Goal: Task Accomplishment & Management: Complete application form

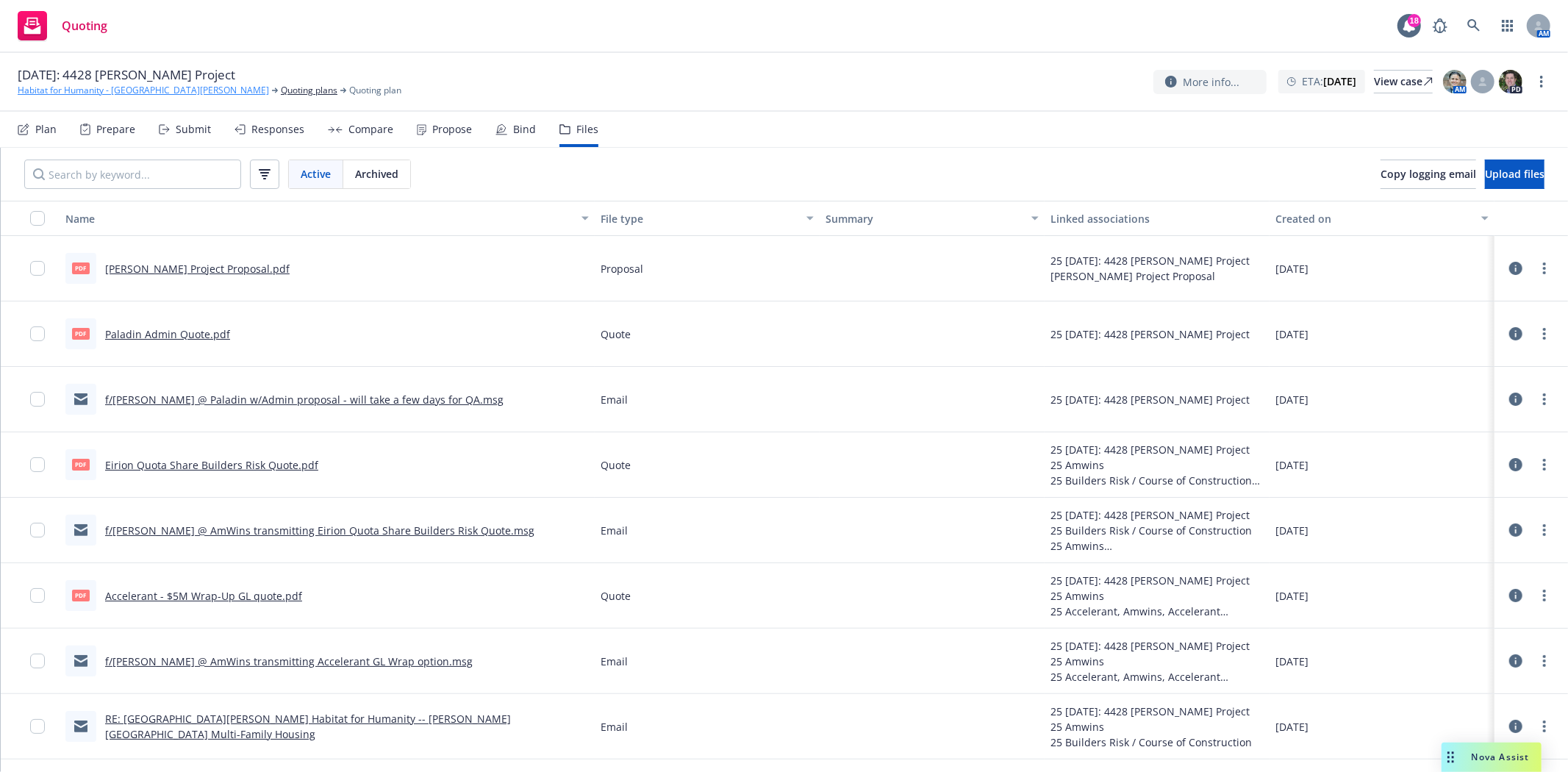
click at [99, 92] on link "Habitat for Humanity - [GEOGRAPHIC_DATA][PERSON_NAME]" at bounding box center [144, 90] width 252 height 13
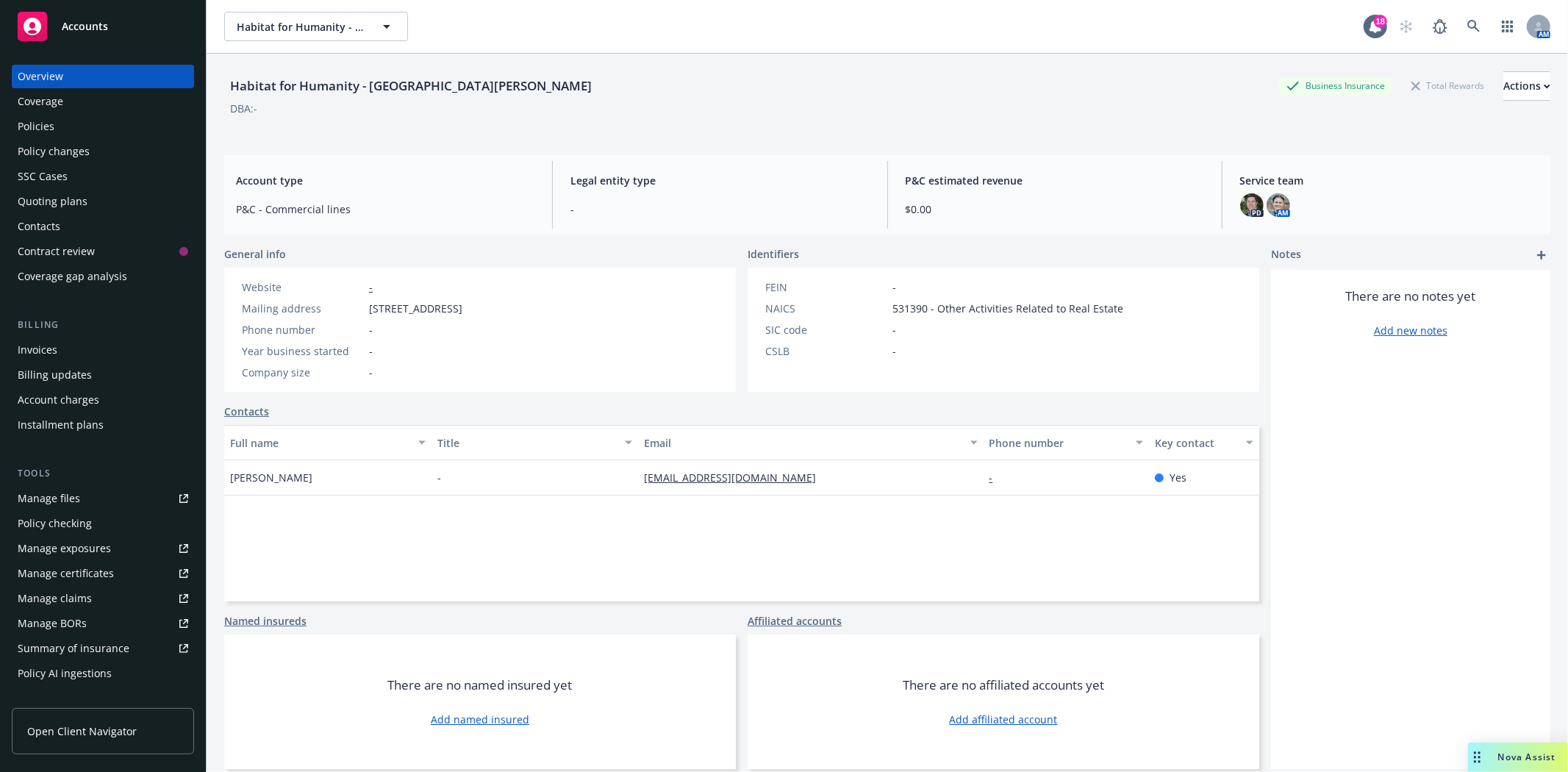
click at [99, 31] on span "Accounts" at bounding box center [85, 26] width 47 height 11
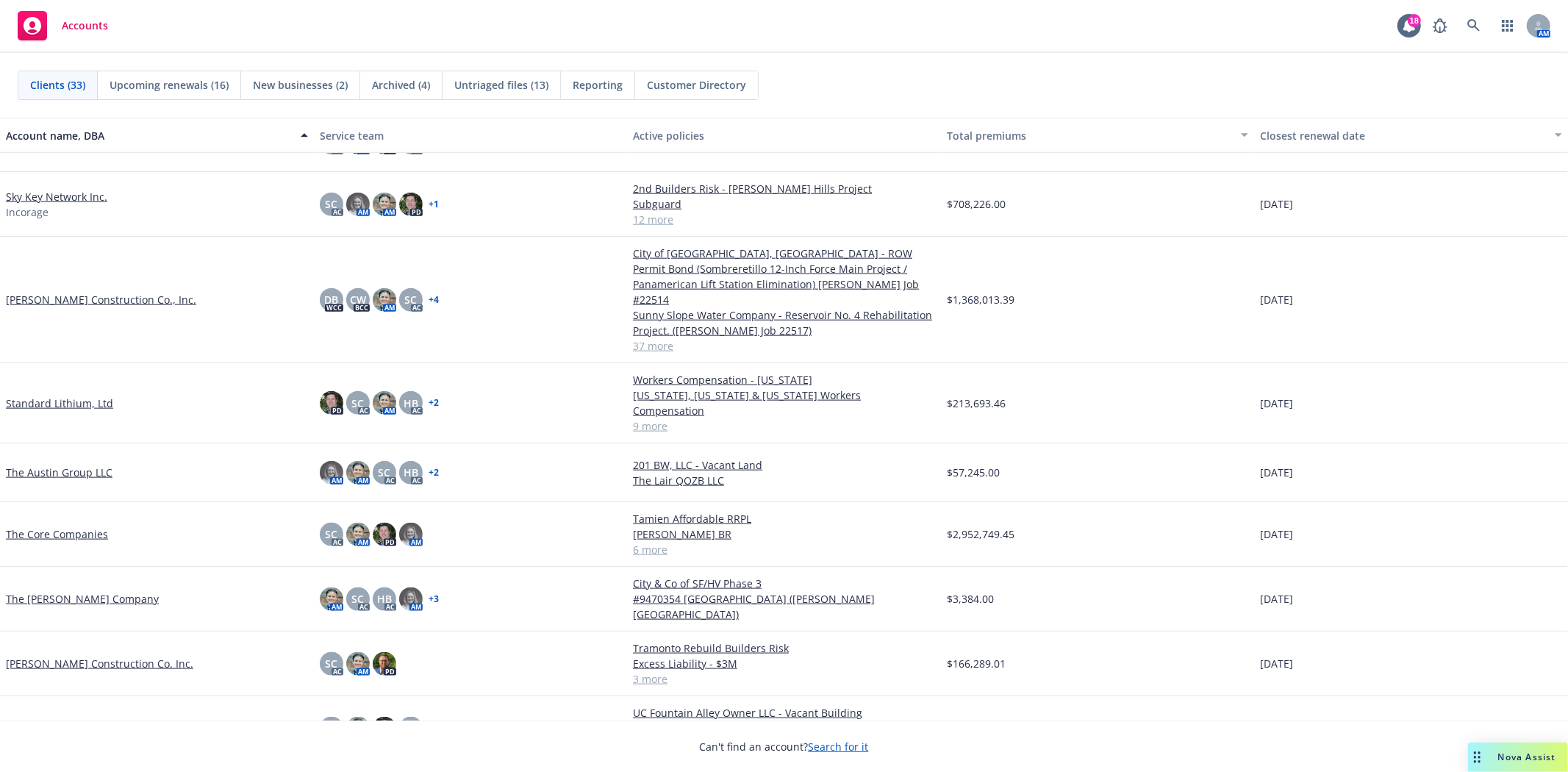
scroll to position [1460, 0]
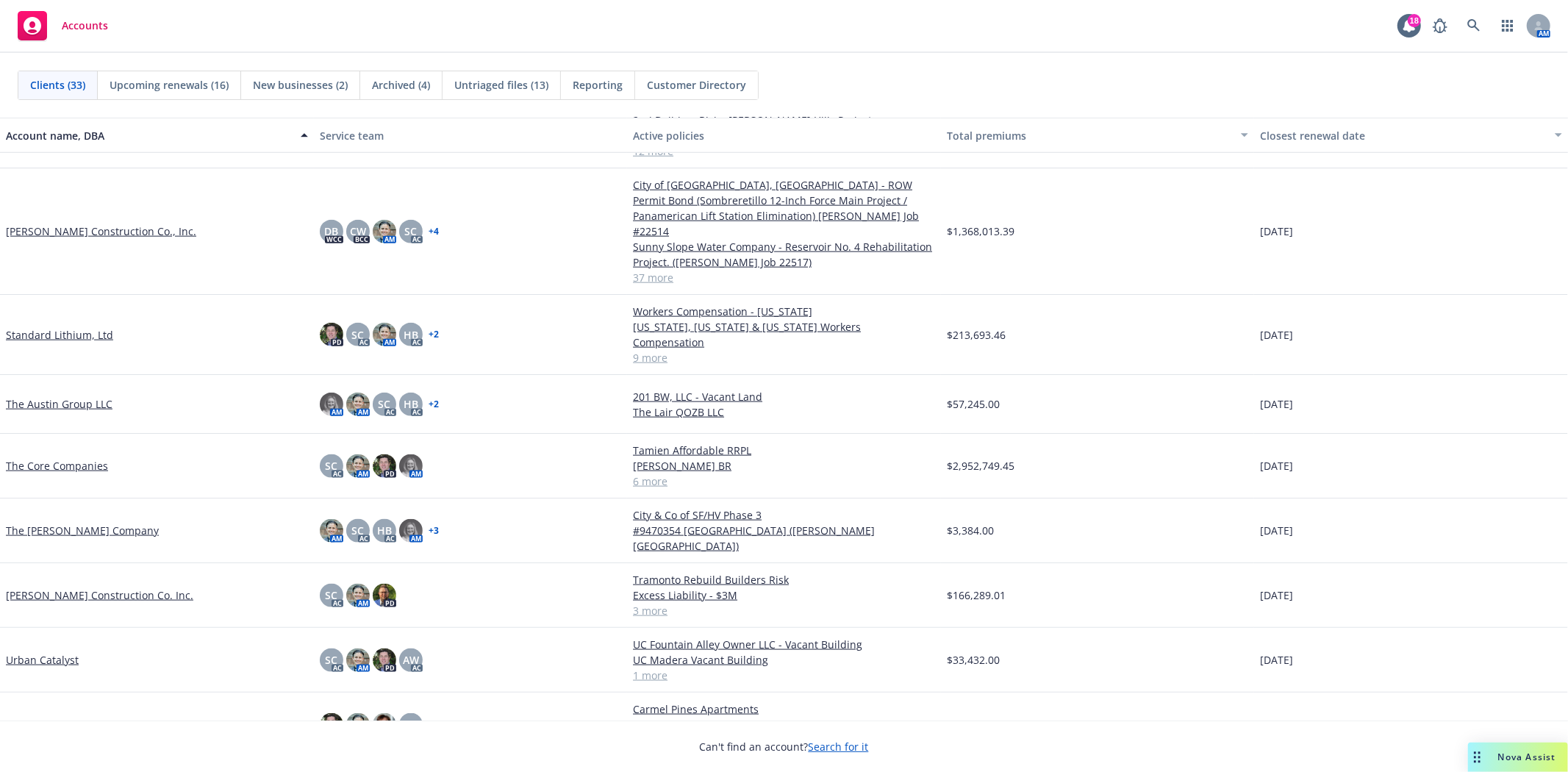
click at [71, 587] on link "[PERSON_NAME] Construction Co. Inc." at bounding box center [99, 595] width 188 height 16
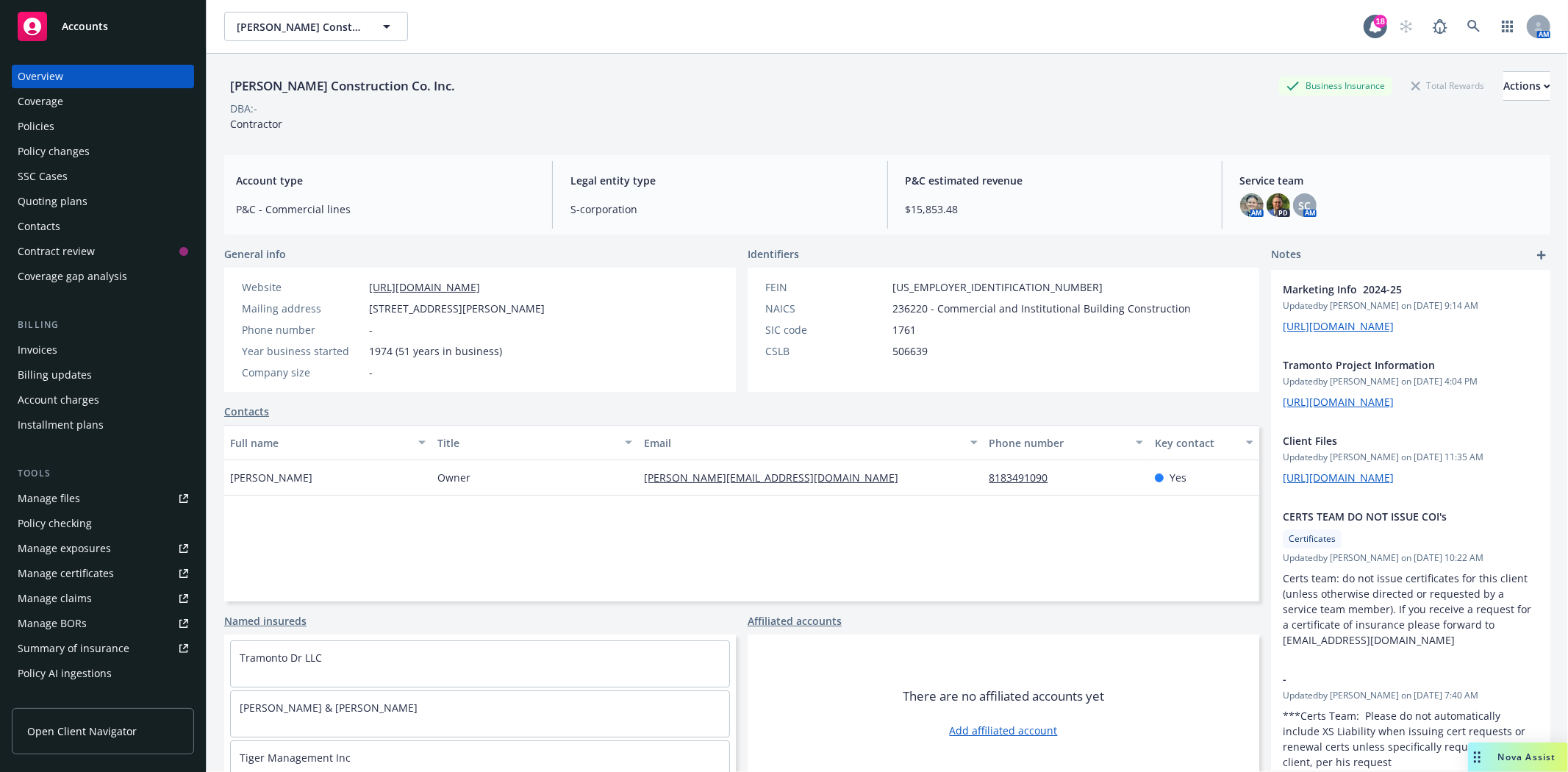
click at [73, 576] on div "Manage certificates" at bounding box center [65, 573] width 96 height 24
click at [78, 26] on span "Accounts" at bounding box center [85, 26] width 47 height 11
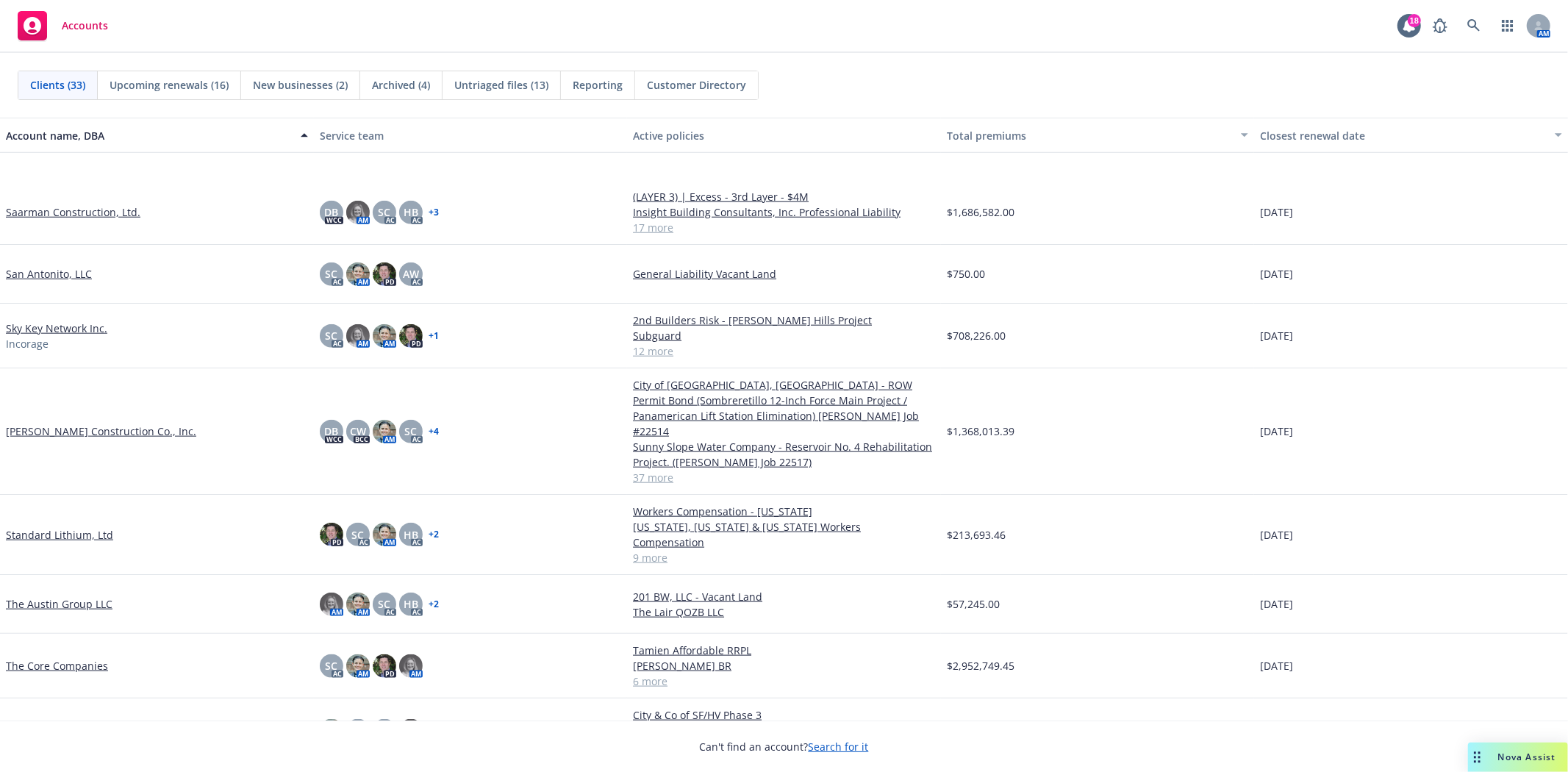
scroll to position [1372, 0]
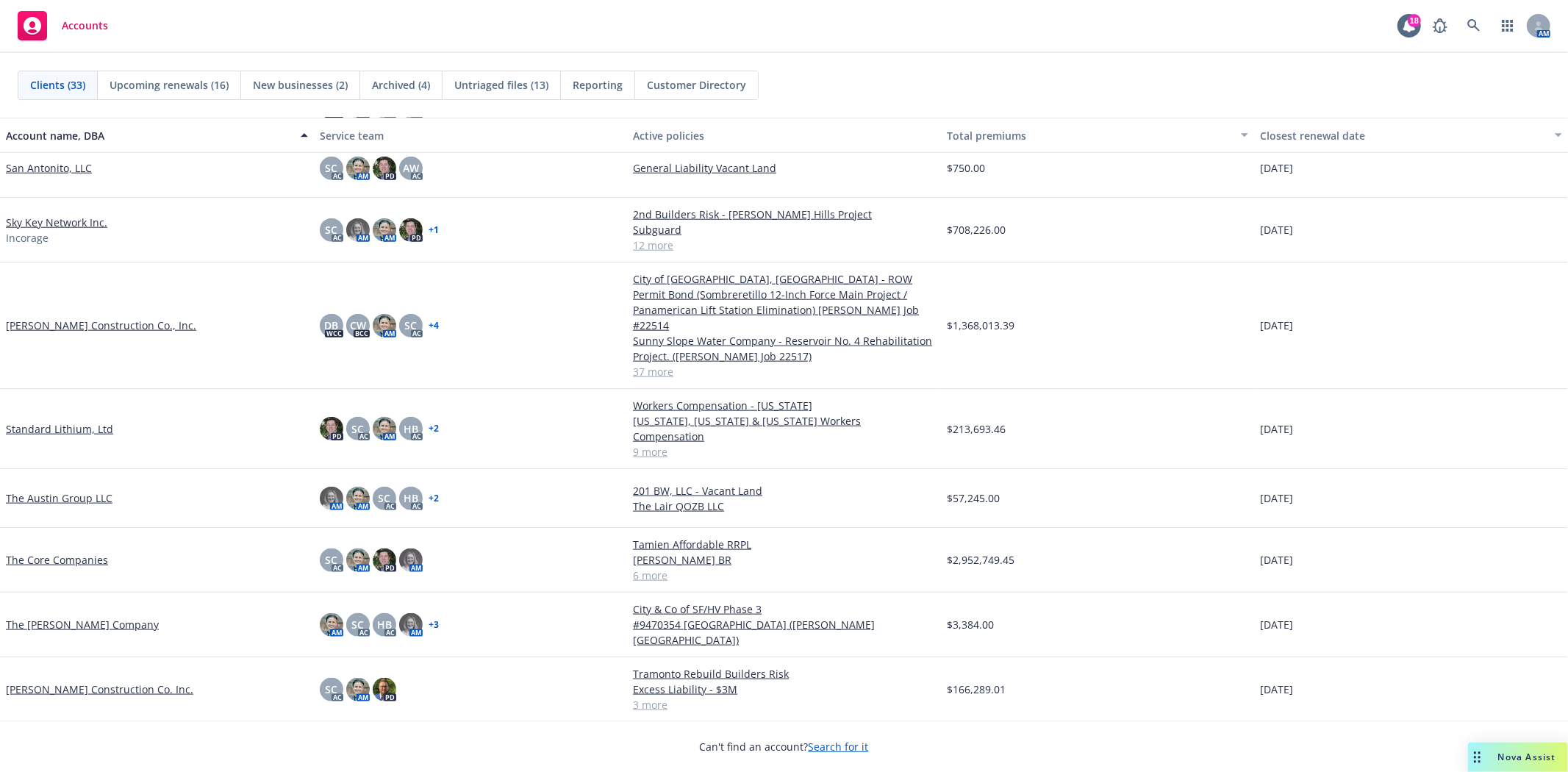
click at [68, 552] on link "The Core Companies" at bounding box center [57, 560] width 102 height 16
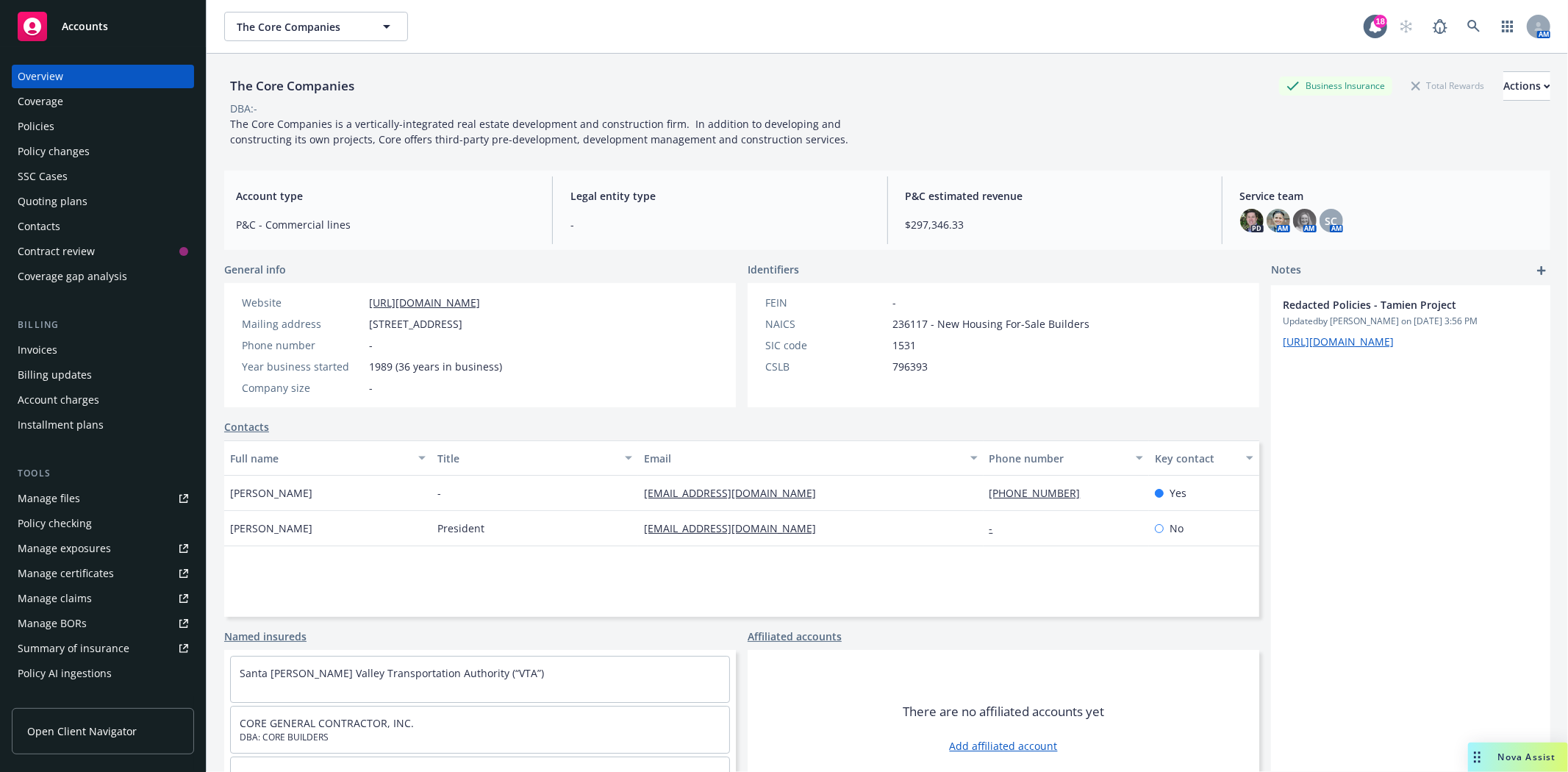
click at [71, 201] on div "Quoting plans" at bounding box center [52, 201] width 70 height 24
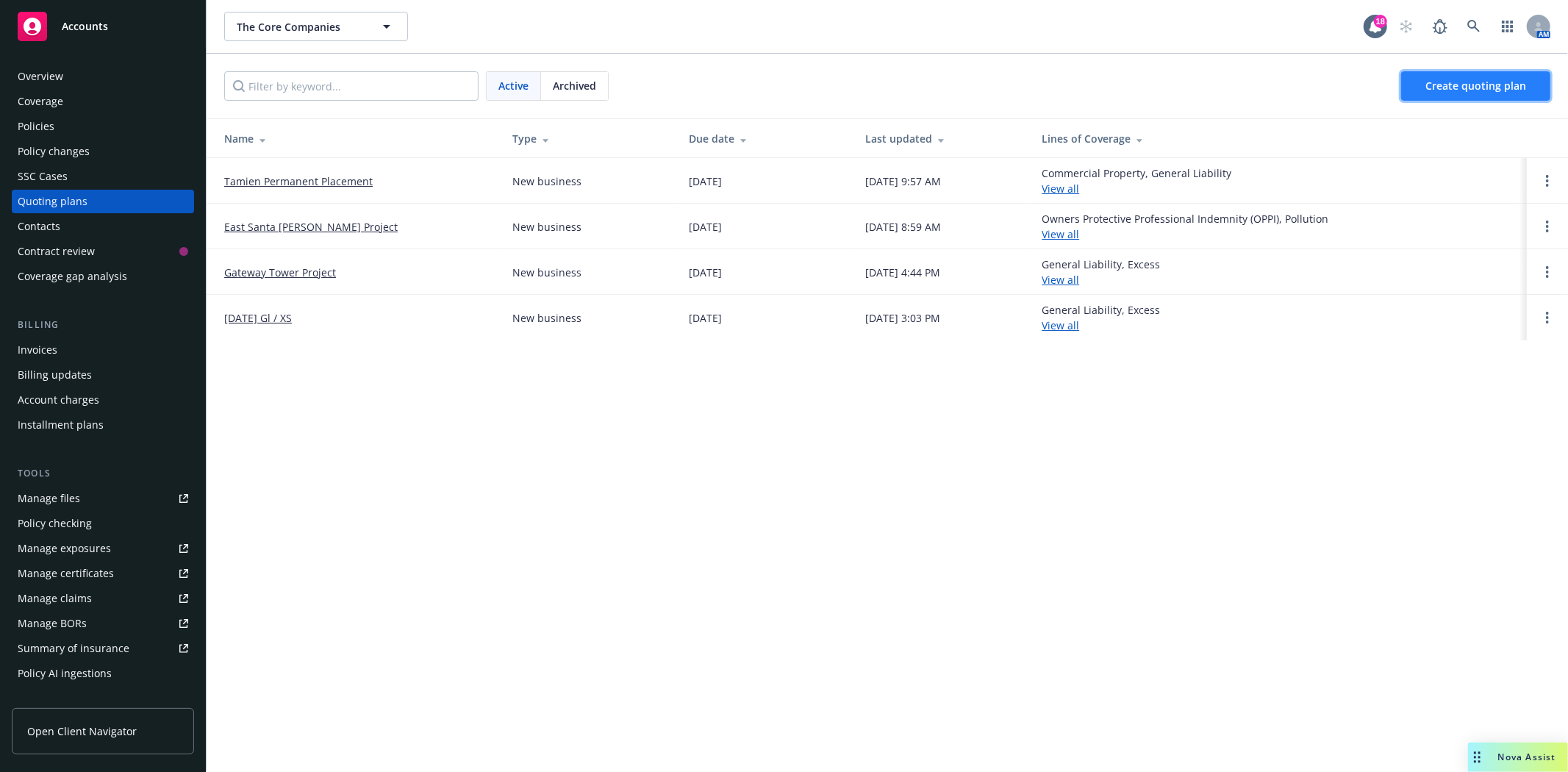
click at [1432, 87] on span "Create quoting plan" at bounding box center [1476, 85] width 100 height 14
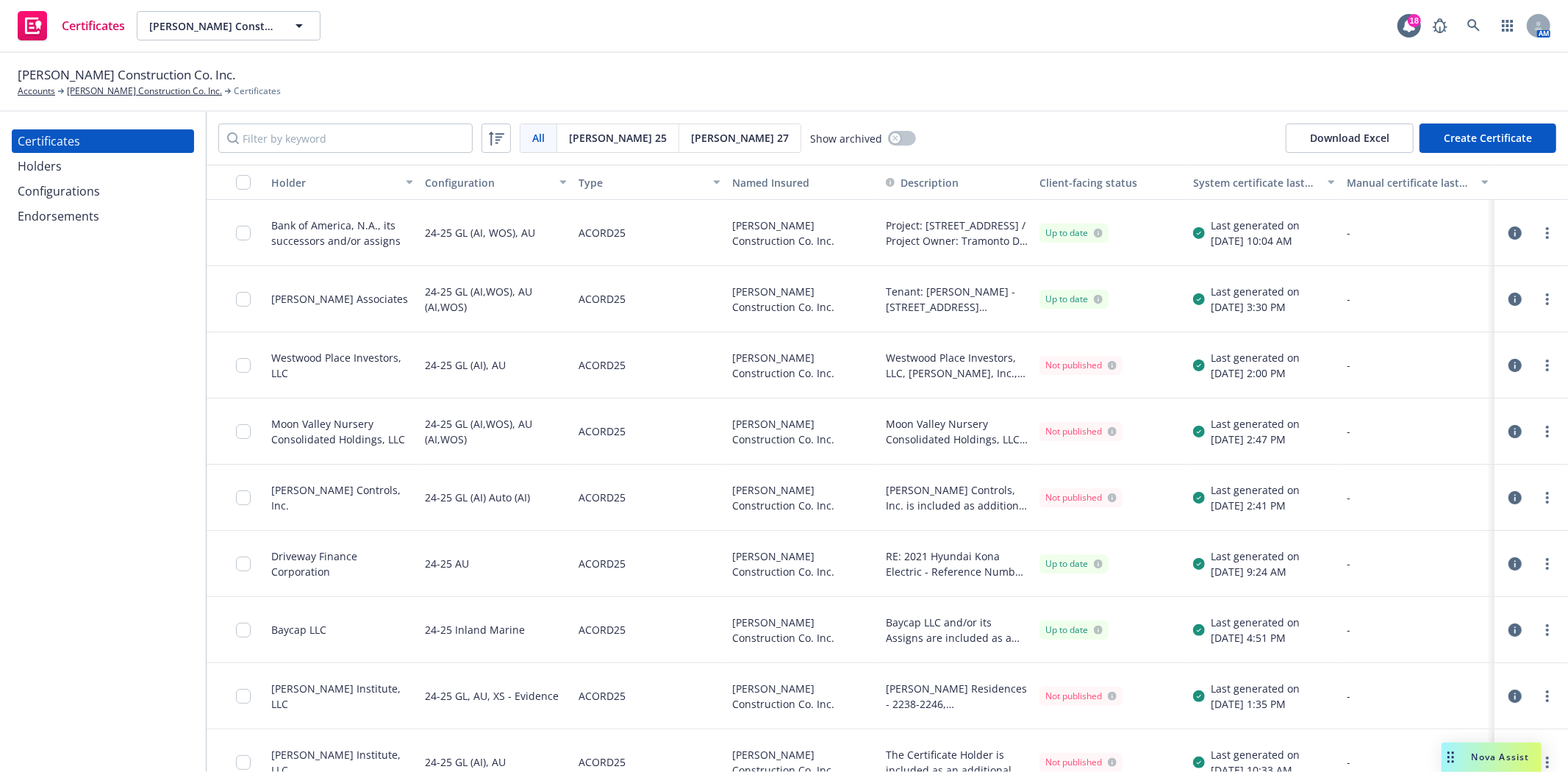
click at [1508, 232] on icon "button" at bounding box center [1514, 232] width 13 height 13
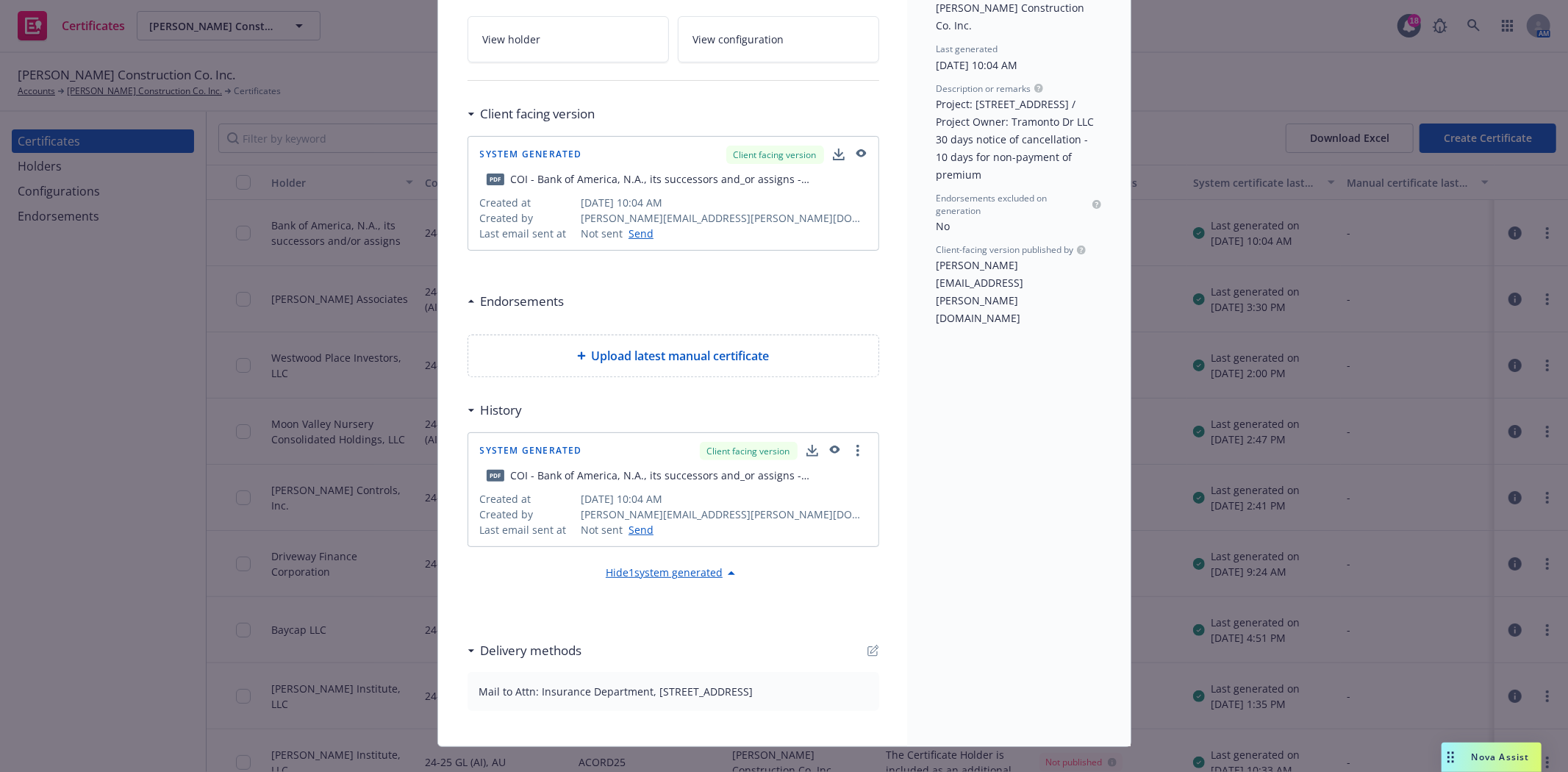
scroll to position [269, 0]
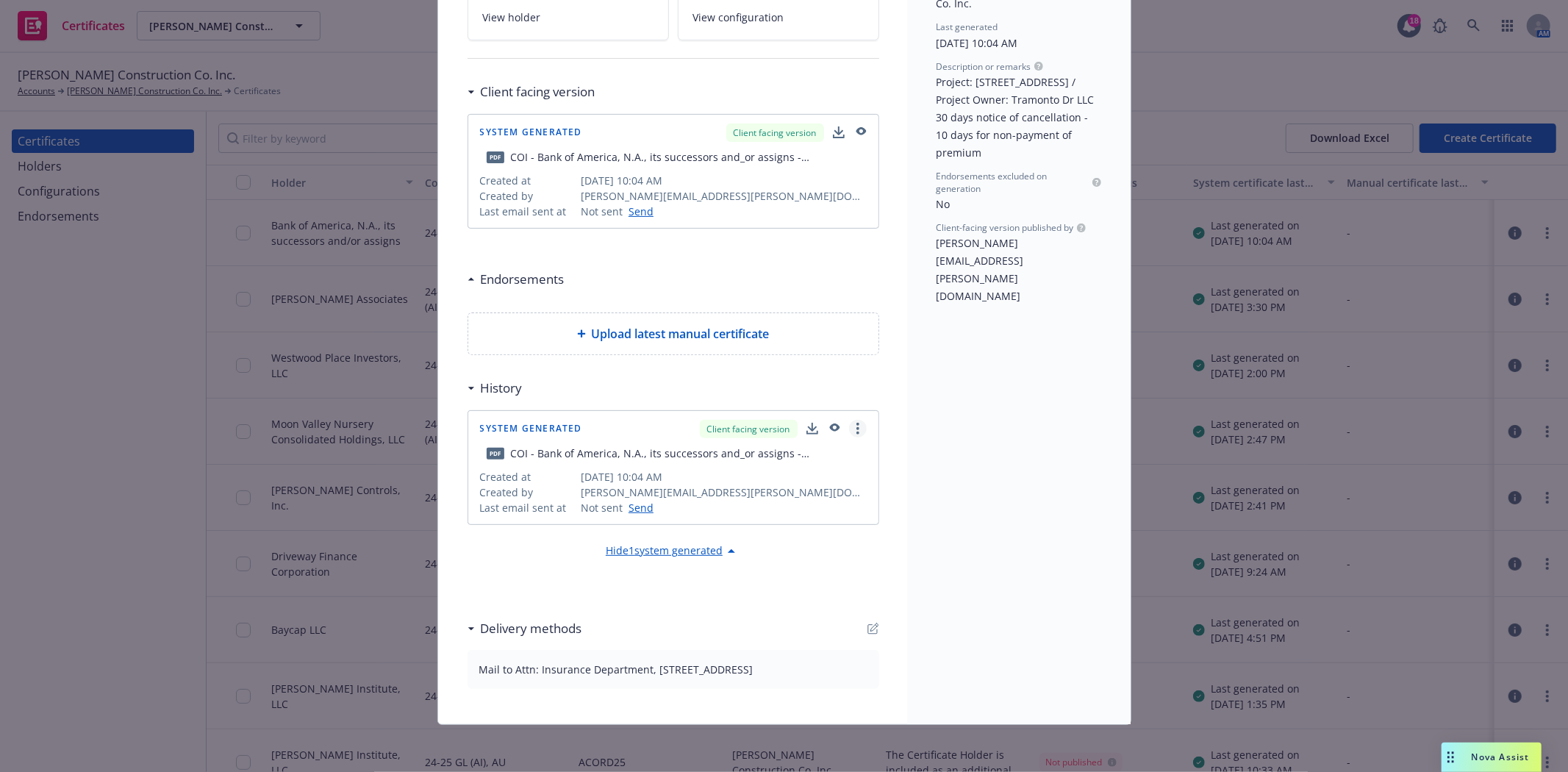
click at [858, 423] on link "more" at bounding box center [858, 429] width 18 height 18
click at [849, 423] on link "more" at bounding box center [858, 429] width 18 height 18
click at [931, 515] on div "Holder Bank of America, N.A., its successors and/or assigns Configuration ACORD…" at bounding box center [1019, 269] width 224 height 908
click at [702, 553] on div "Hide 1 system generated" at bounding box center [673, 551] width 135 height 18
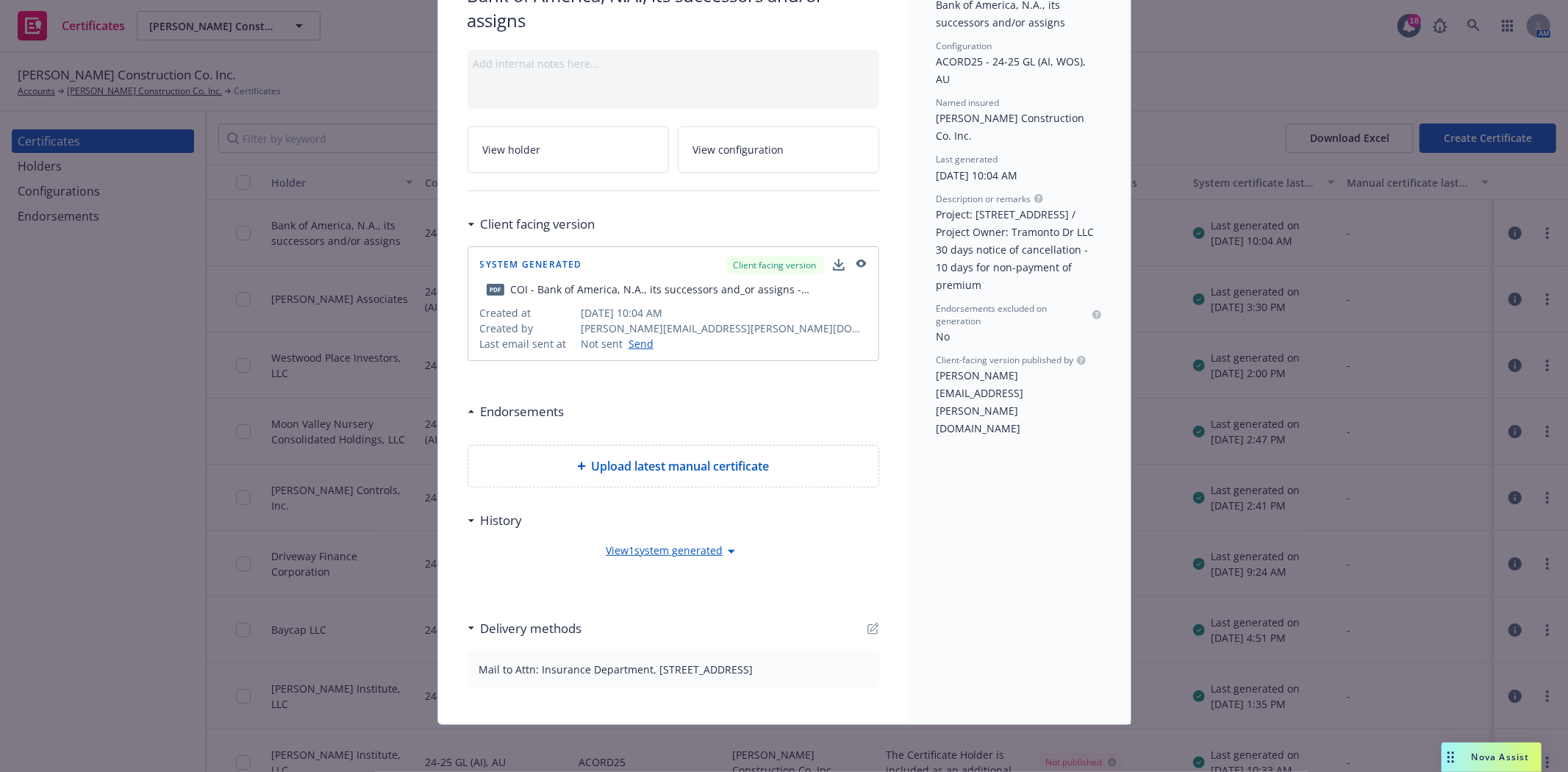
click at [702, 553] on div "View 1 system generated" at bounding box center [673, 551] width 135 height 18
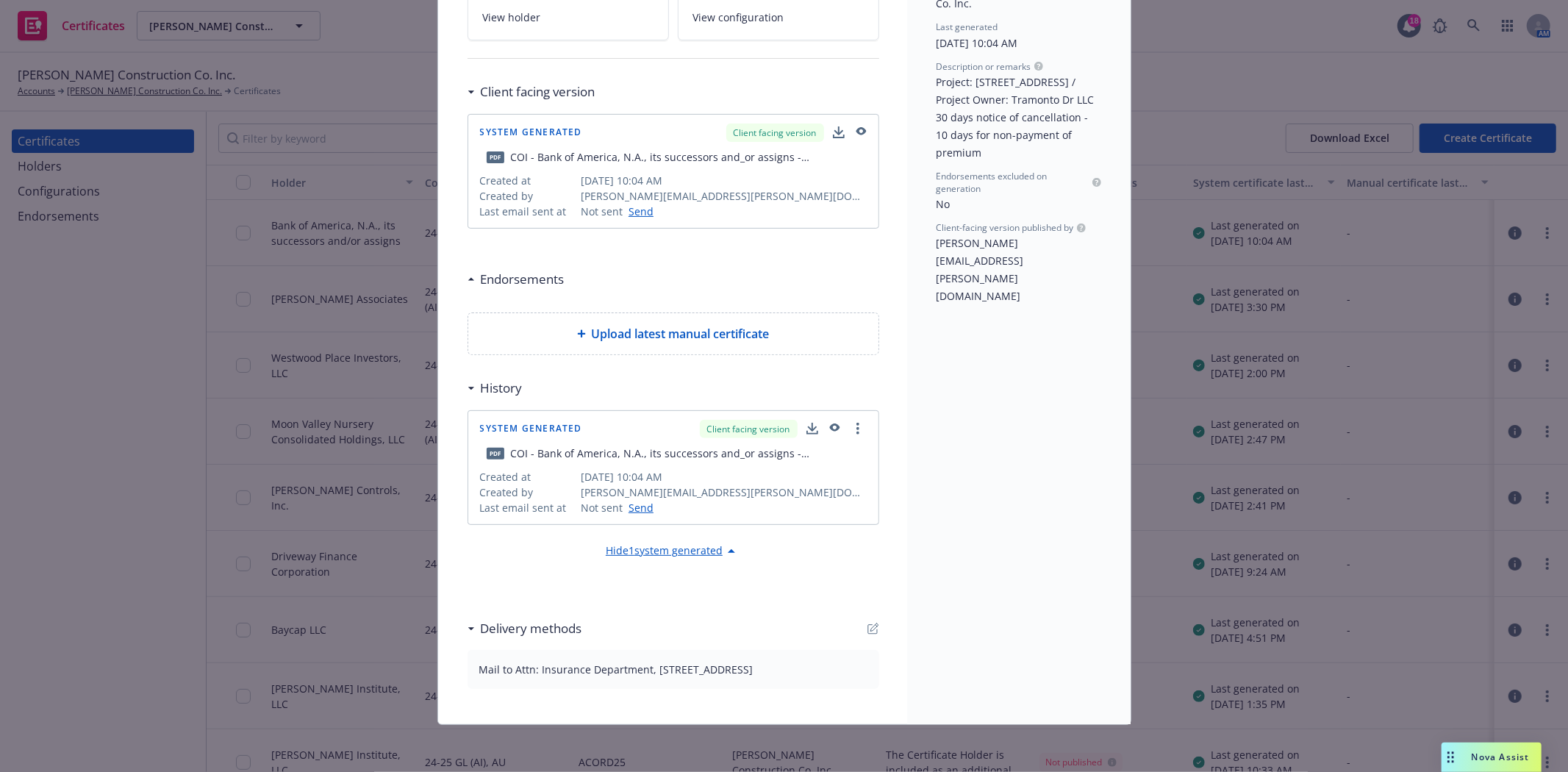
click at [867, 628] on icon "button" at bounding box center [872, 628] width 11 height 11
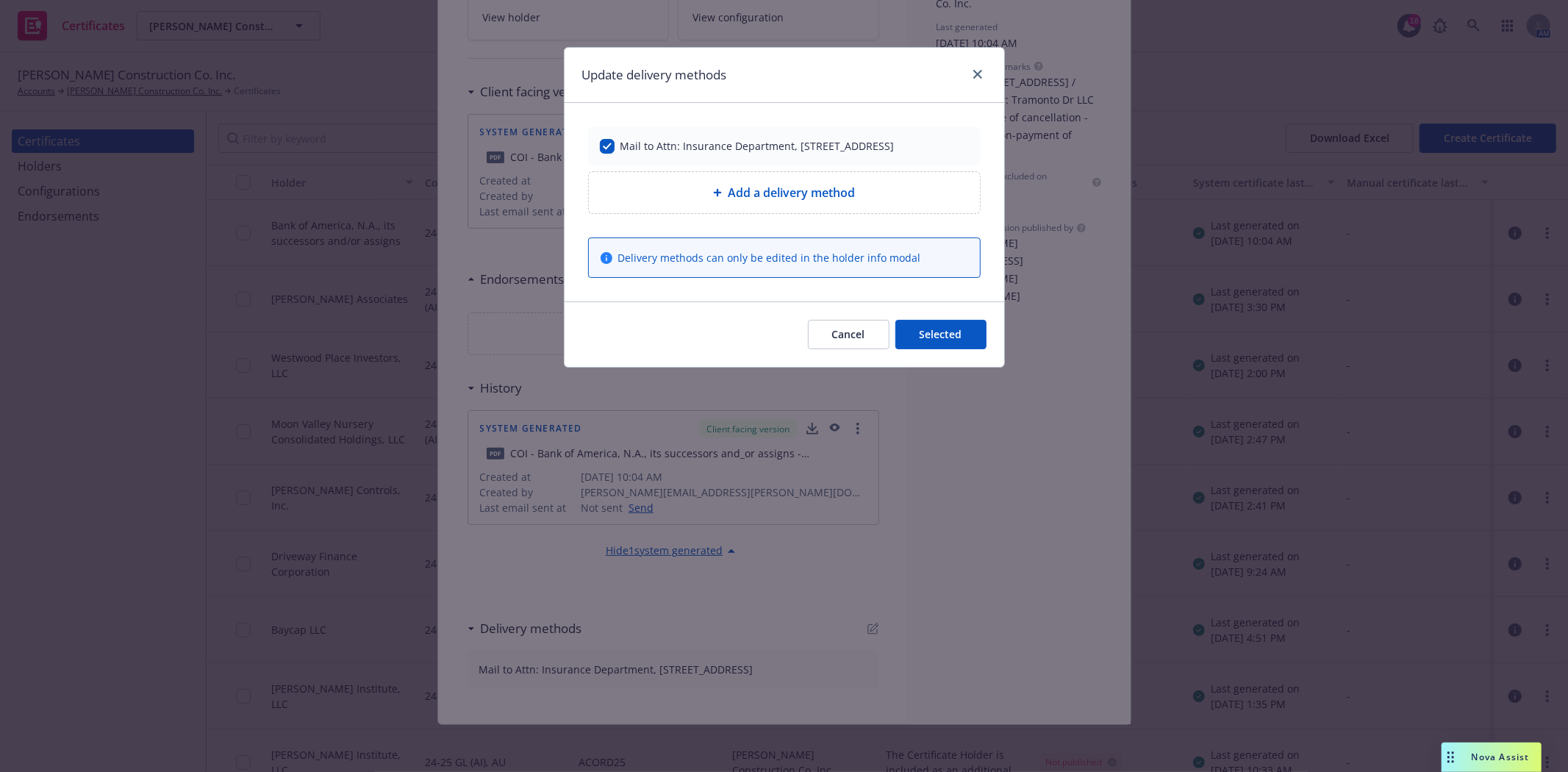
click at [850, 346] on button "Cancel" at bounding box center [849, 334] width 82 height 29
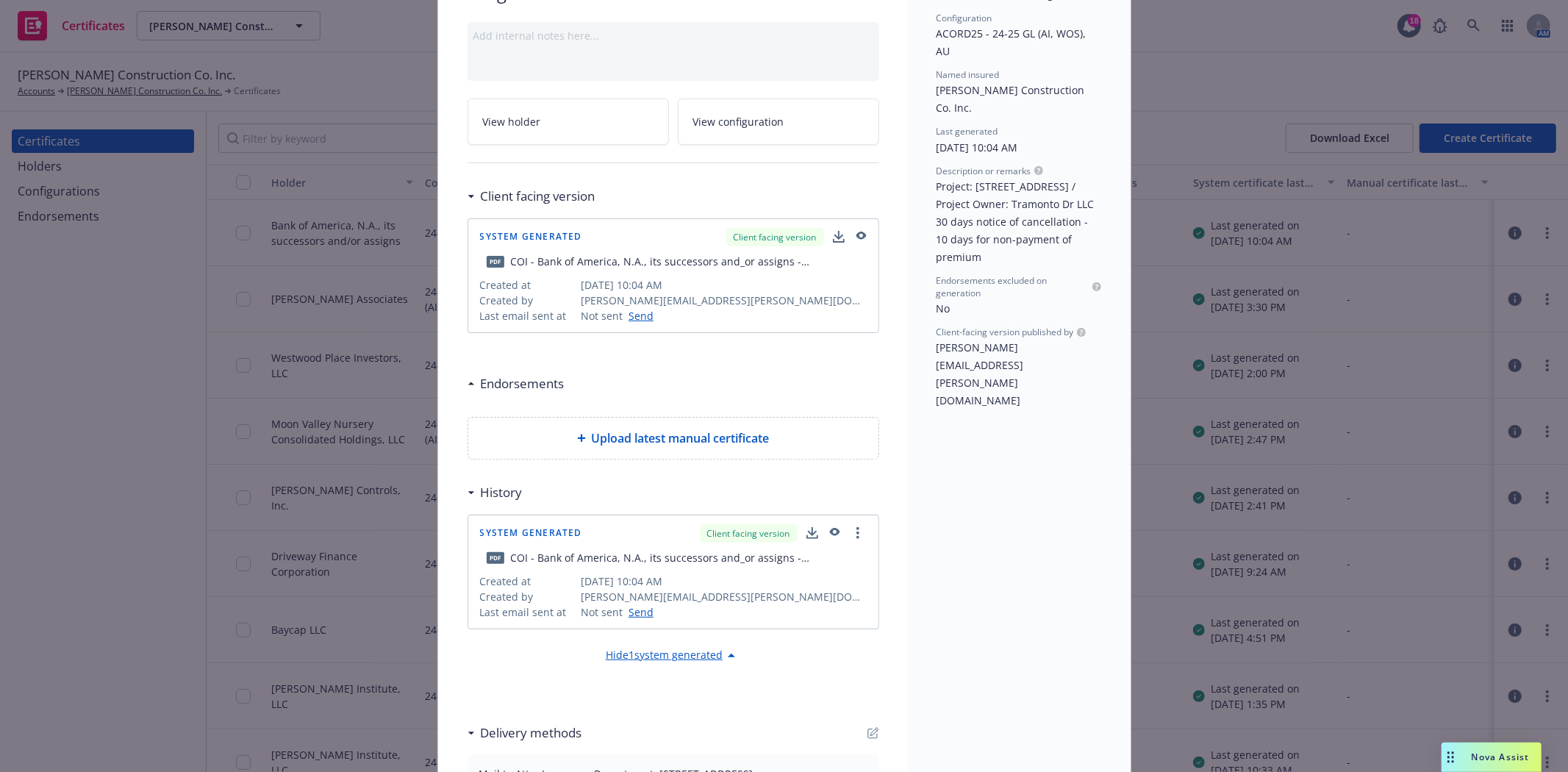
scroll to position [0, 0]
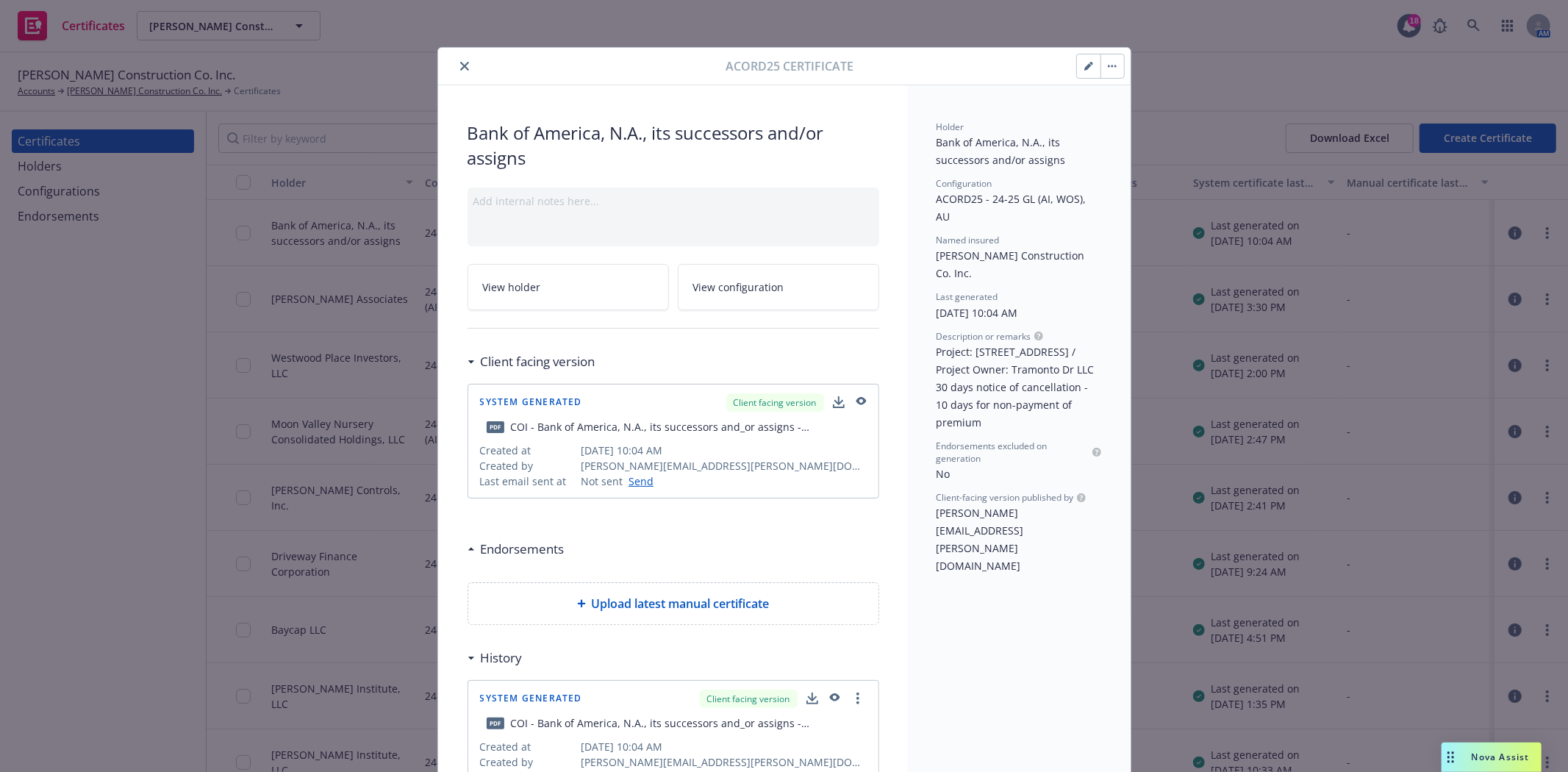
click at [524, 289] on span "View holder" at bounding box center [512, 287] width 58 height 16
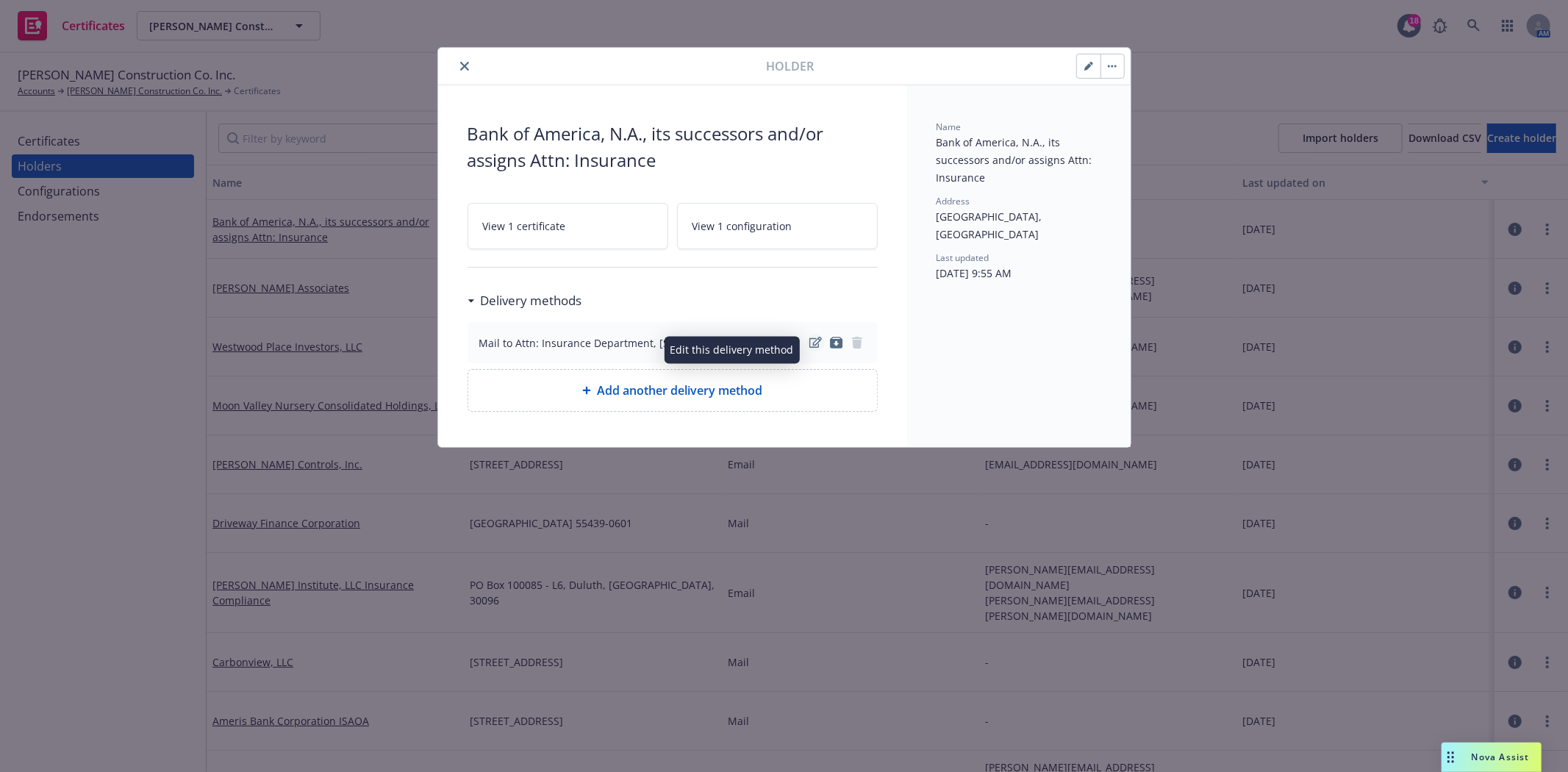
click at [814, 349] on icon "edit" at bounding box center [815, 342] width 12 height 11
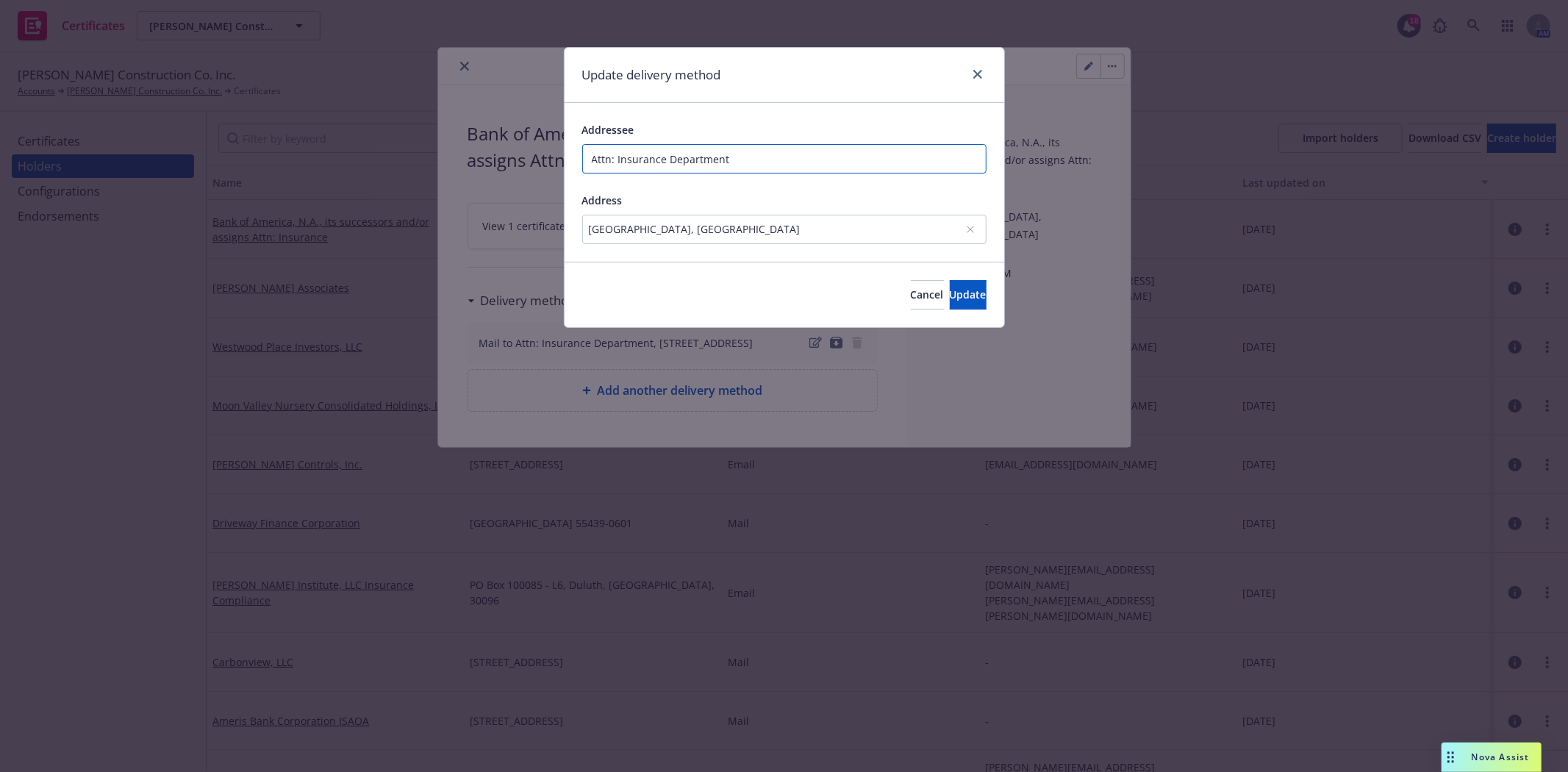
click at [687, 170] on input "Attn: Insurance Department" at bounding box center [784, 158] width 404 height 29
type input "Mail Code: NC1-026-06-07"
click at [797, 216] on div "PO Box 30120, Charlotte, NC, 28230, USA" at bounding box center [784, 229] width 404 height 29
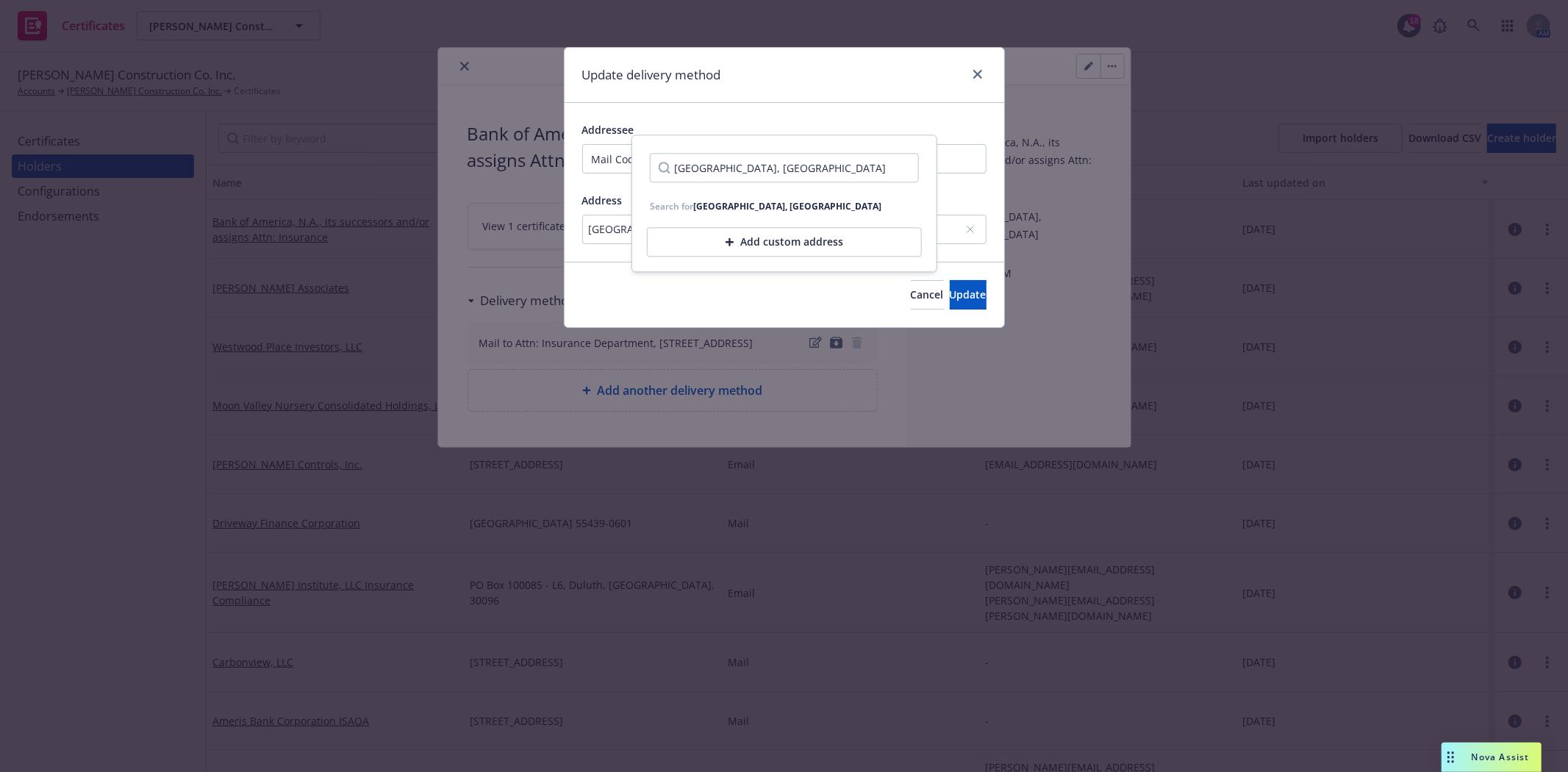
click at [795, 233] on div "Add custom address" at bounding box center [784, 241] width 275 height 29
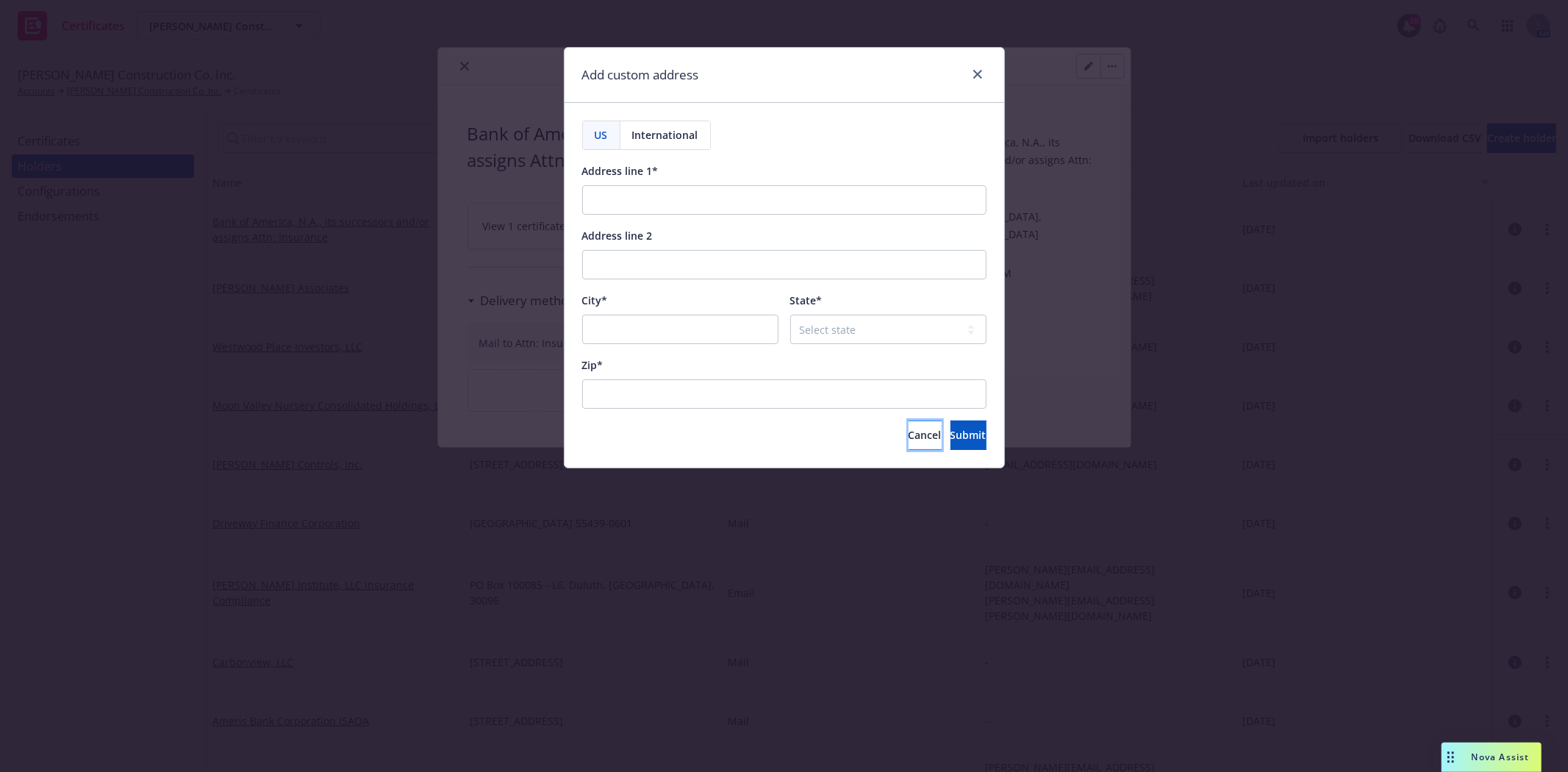
click at [909, 431] on span "Cancel" at bounding box center [925, 435] width 33 height 14
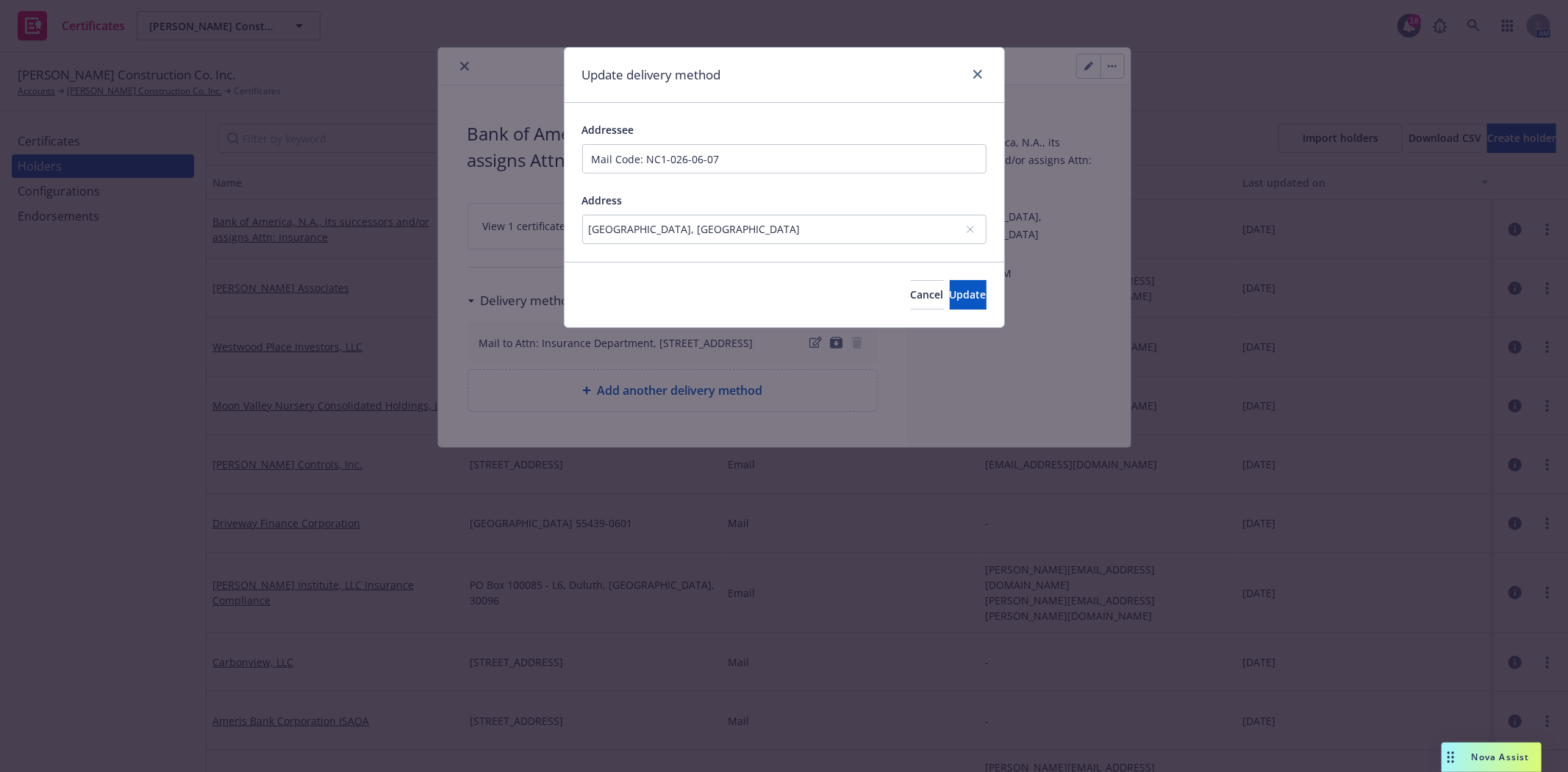
click at [662, 231] on div "PO Box 30120, Charlotte, NC, 28230, USA" at bounding box center [777, 229] width 377 height 16
click at [891, 166] on input "PO Box 30120, Charlotte, NC, 28230, USA" at bounding box center [784, 167] width 269 height 29
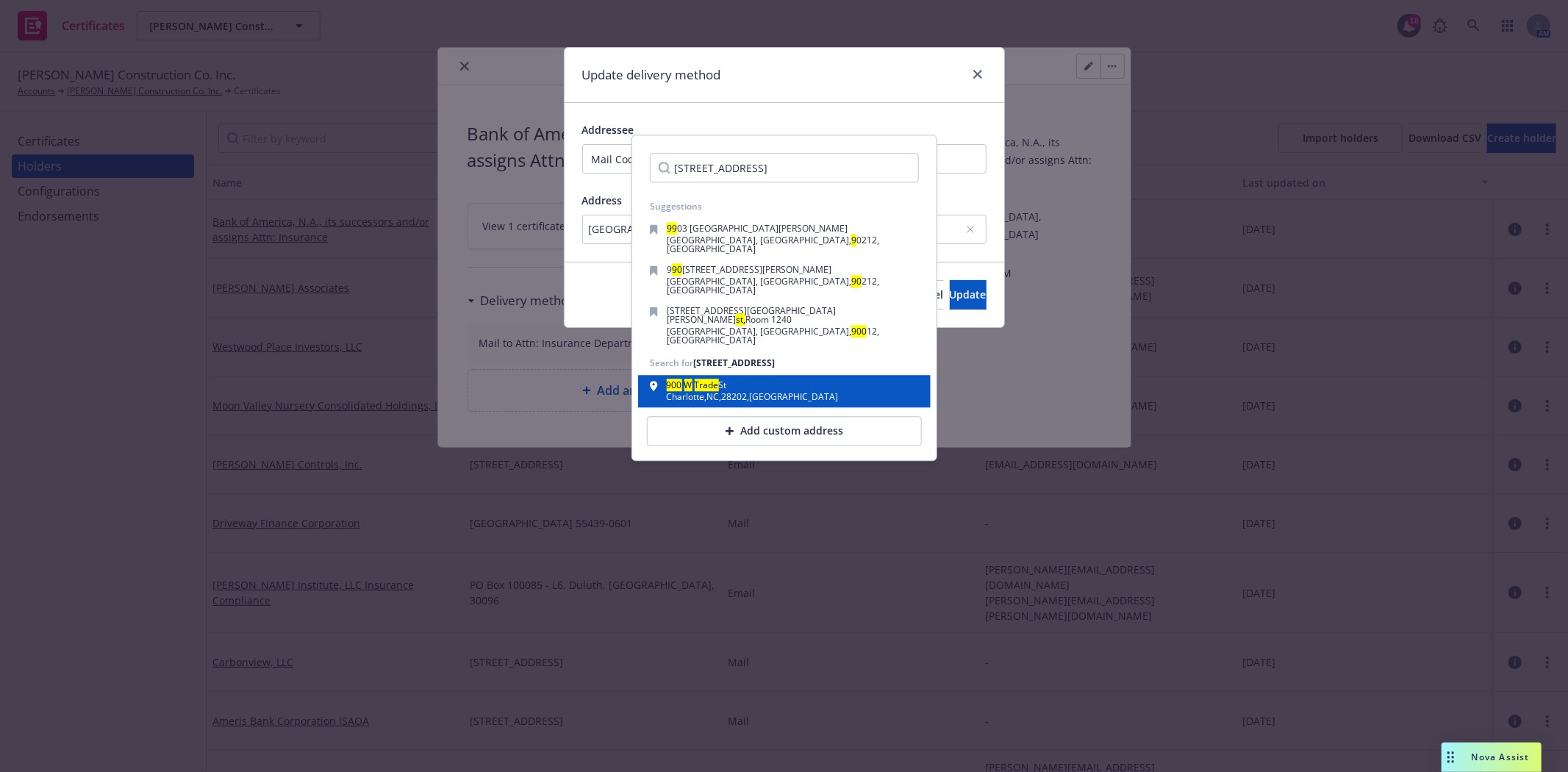
type input "900 W Trade St, Charlotte"
click at [710, 393] on div "Charlotte , NC , 28202 , USA" at bounding box center [752, 398] width 172 height 9
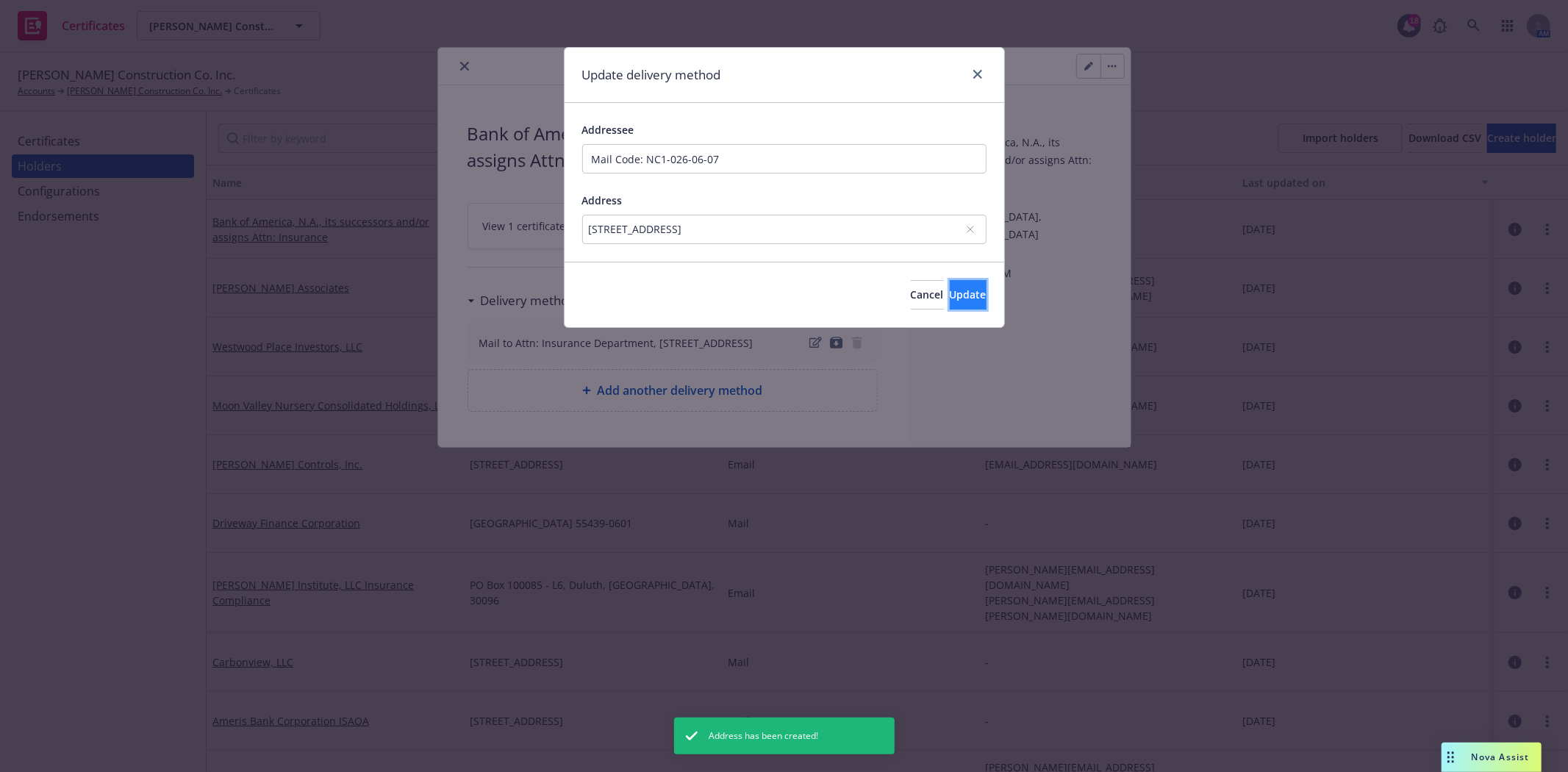
click at [950, 299] on span "Update" at bounding box center [968, 294] width 37 height 14
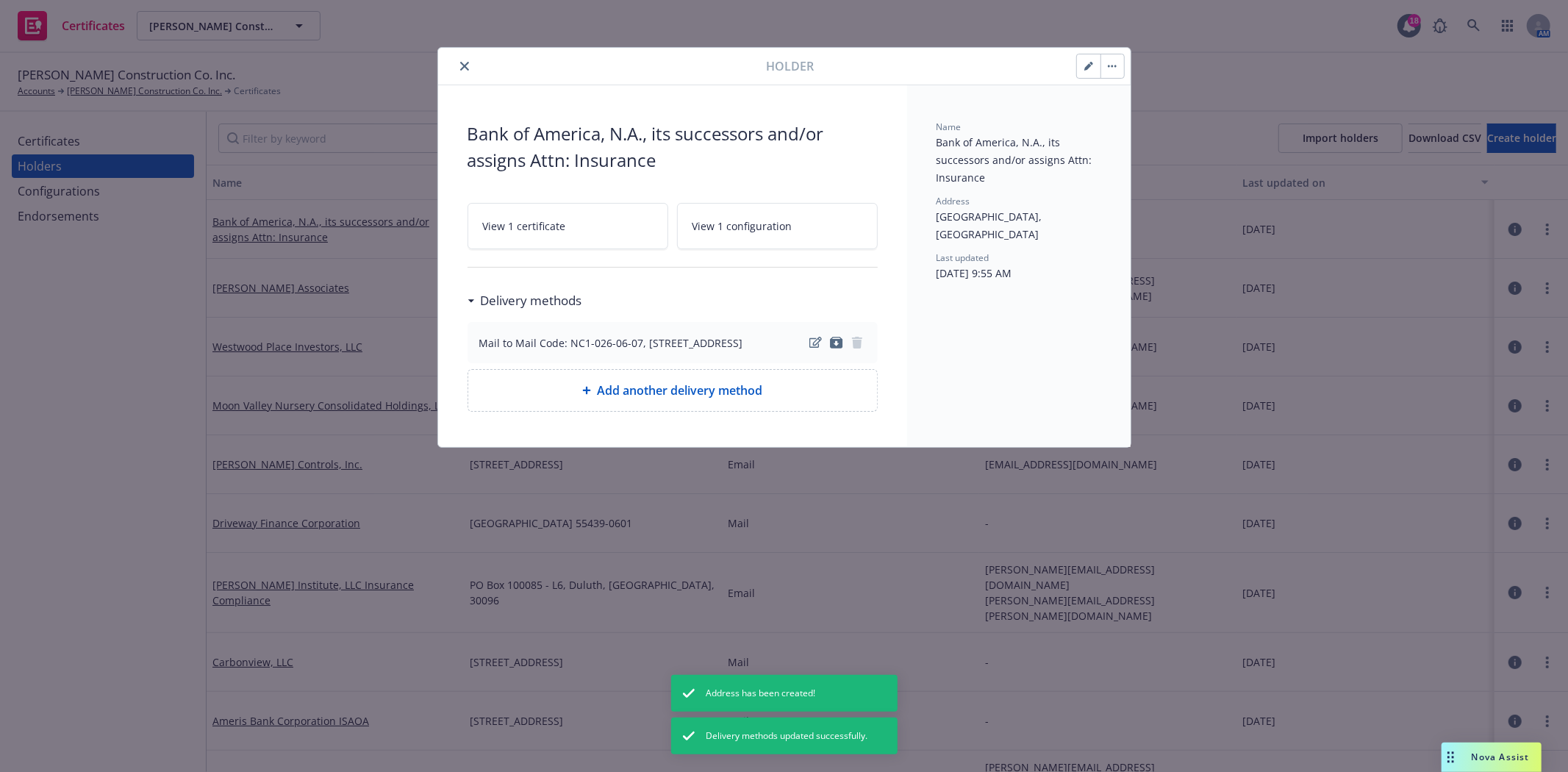
click at [577, 238] on link "View 1 certificate" at bounding box center [568, 225] width 201 height 47
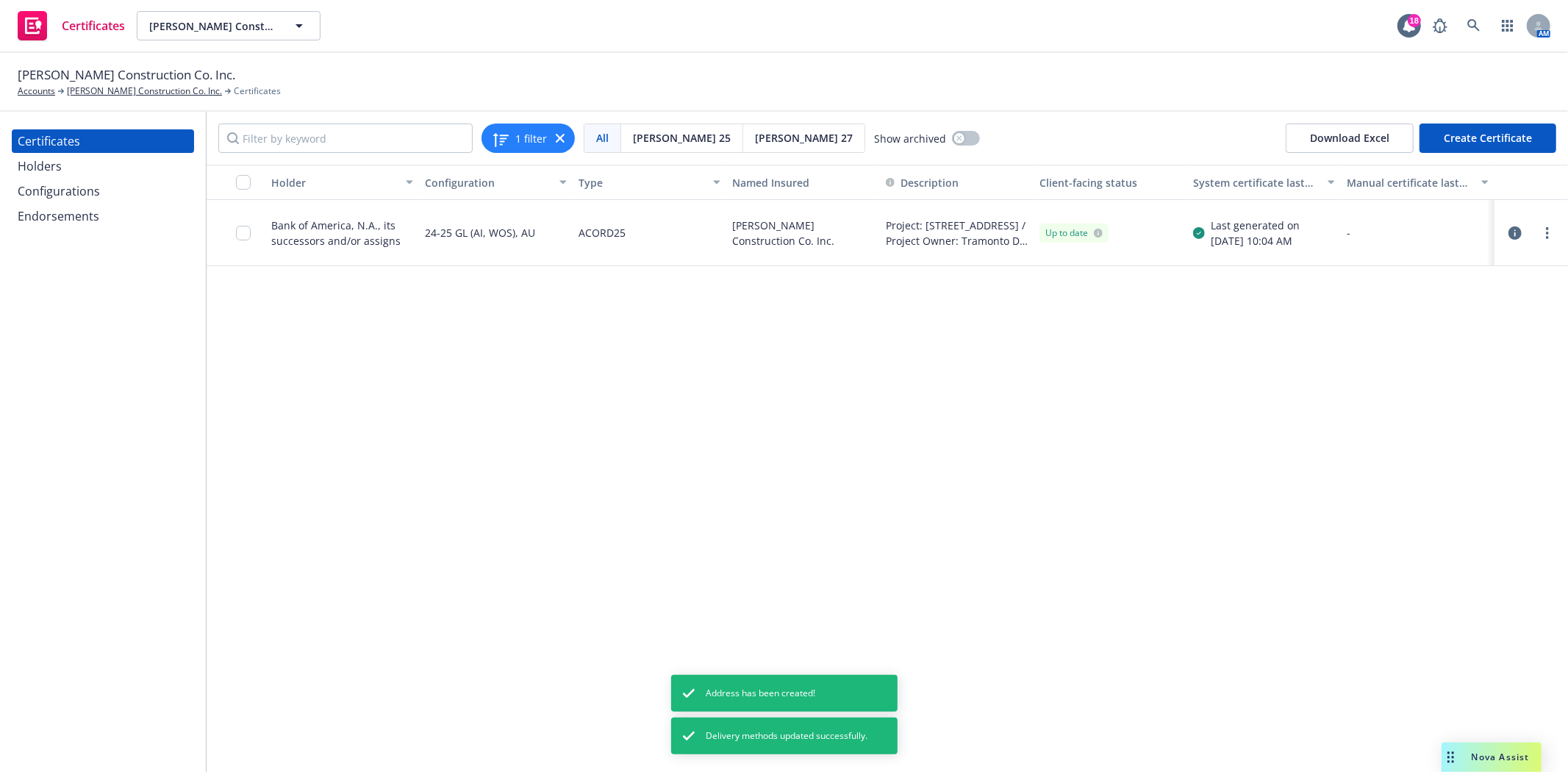
click at [1513, 232] on icon "button" at bounding box center [1514, 232] width 13 height 13
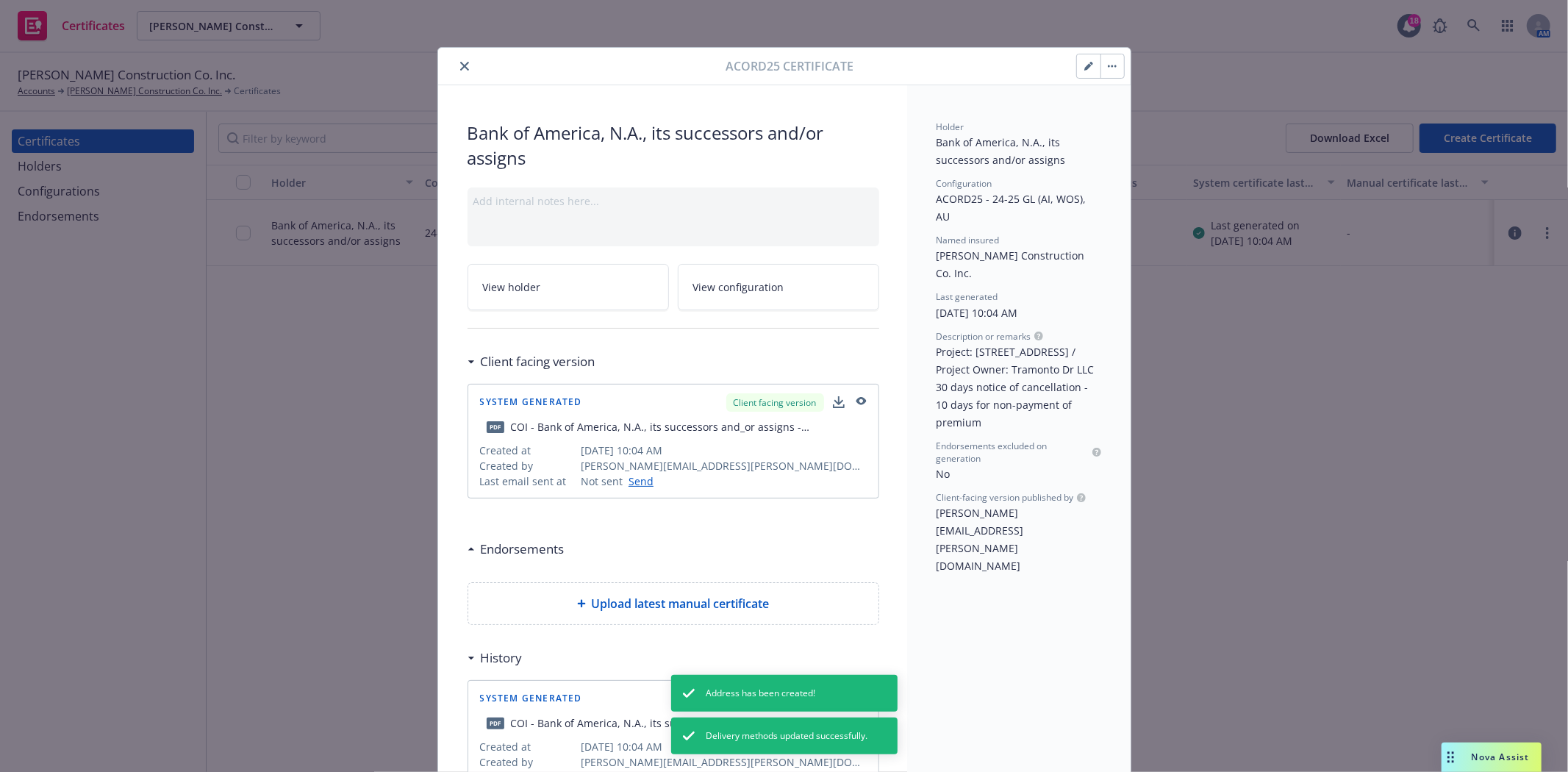
click at [459, 70] on button "close" at bounding box center [465, 66] width 18 height 18
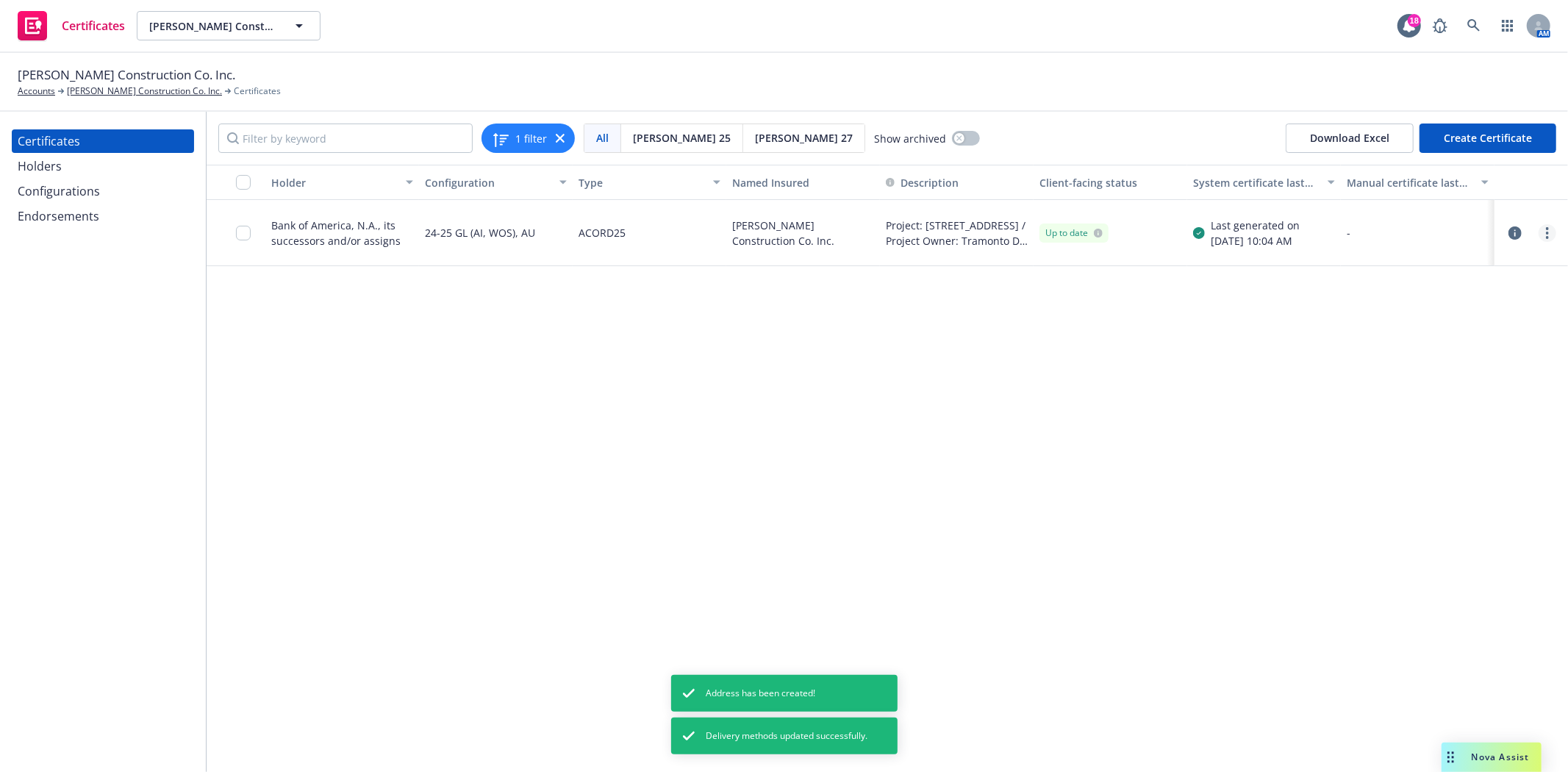
click at [1547, 232] on circle "more" at bounding box center [1547, 232] width 3 height 3
click at [1366, 272] on link "Edit" at bounding box center [1438, 262] width 235 height 29
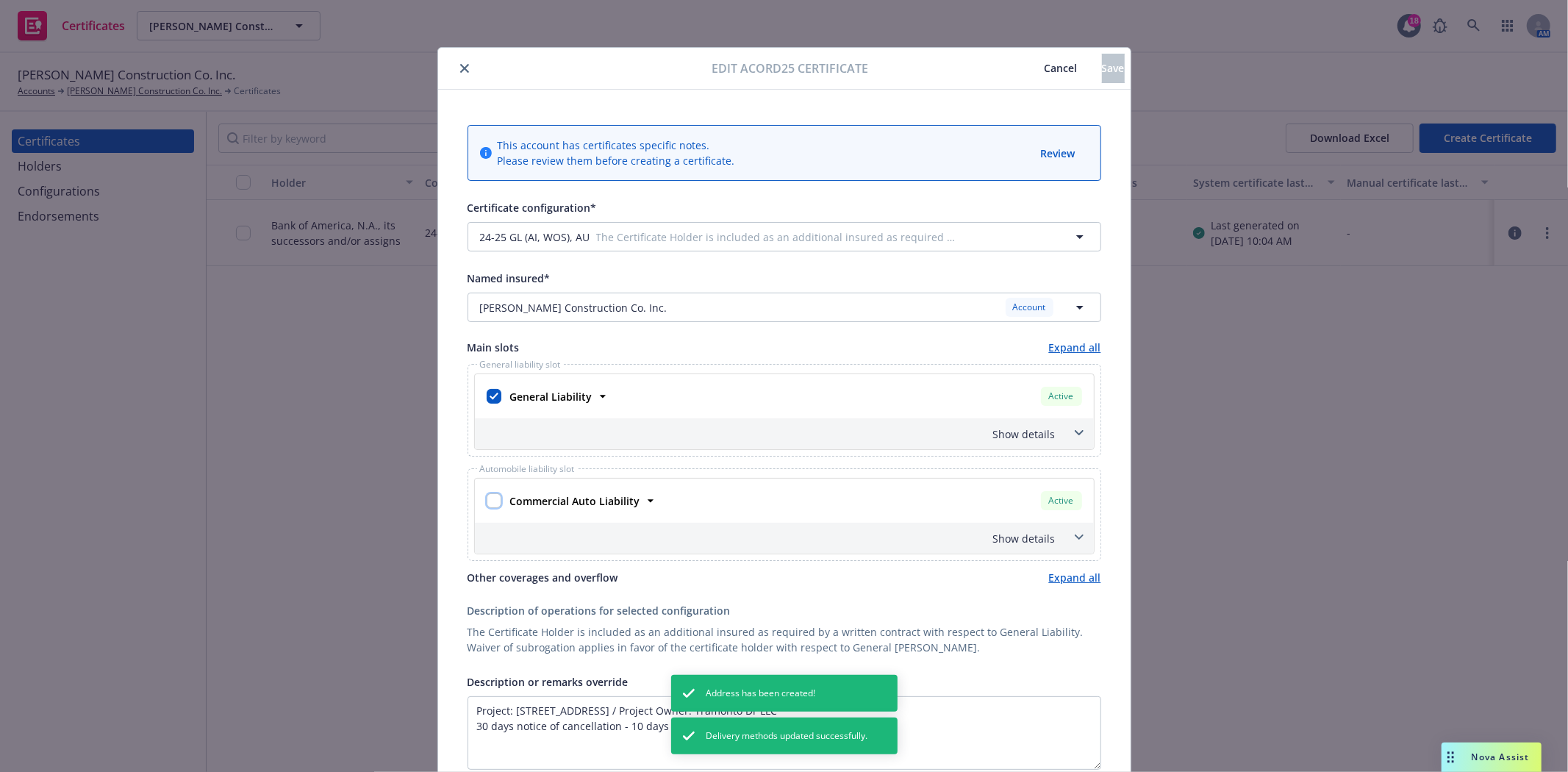
click at [487, 497] on input "checkbox" at bounding box center [494, 500] width 15 height 15
checkbox input "true"
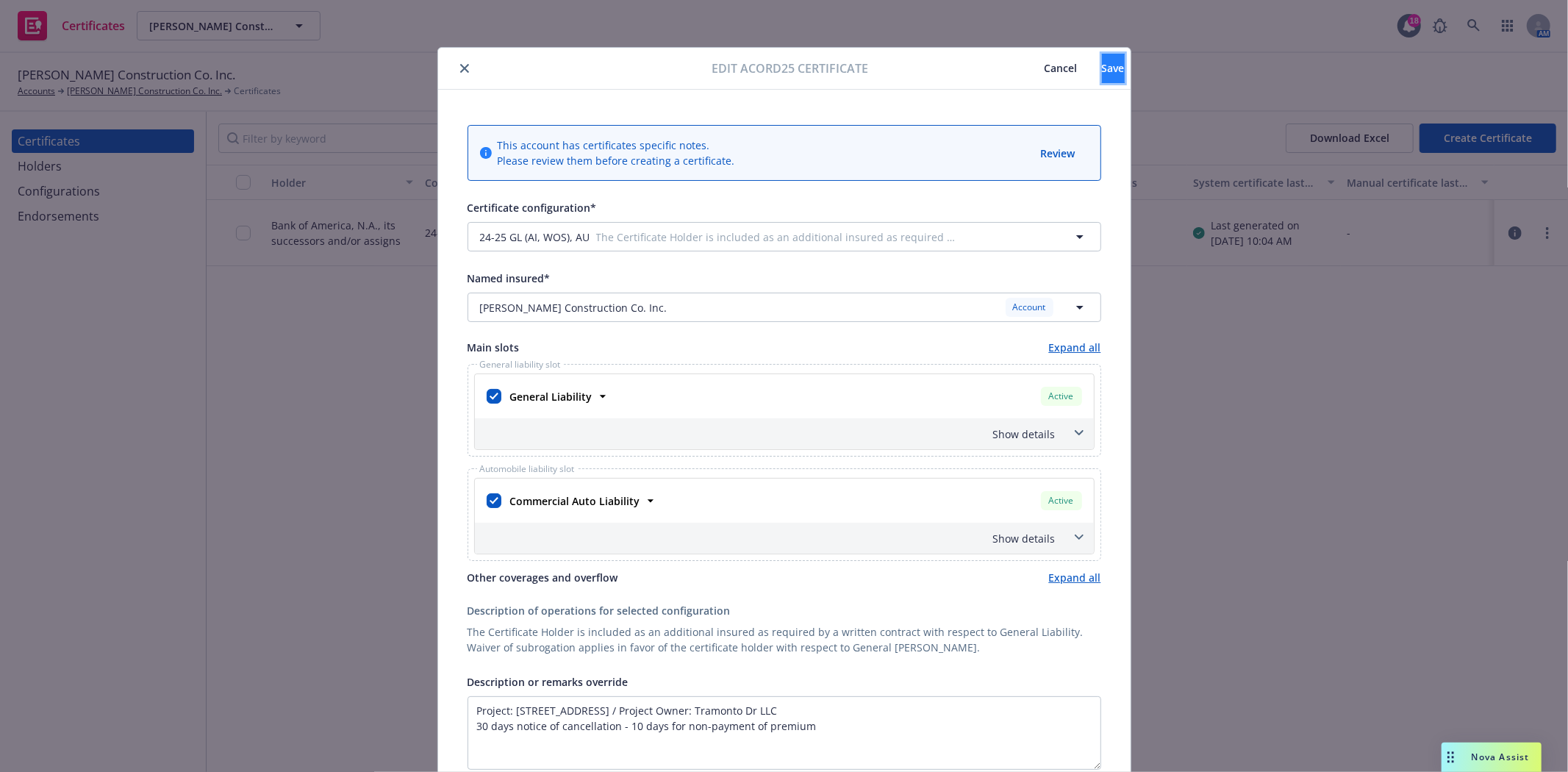
click at [1102, 70] on button "Save" at bounding box center [1114, 68] width 23 height 29
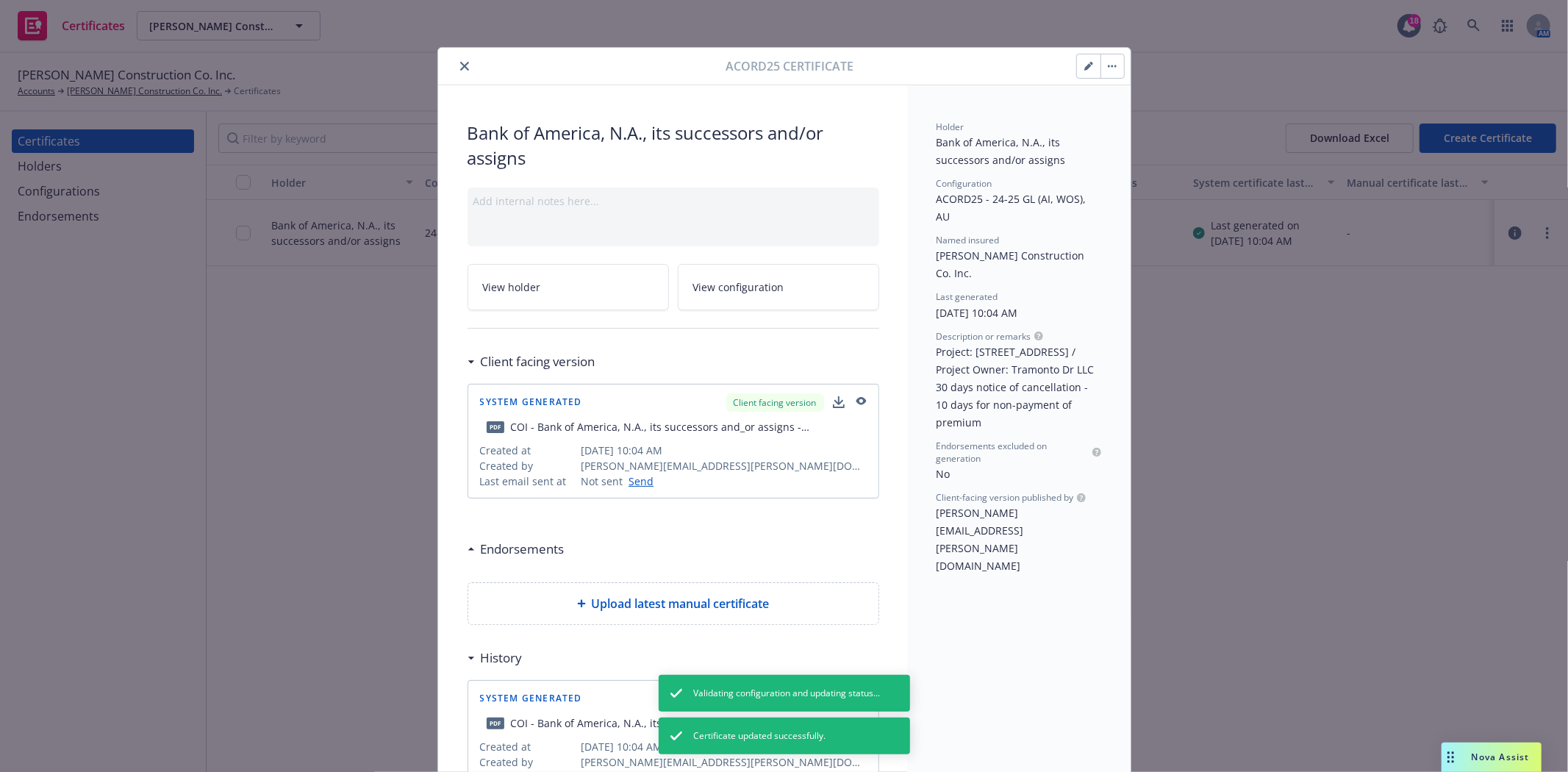
click at [1101, 62] on button "button" at bounding box center [1112, 66] width 24 height 24
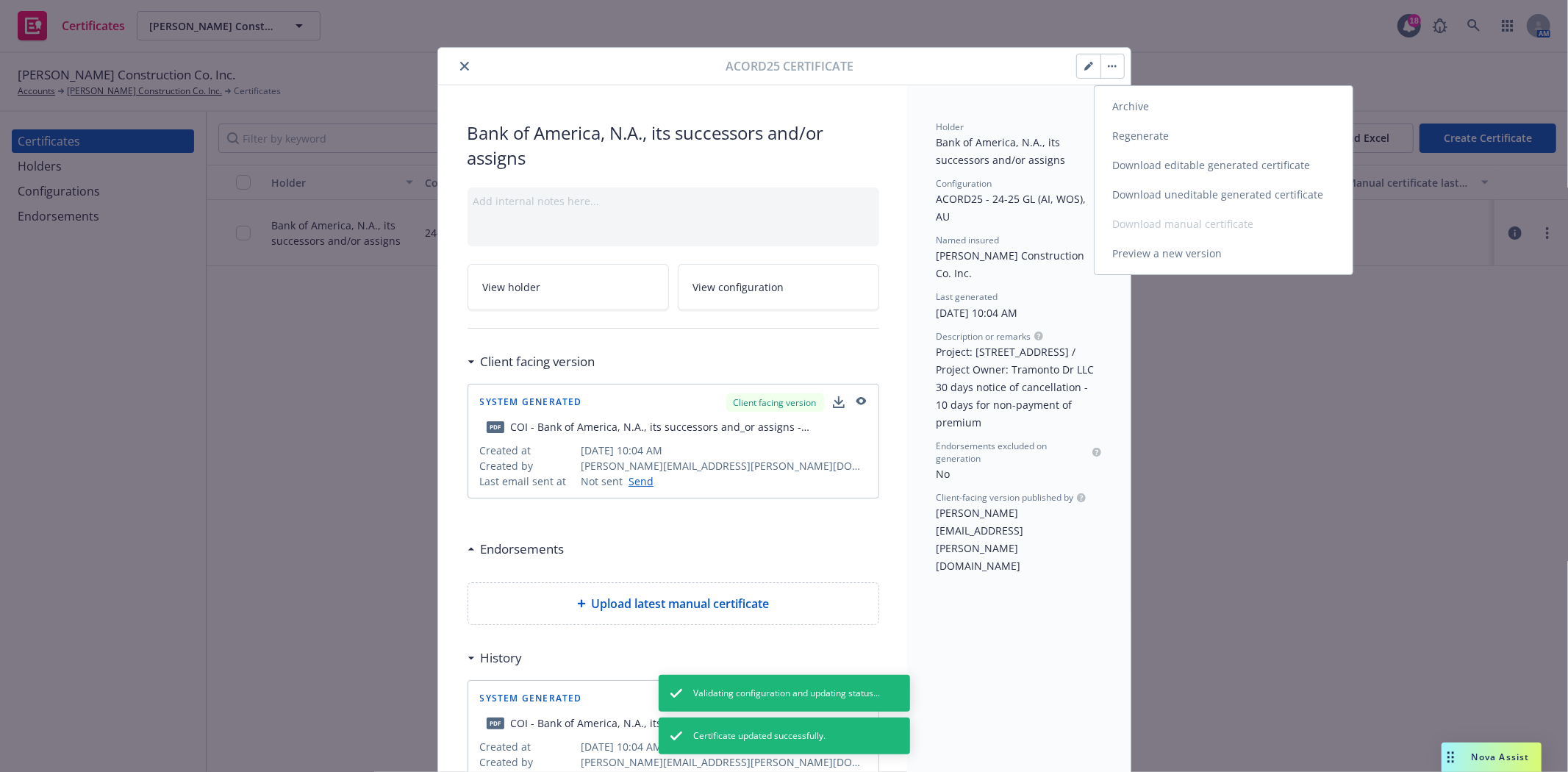
click at [1125, 134] on link "Regenerate" at bounding box center [1223, 136] width 258 height 29
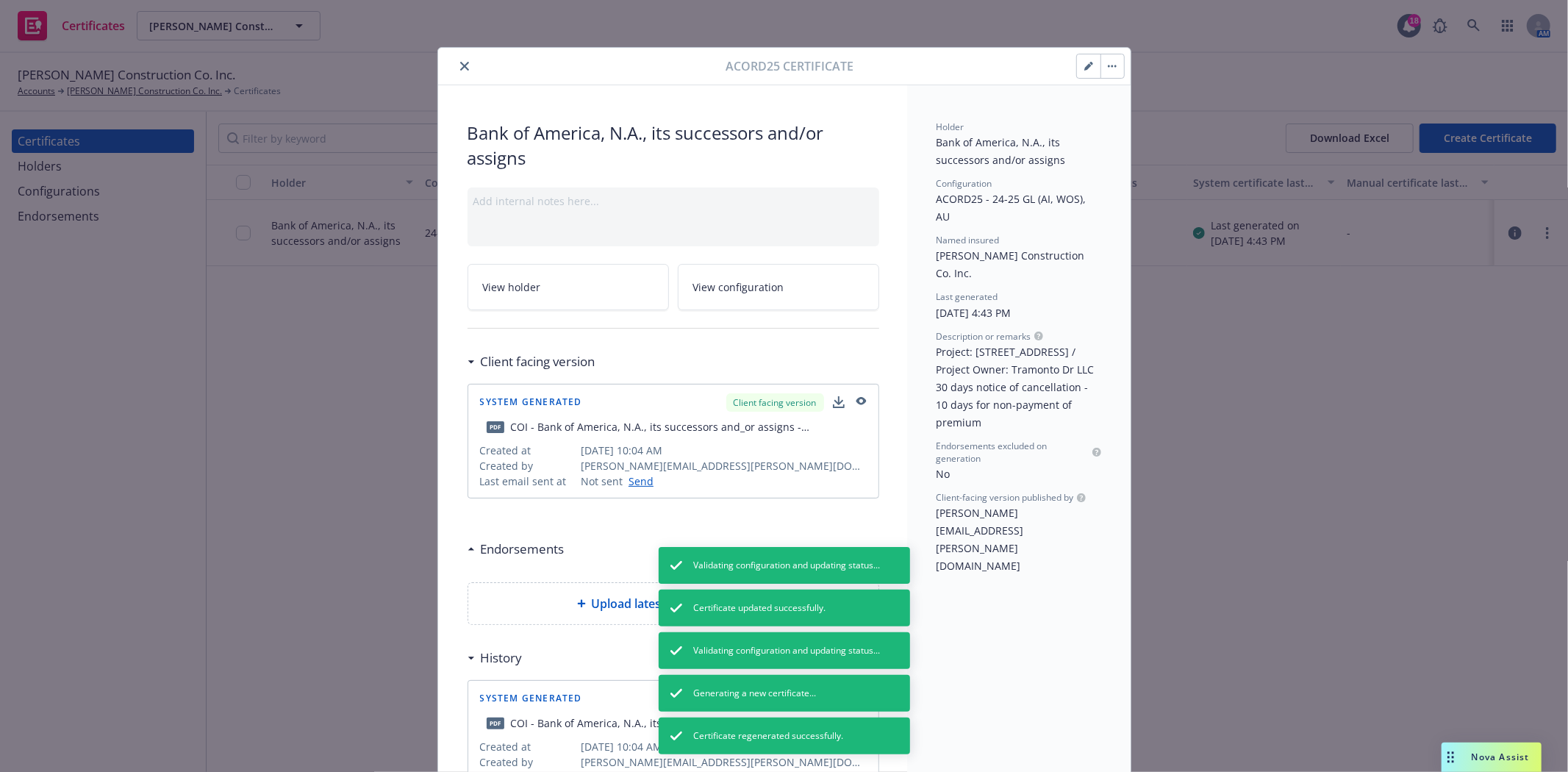
click at [460, 63] on icon "close" at bounding box center [465, 66] width 9 height 9
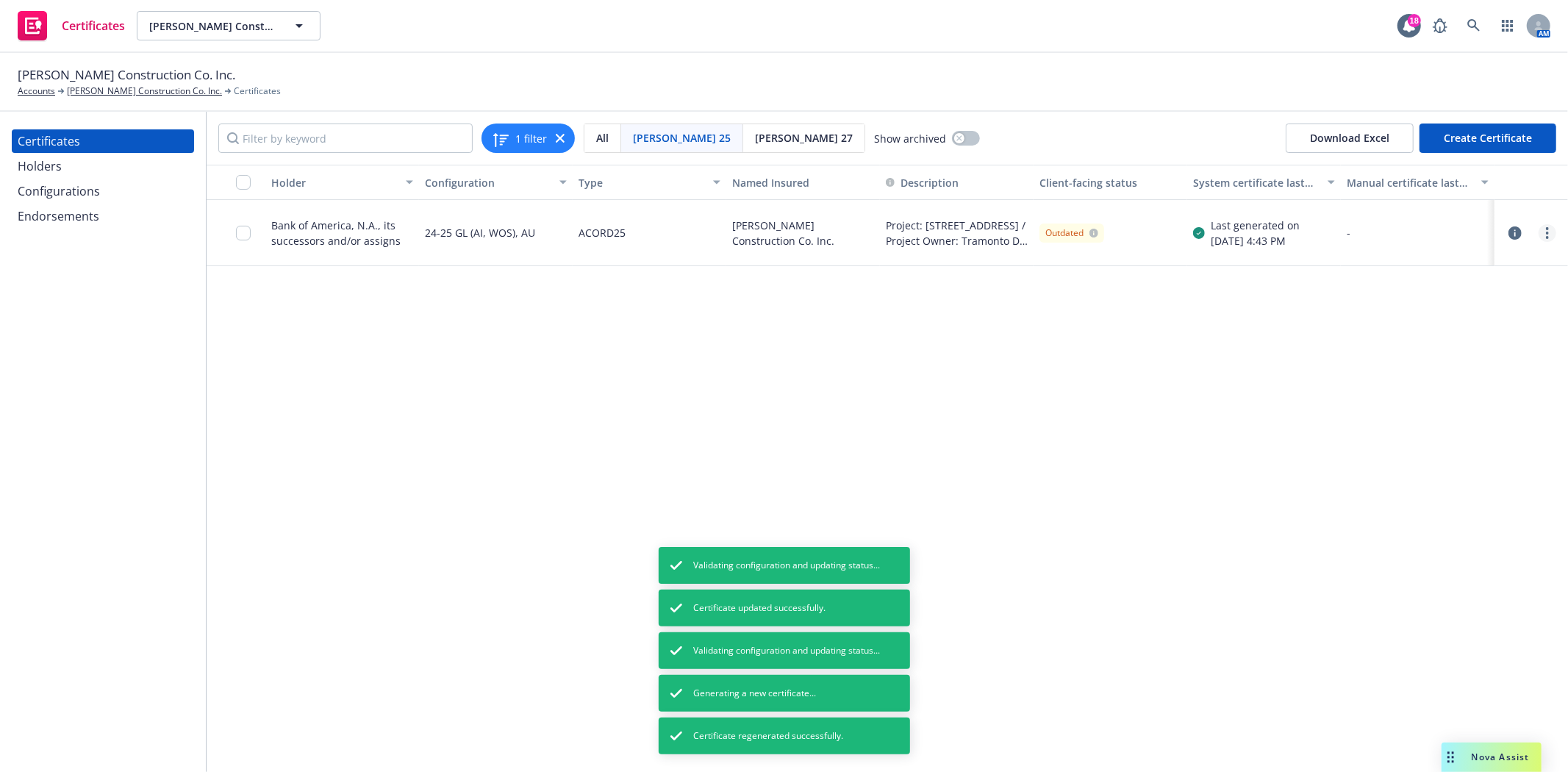
click at [1549, 233] on link "more" at bounding box center [1548, 233] width 18 height 18
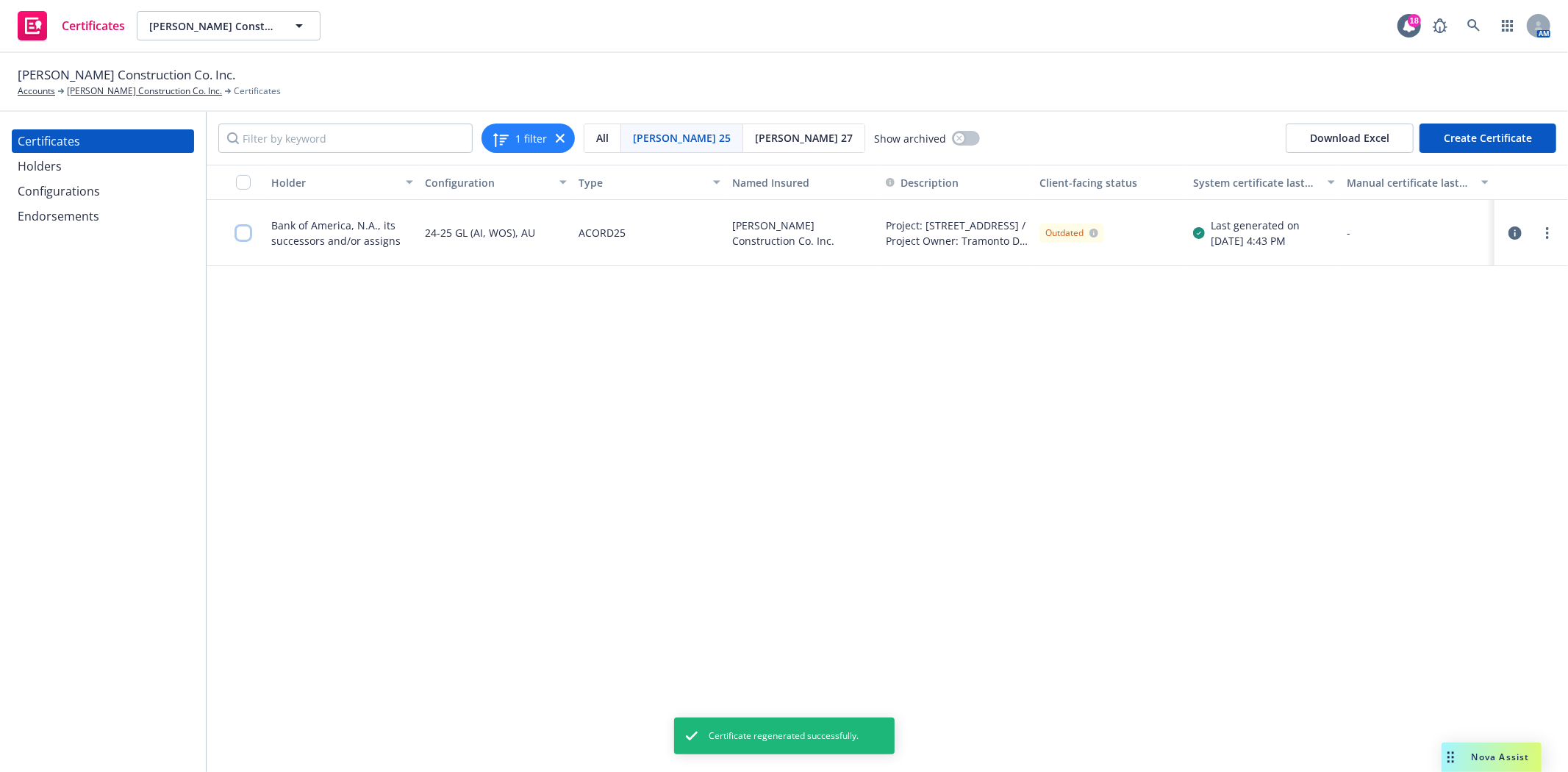
click at [239, 237] on input "checkbox" at bounding box center [243, 232] width 15 height 15
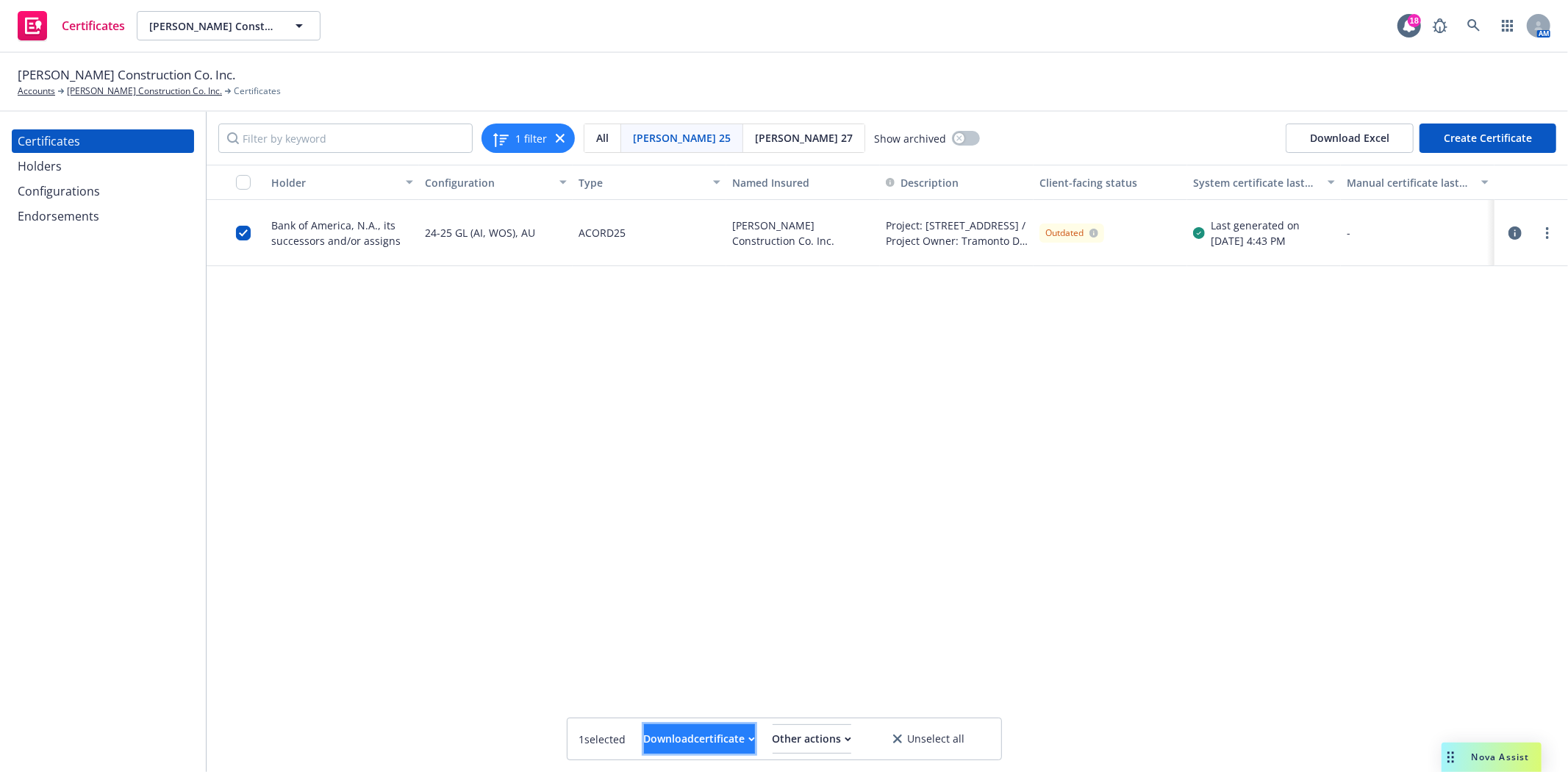
click at [648, 732] on div "Download certificate" at bounding box center [699, 739] width 111 height 28
click at [649, 702] on link "Download uneditable file" at bounding box center [623, 702] width 171 height 29
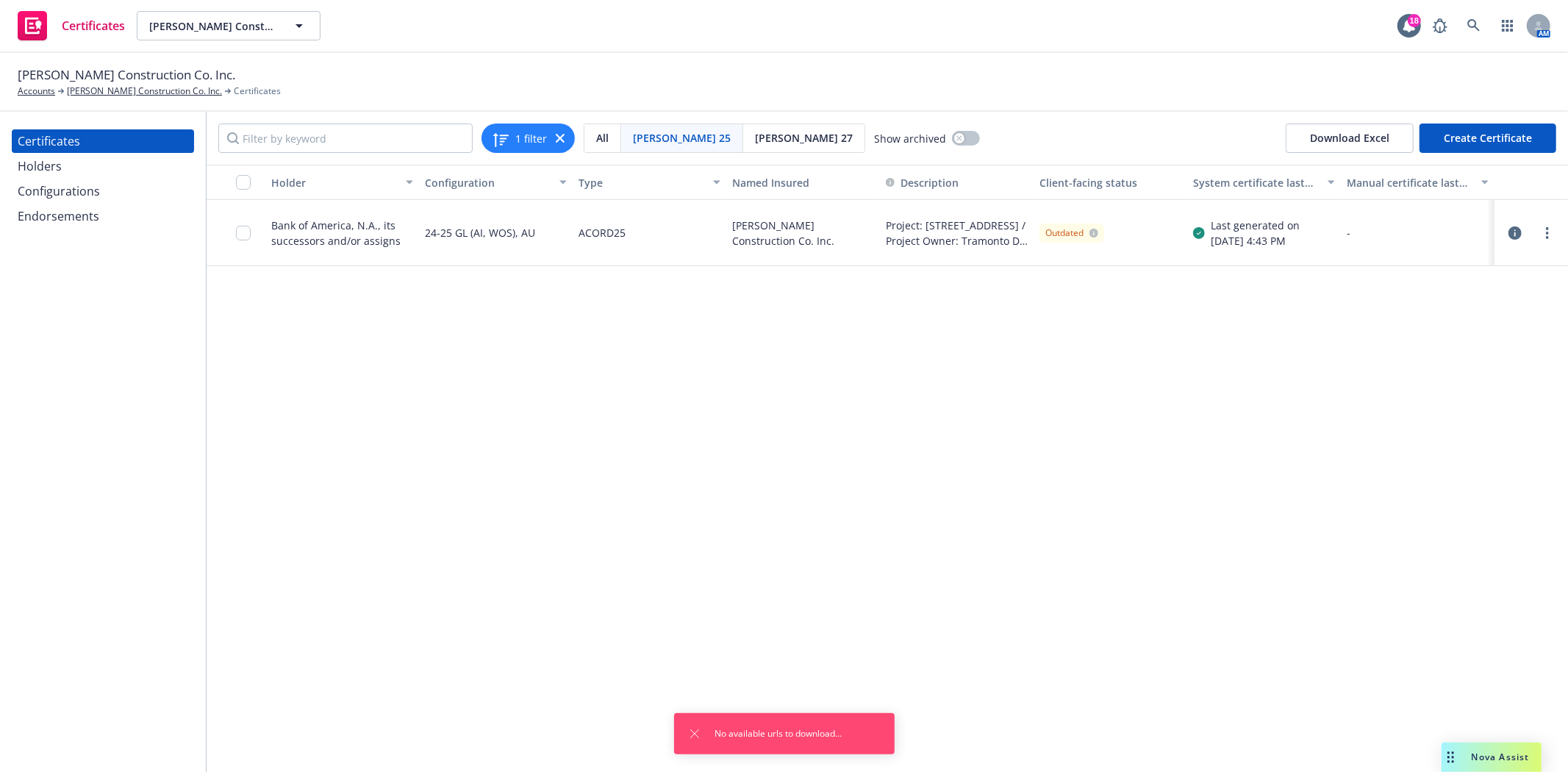
click at [254, 231] on div at bounding box center [247, 232] width 24 height 48
click at [243, 232] on input "checkbox" at bounding box center [243, 232] width 15 height 15
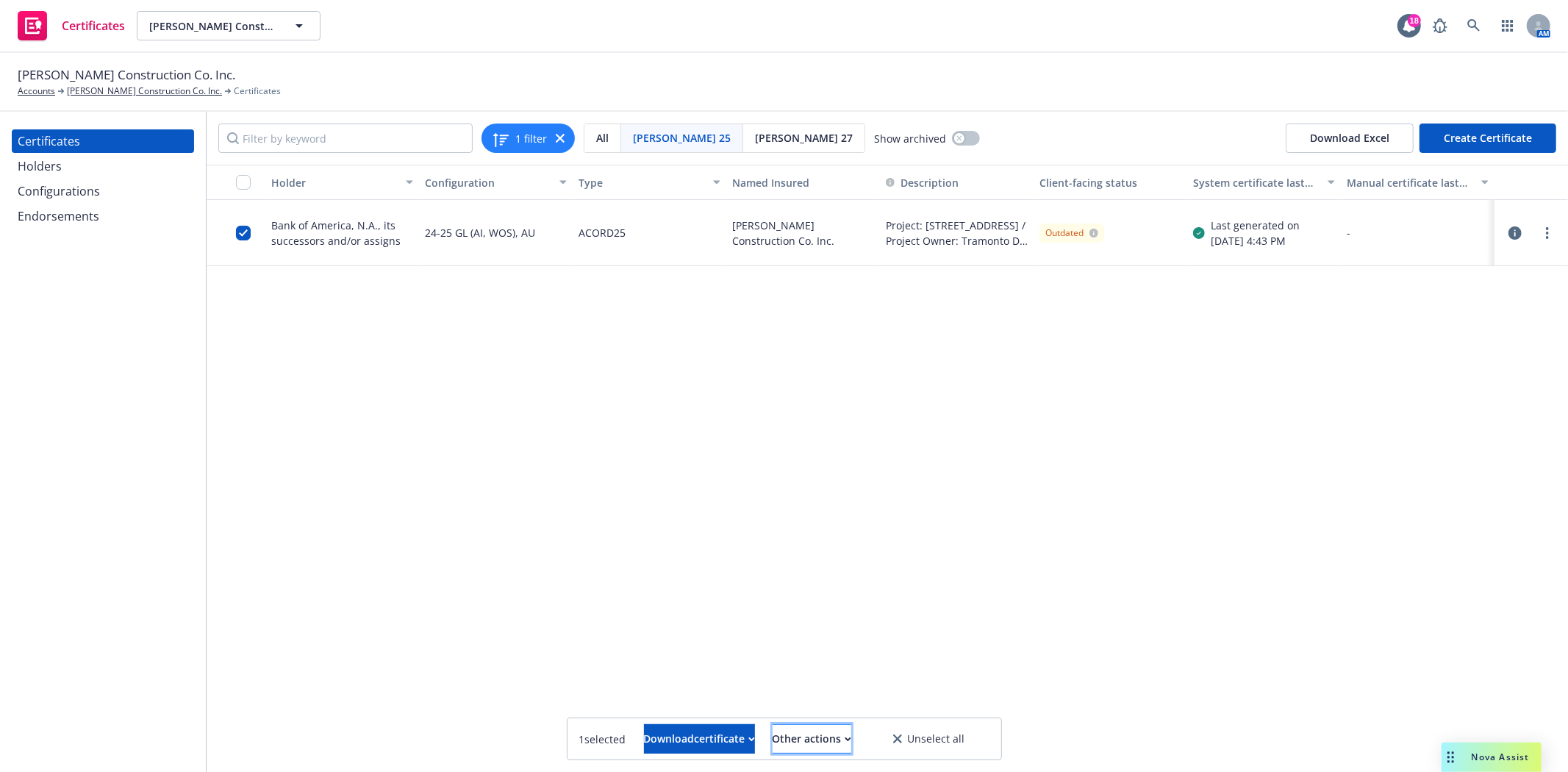
click at [851, 738] on div "Other actions" at bounding box center [812, 739] width 78 height 28
click at [850, 702] on link "Publish certificate" at bounding box center [784, 702] width 136 height 29
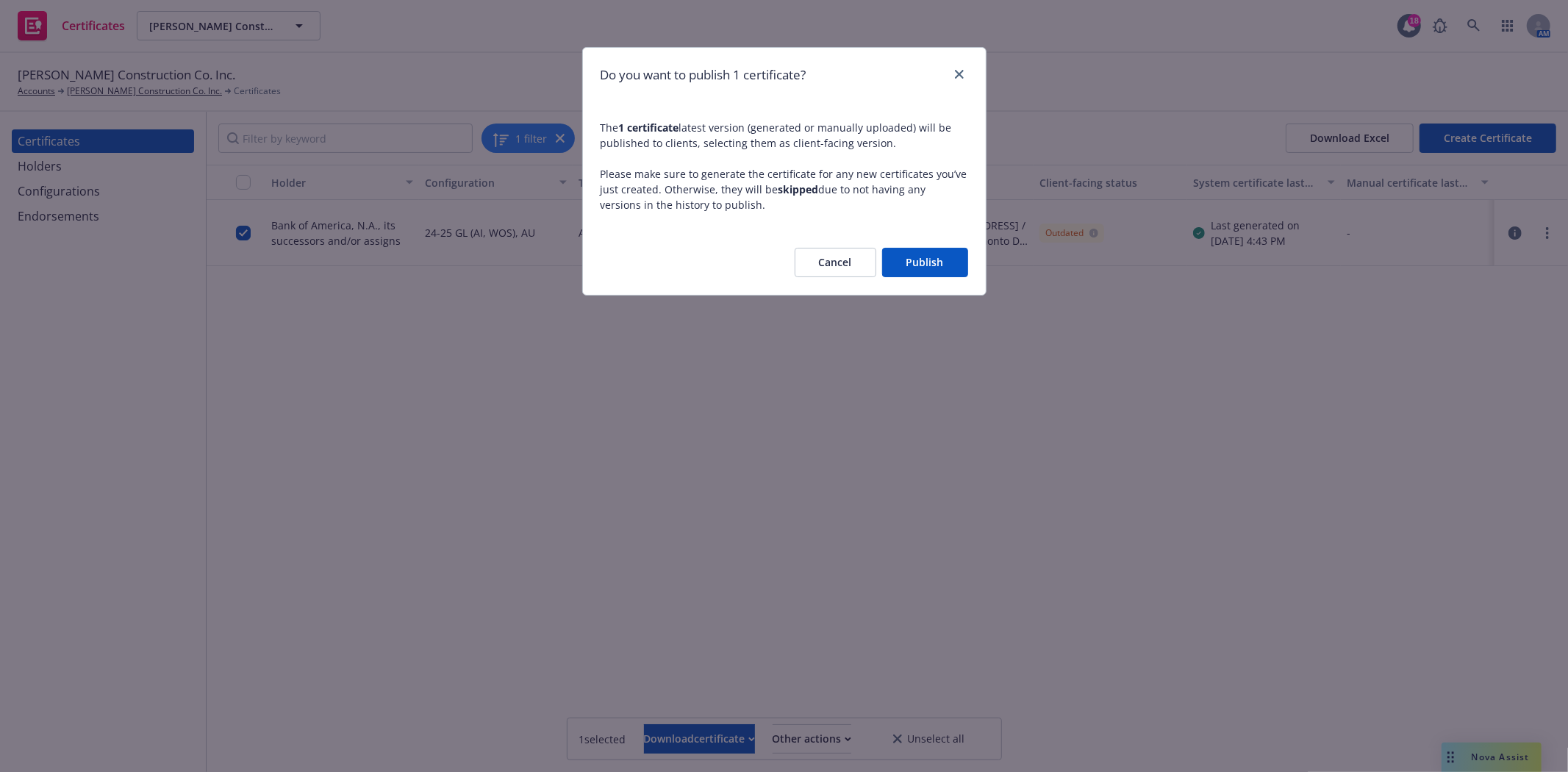
click at [929, 263] on button "Publish" at bounding box center [925, 261] width 86 height 29
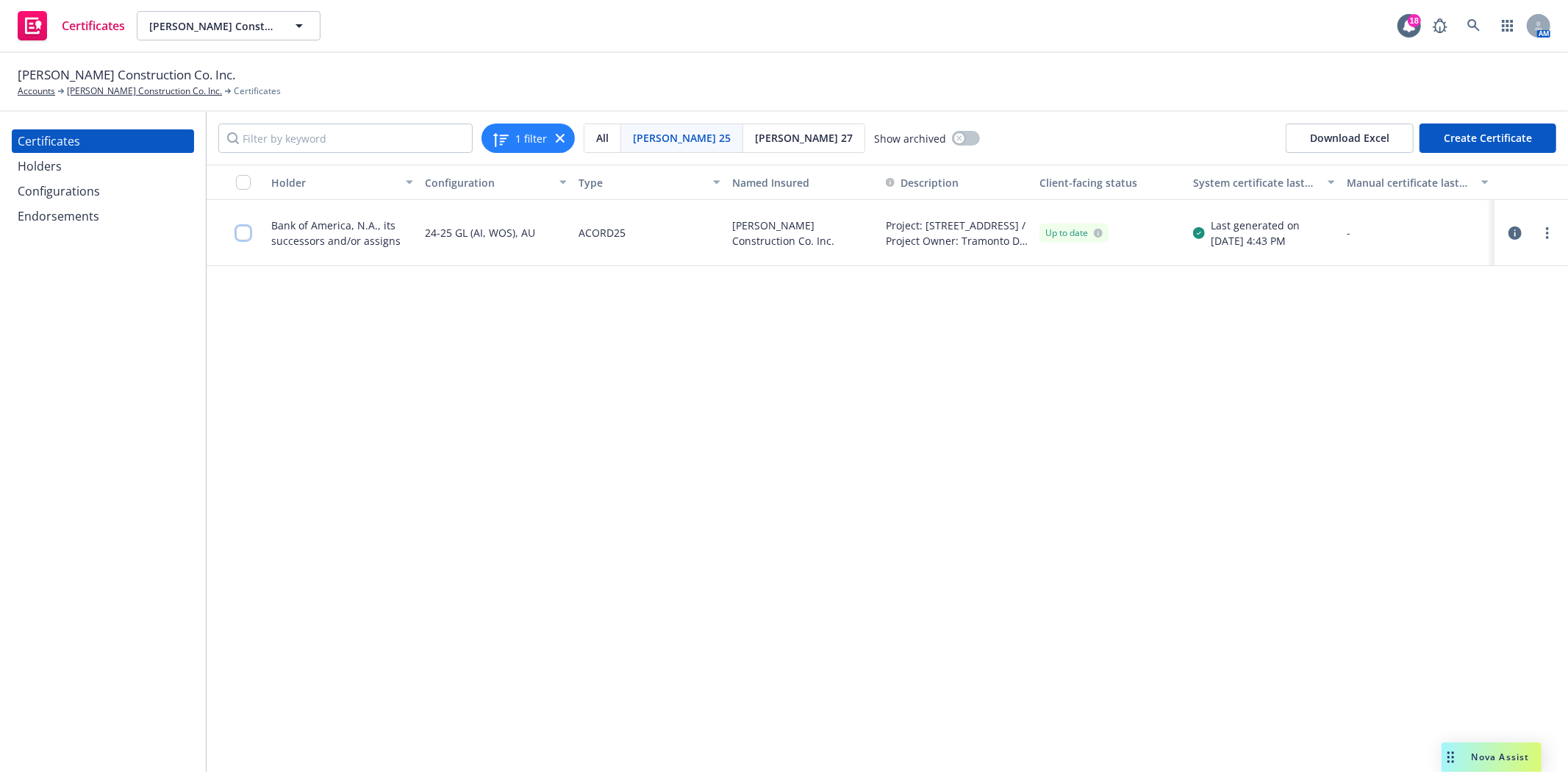
click at [247, 232] on input "checkbox" at bounding box center [243, 232] width 15 height 15
click at [713, 731] on div "Download certificate" at bounding box center [699, 739] width 111 height 28
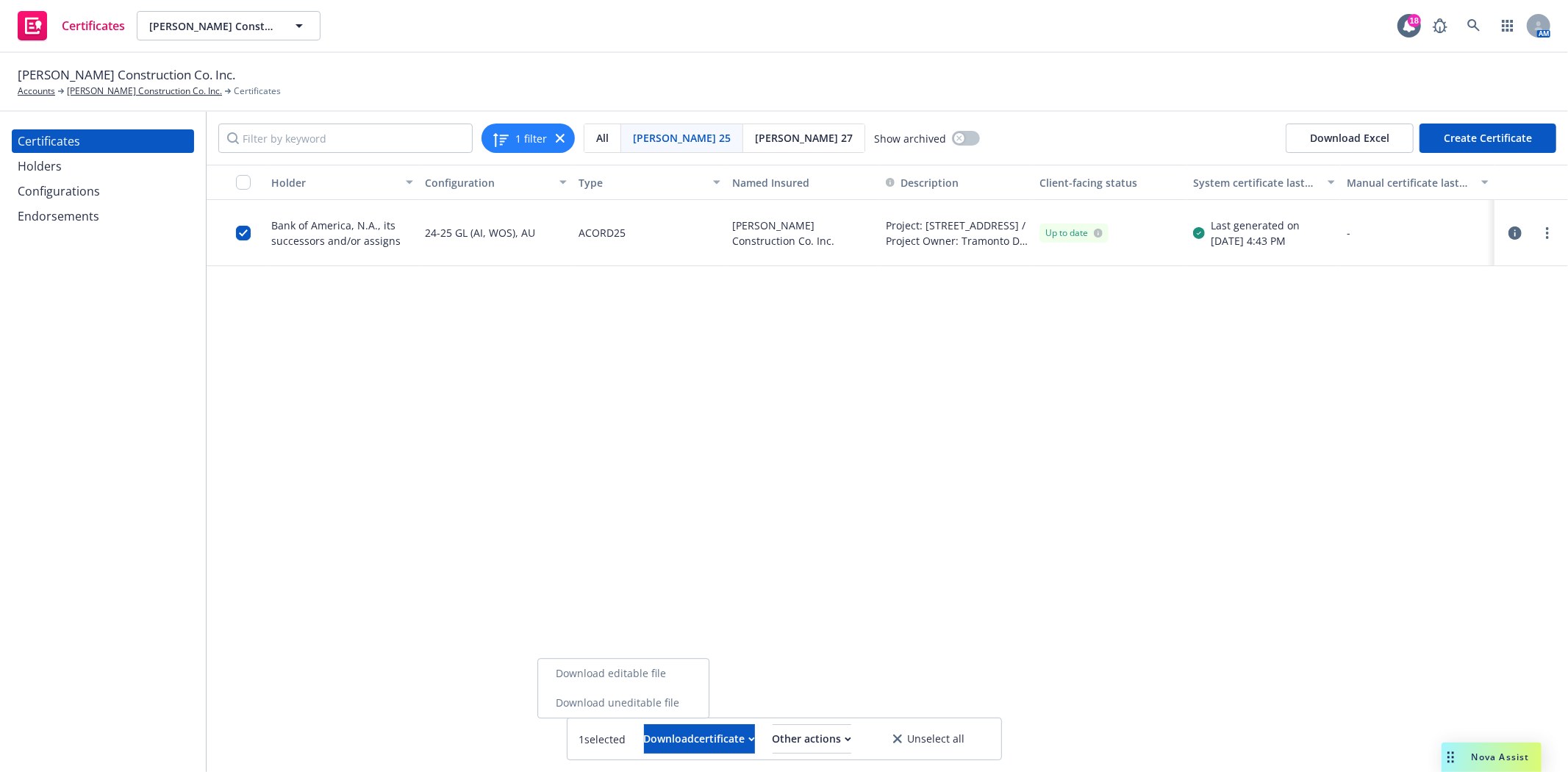
click at [704, 702] on link "Download uneditable file" at bounding box center [623, 702] width 171 height 29
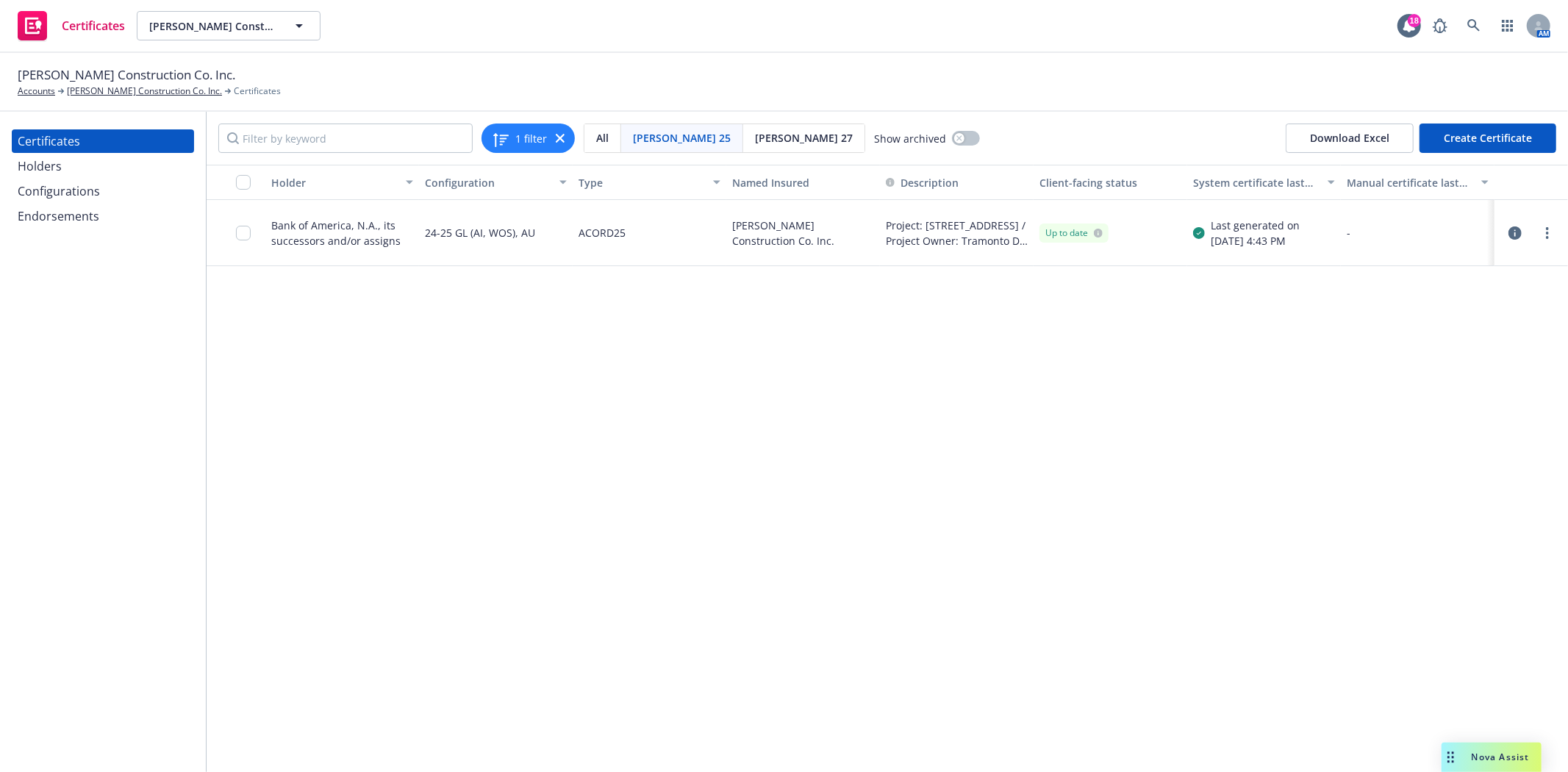
click at [235, 239] on div at bounding box center [236, 232] width 59 height 66
click at [245, 236] on input "checkbox" at bounding box center [243, 232] width 15 height 15
click at [713, 739] on div "Download certificate" at bounding box center [699, 739] width 111 height 28
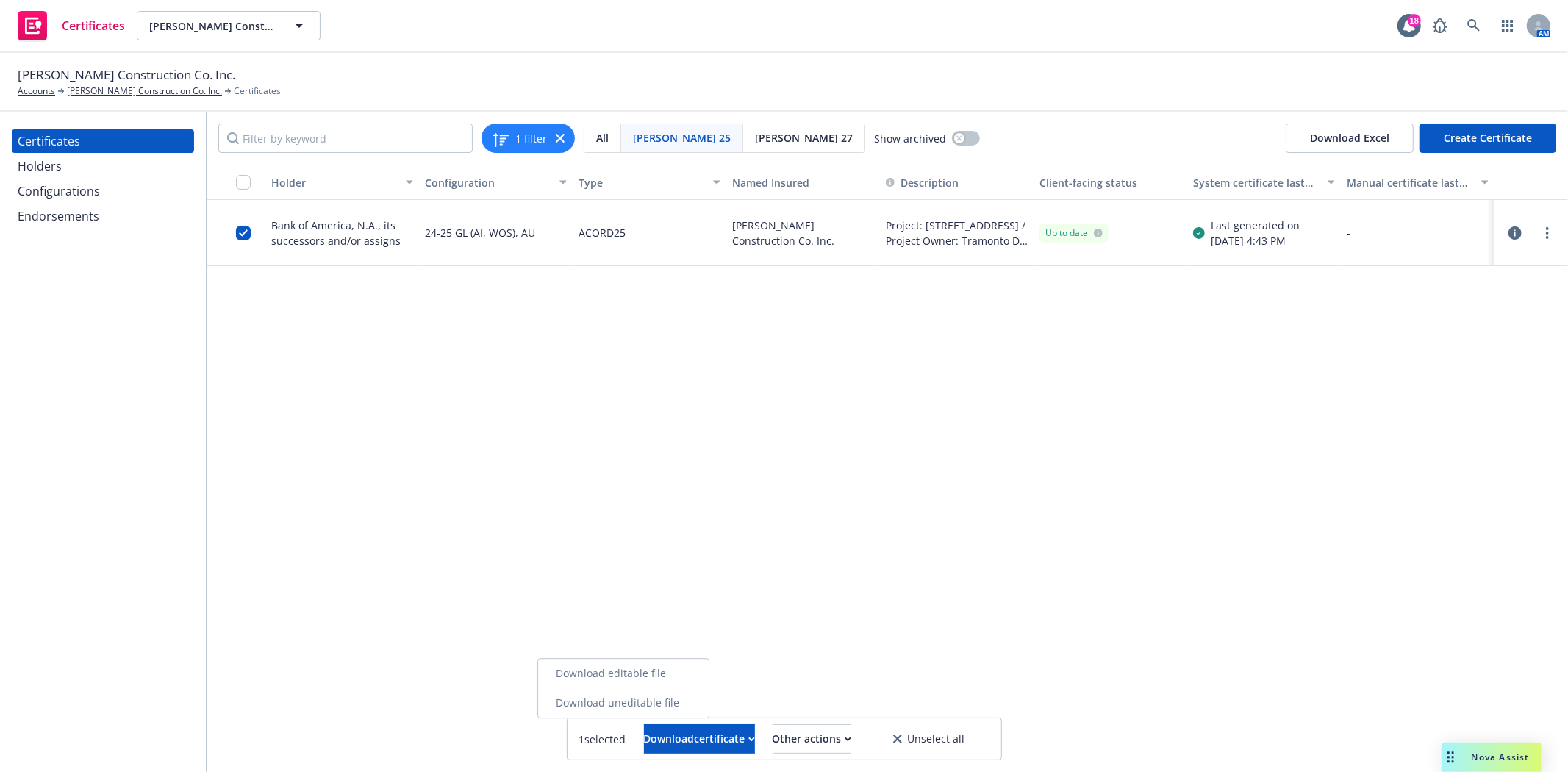
click at [648, 706] on link "Download uneditable file" at bounding box center [623, 702] width 171 height 29
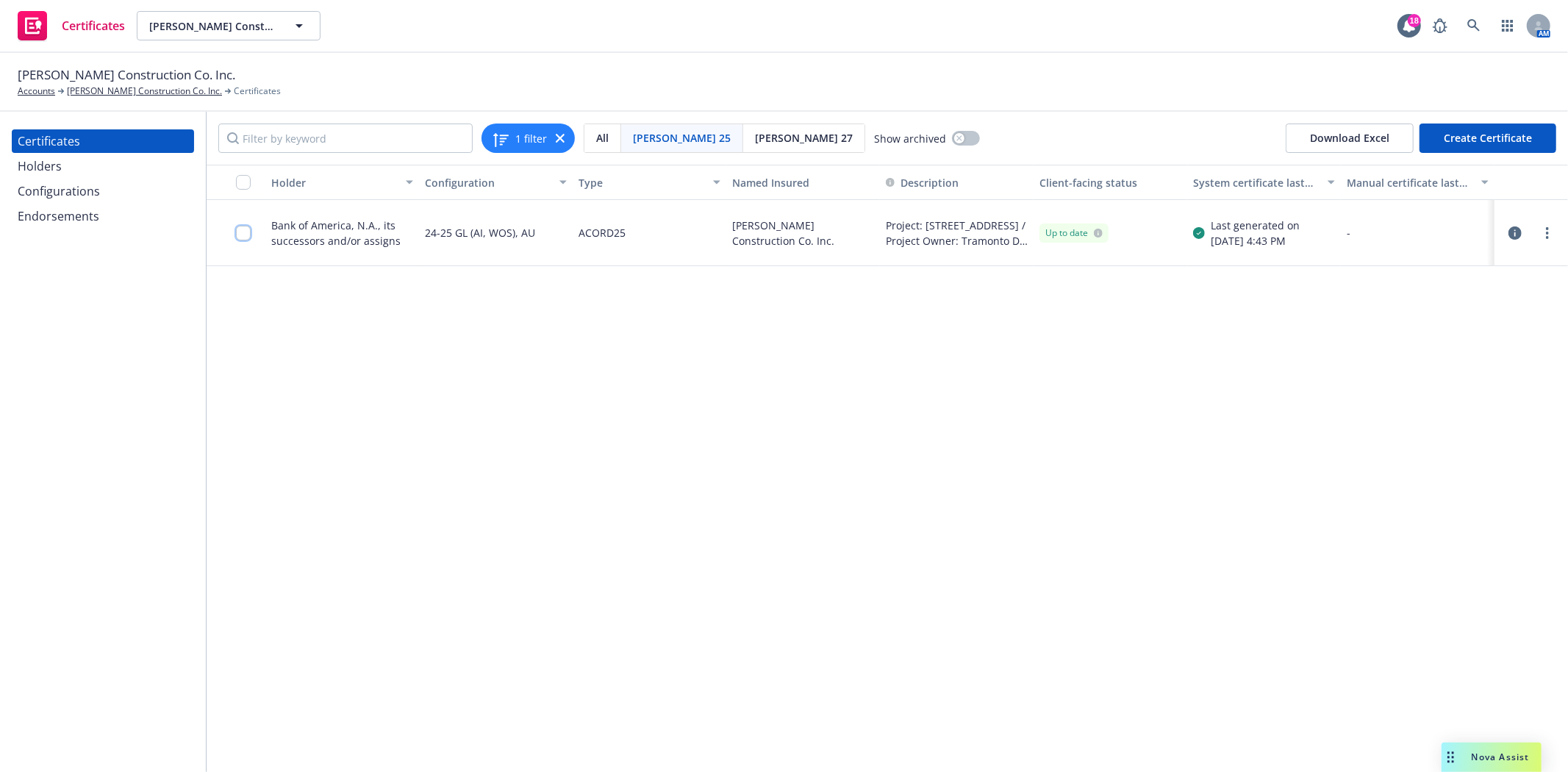
click at [247, 233] on input "checkbox" at bounding box center [243, 232] width 15 height 15
click at [731, 754] on div "1 selected Download certificate Other actions Unselect all" at bounding box center [784, 739] width 434 height 41
click at [730, 742] on div "Download certificate" at bounding box center [699, 739] width 111 height 28
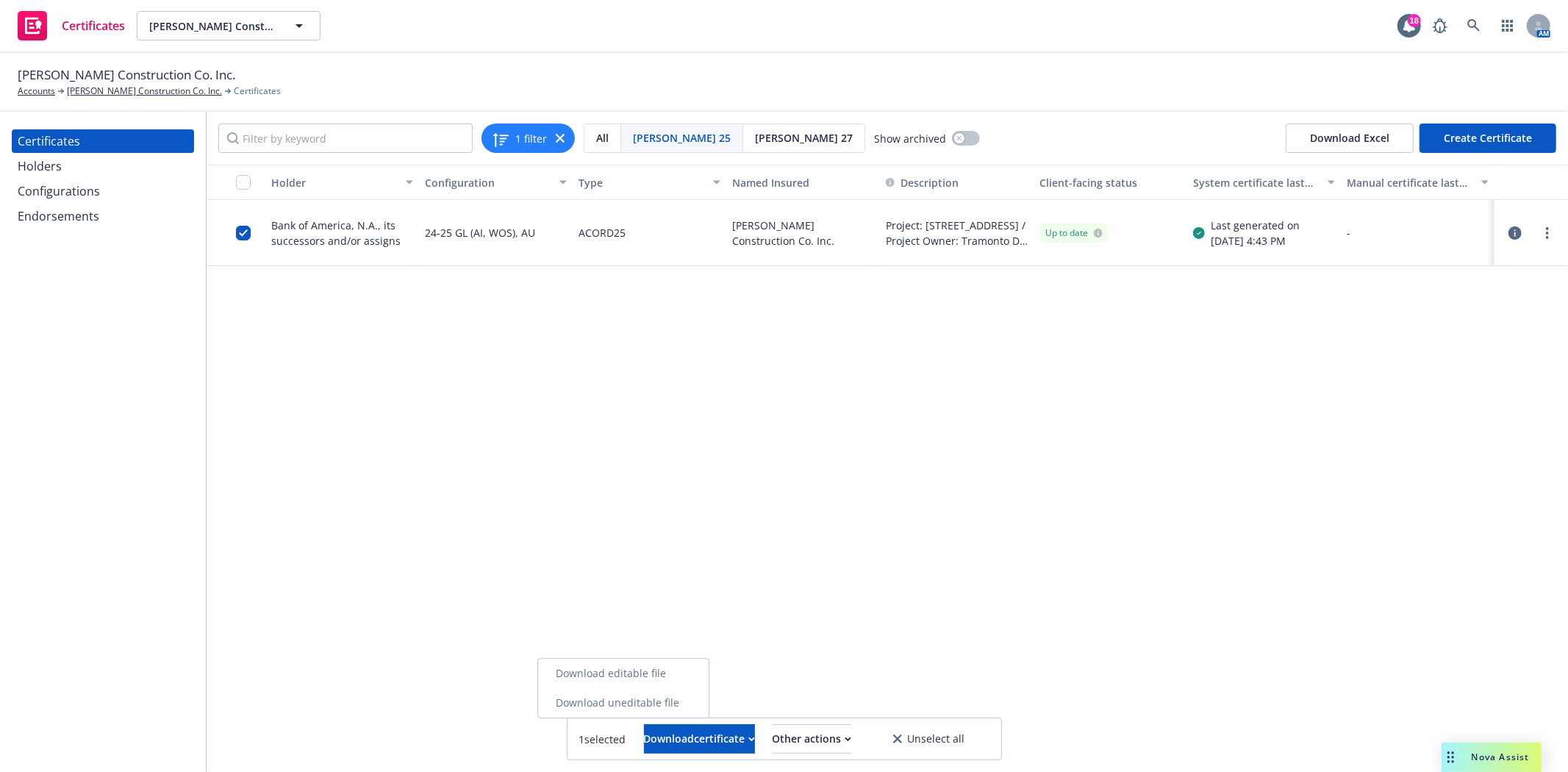
click at [696, 676] on link "Download editable file" at bounding box center [623, 673] width 171 height 29
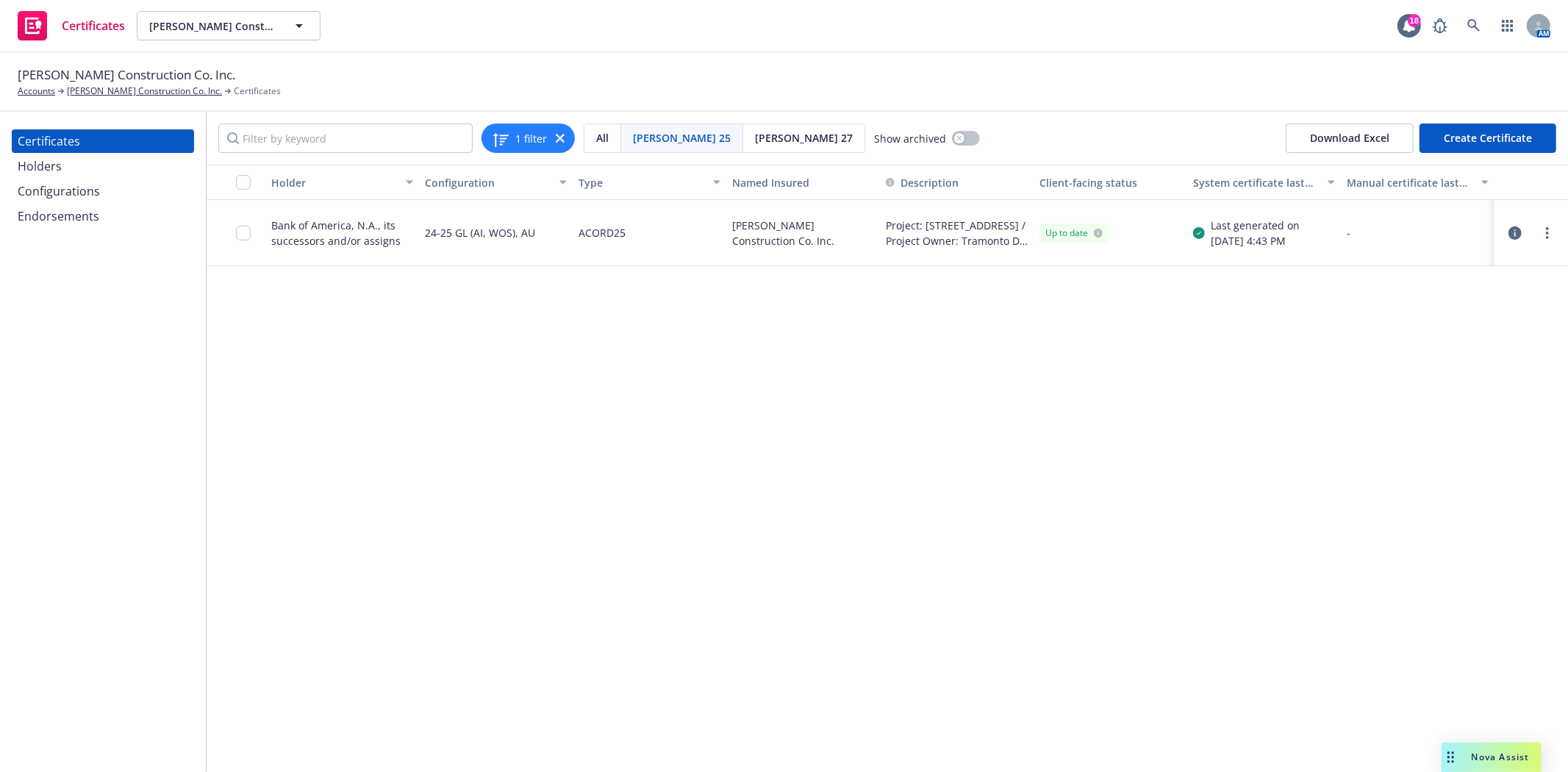
drag, startPoint x: 1446, startPoint y: 373, endPoint x: 1526, endPoint y: 280, distance: 122.7
click at [1446, 373] on div "Holder Configuration Type Named Insured Description Client-facing status System…" at bounding box center [887, 468] width 1361 height 607
click at [1548, 225] on link "more" at bounding box center [1548, 233] width 18 height 18
click at [1361, 269] on link "Edit" at bounding box center [1438, 262] width 235 height 29
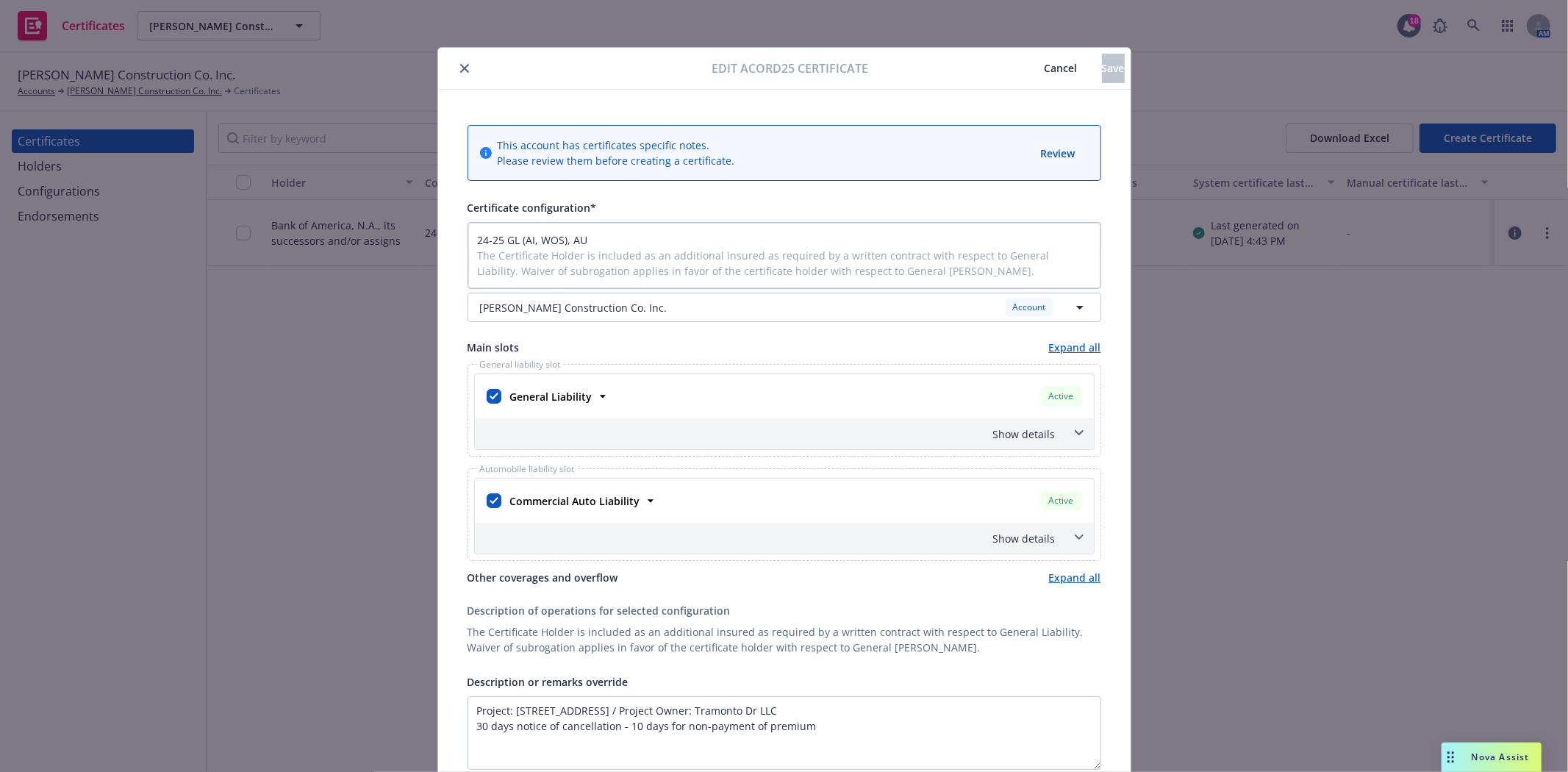
click at [1064, 576] on link "Expand all" at bounding box center [1075, 577] width 52 height 16
click at [1064, 576] on link "Collapse all" at bounding box center [1073, 577] width 56 height 16
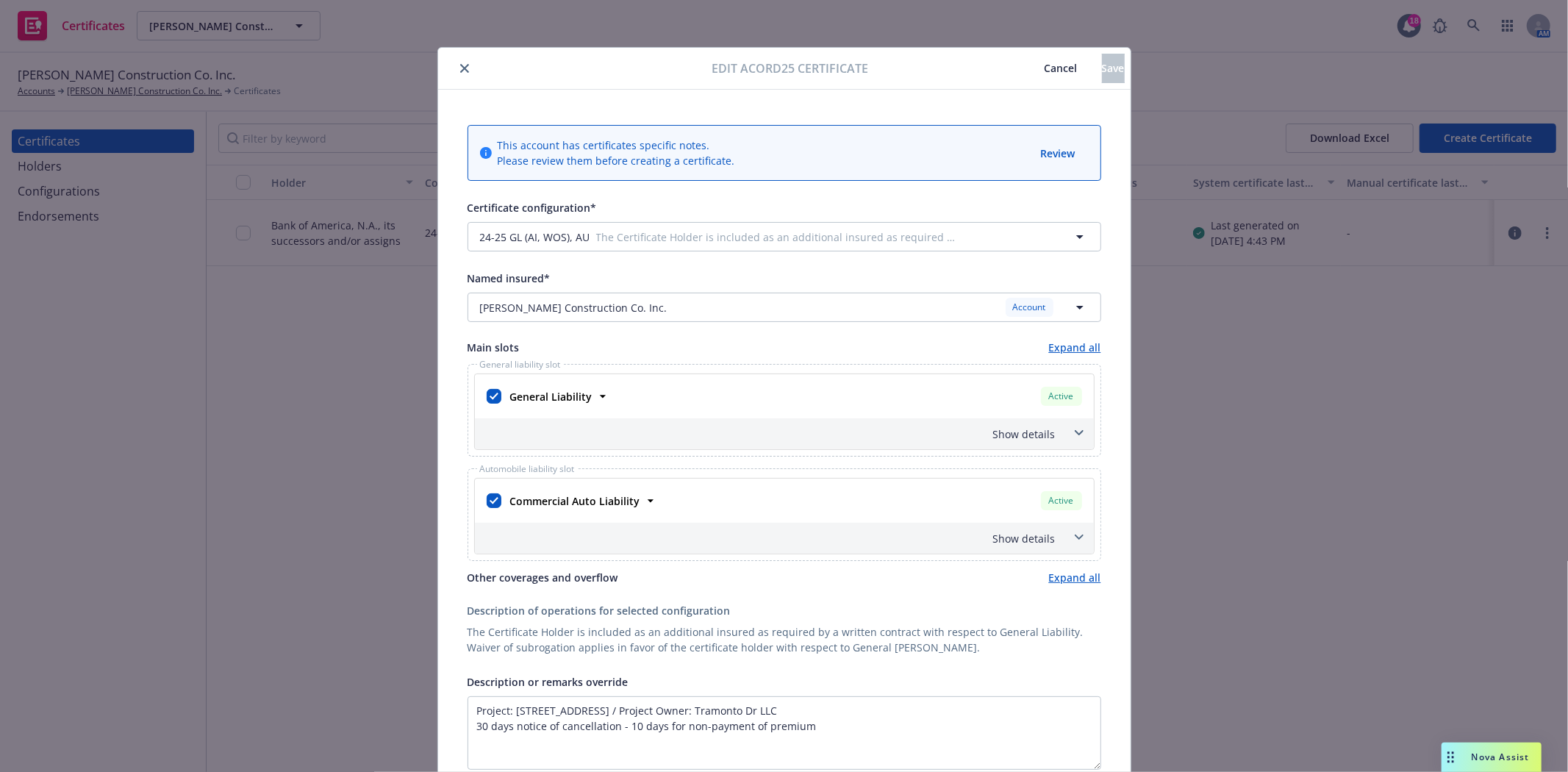
click at [461, 68] on icon "close" at bounding box center [465, 69] width 9 height 9
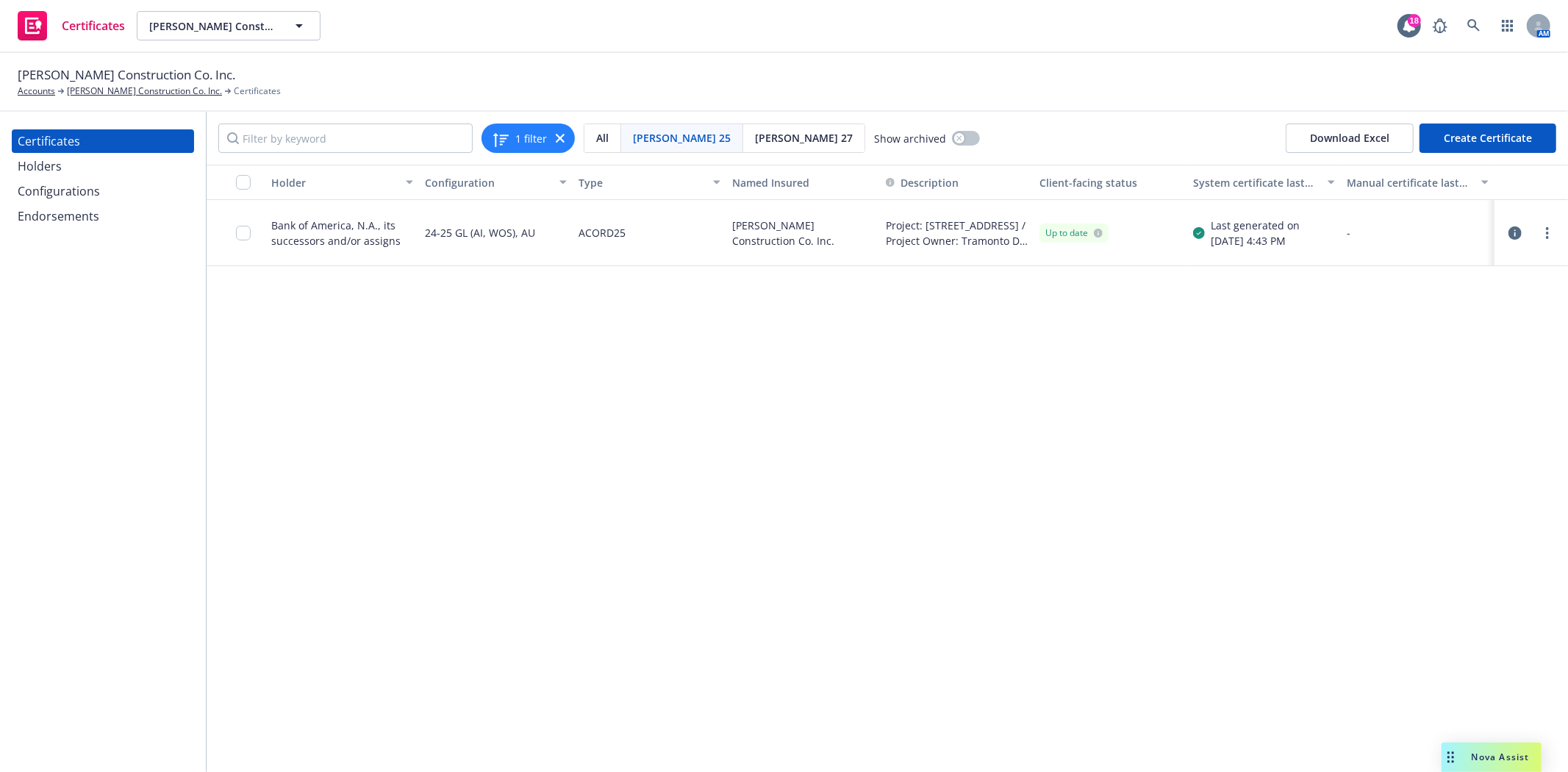
click at [143, 173] on div "Holders" at bounding box center [103, 165] width 171 height 24
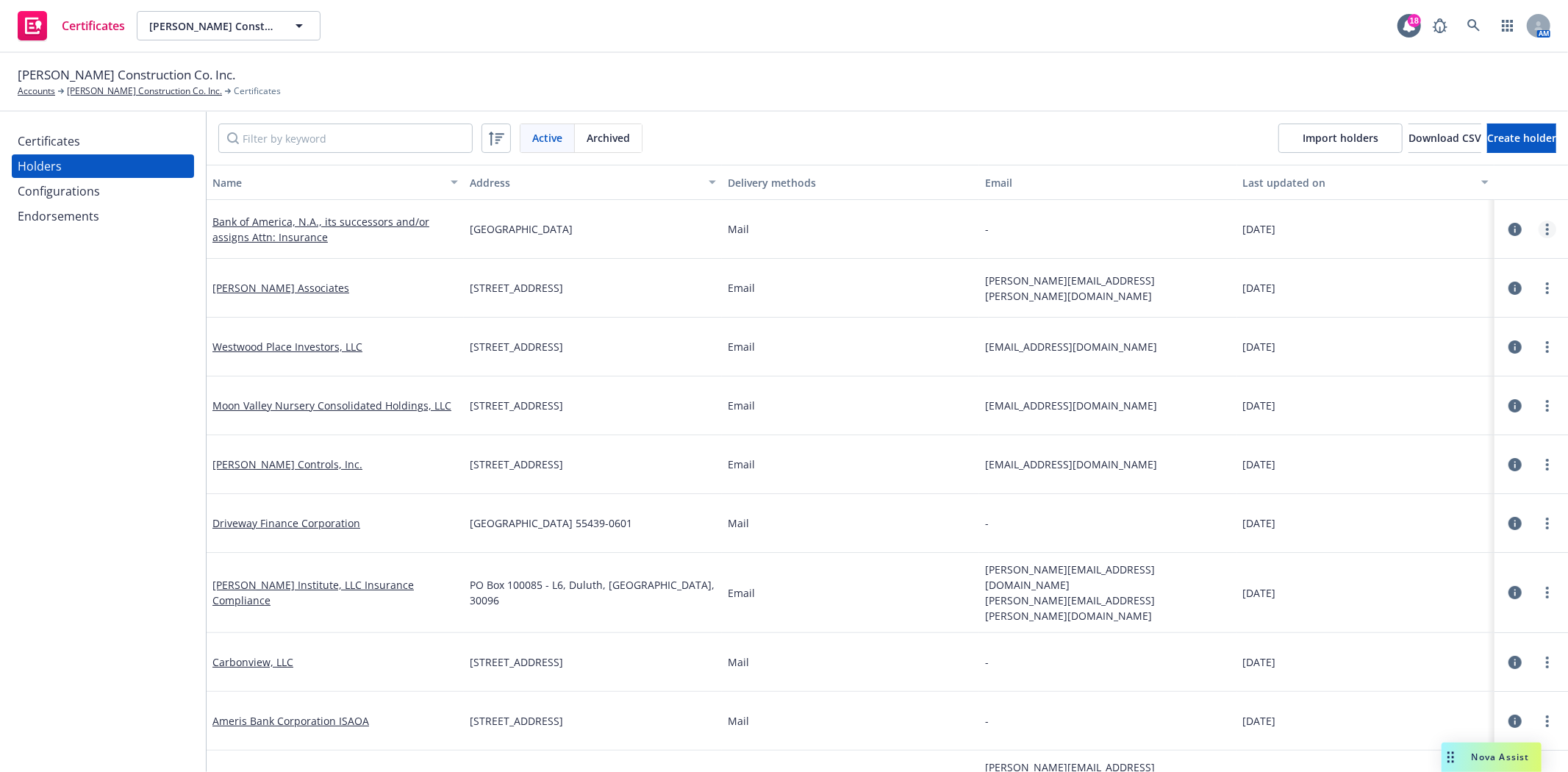
click at [1546, 226] on icon "more" at bounding box center [1547, 229] width 3 height 11
click at [1427, 261] on link "Edit" at bounding box center [1451, 258] width 162 height 29
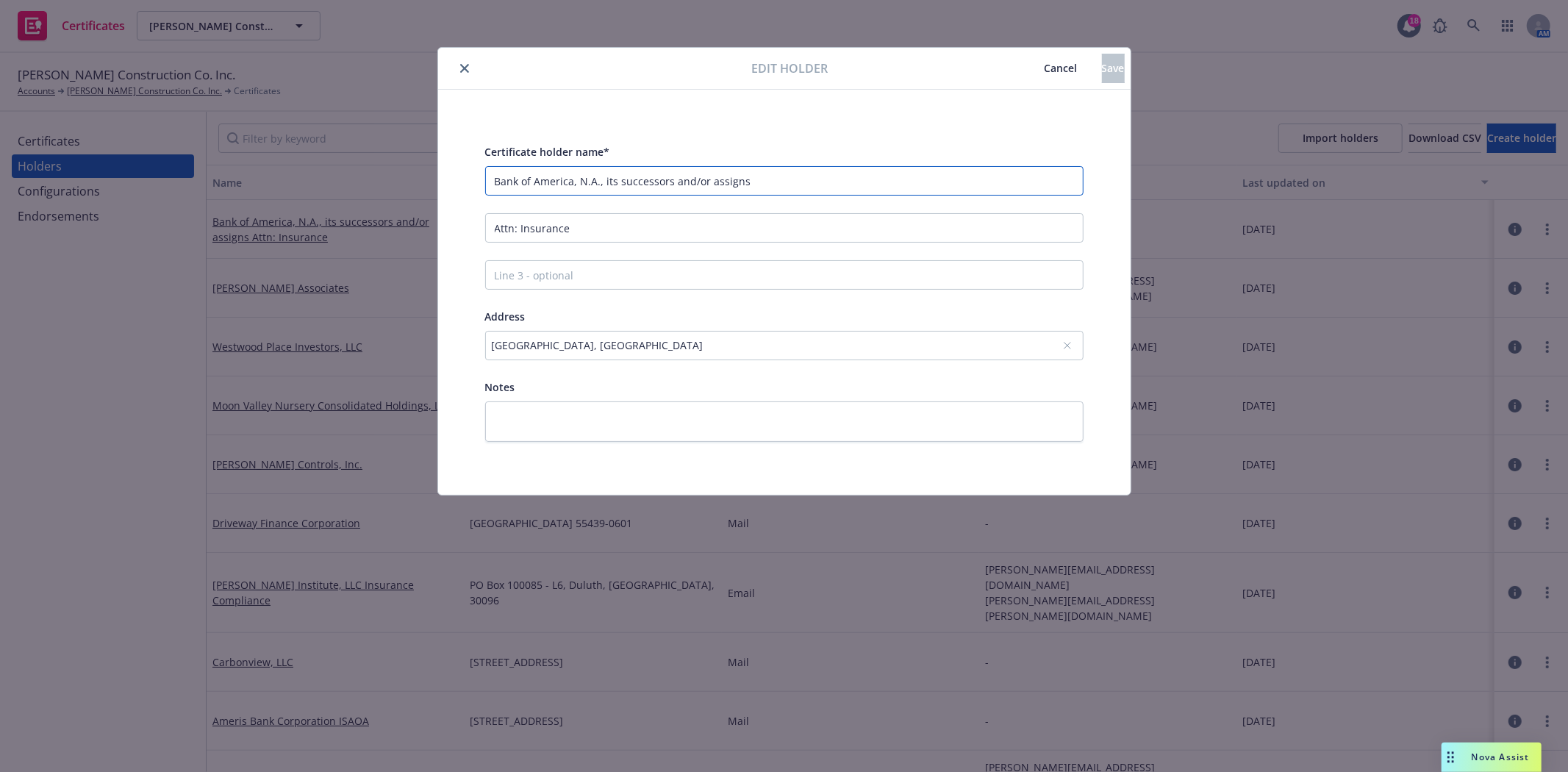
click at [758, 180] on input "Bank of America, N.A., its successors and/or assigns" at bounding box center [784, 180] width 599 height 29
drag, startPoint x: 758, startPoint y: 180, endPoint x: 604, endPoint y: 181, distance: 154.0
click at [604, 181] on input "Bank of America, N.A., its successors and/or assigns" at bounding box center [784, 180] width 599 height 29
type input "Bank of America, N.A., ISAOA/ATIMA"
drag, startPoint x: 577, startPoint y: 225, endPoint x: 373, endPoint y: 232, distance: 204.1
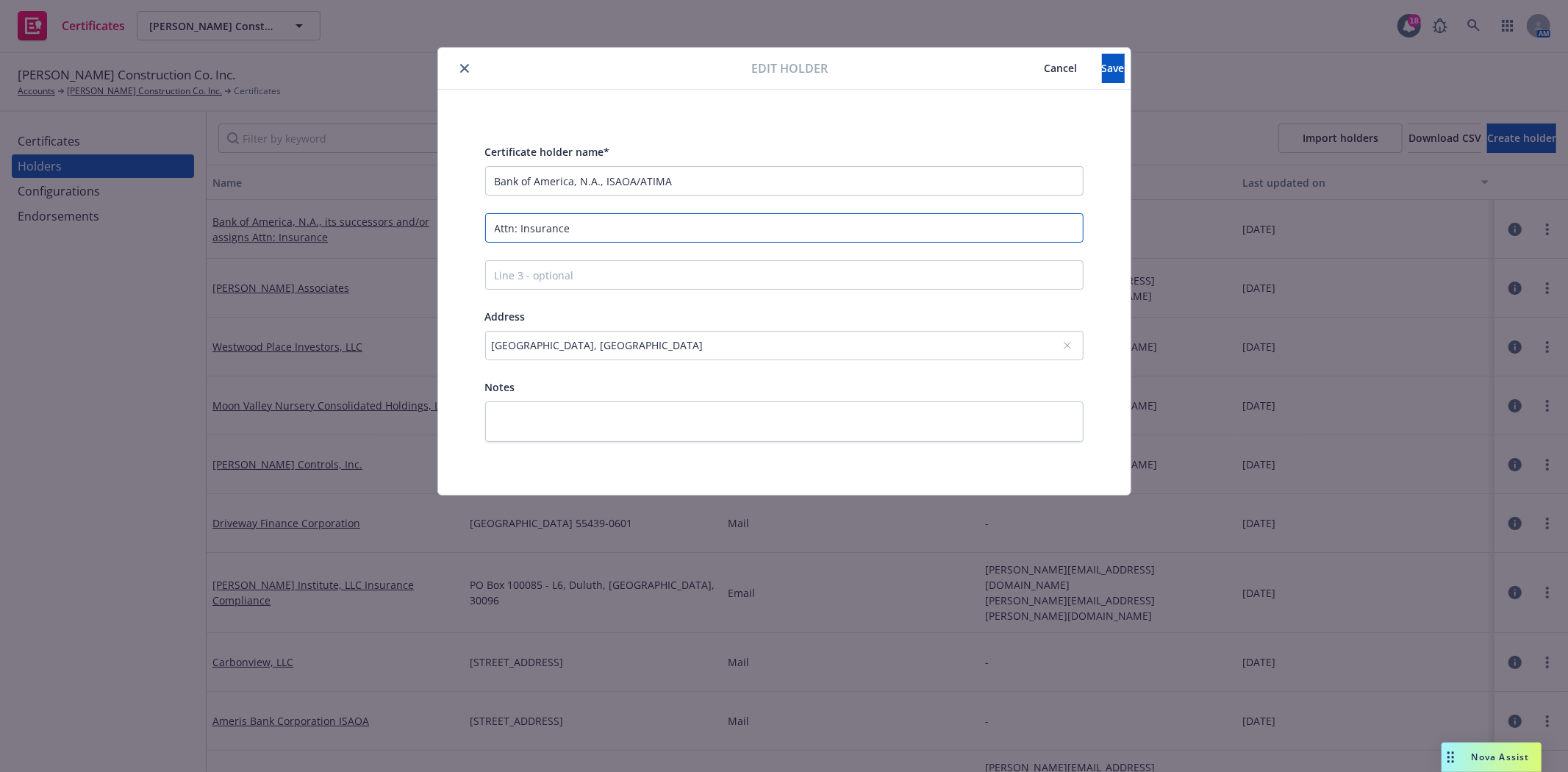
click at [373, 232] on div "Edit holder Cancel Save Certificate holder name* Bank of America, N.A., ISAOA/A…" at bounding box center [784, 386] width 1568 height 772
type input "Mail Code: NC1-026-06-07"
click at [1067, 347] on icon at bounding box center [1067, 345] width 9 height 9
click at [657, 340] on div "No address selected" at bounding box center [777, 345] width 571 height 16
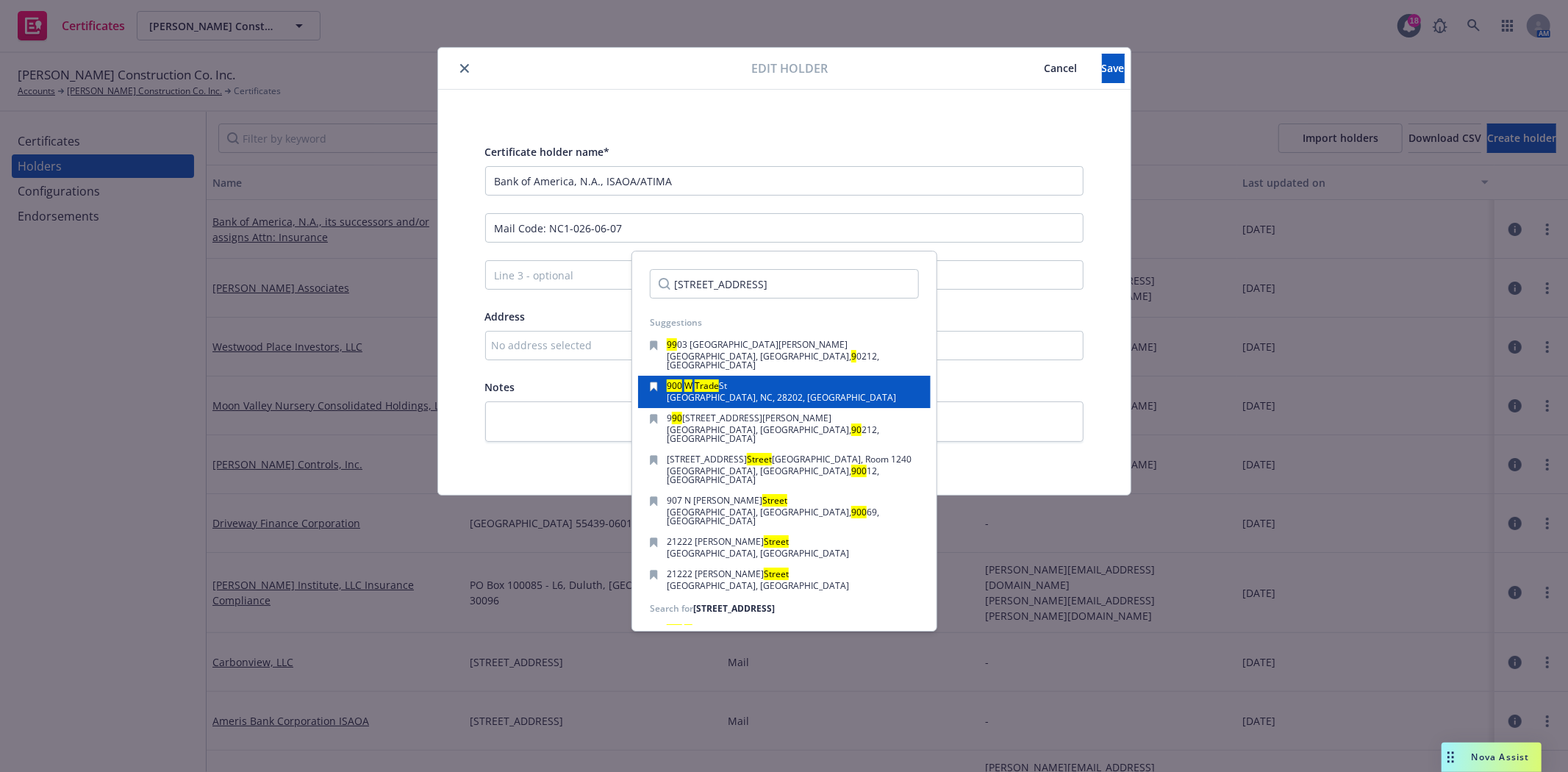
type input "900 W Trade Street"
click at [692, 391] on span "Charlotte, NC, 28202, USA" at bounding box center [781, 397] width 230 height 12
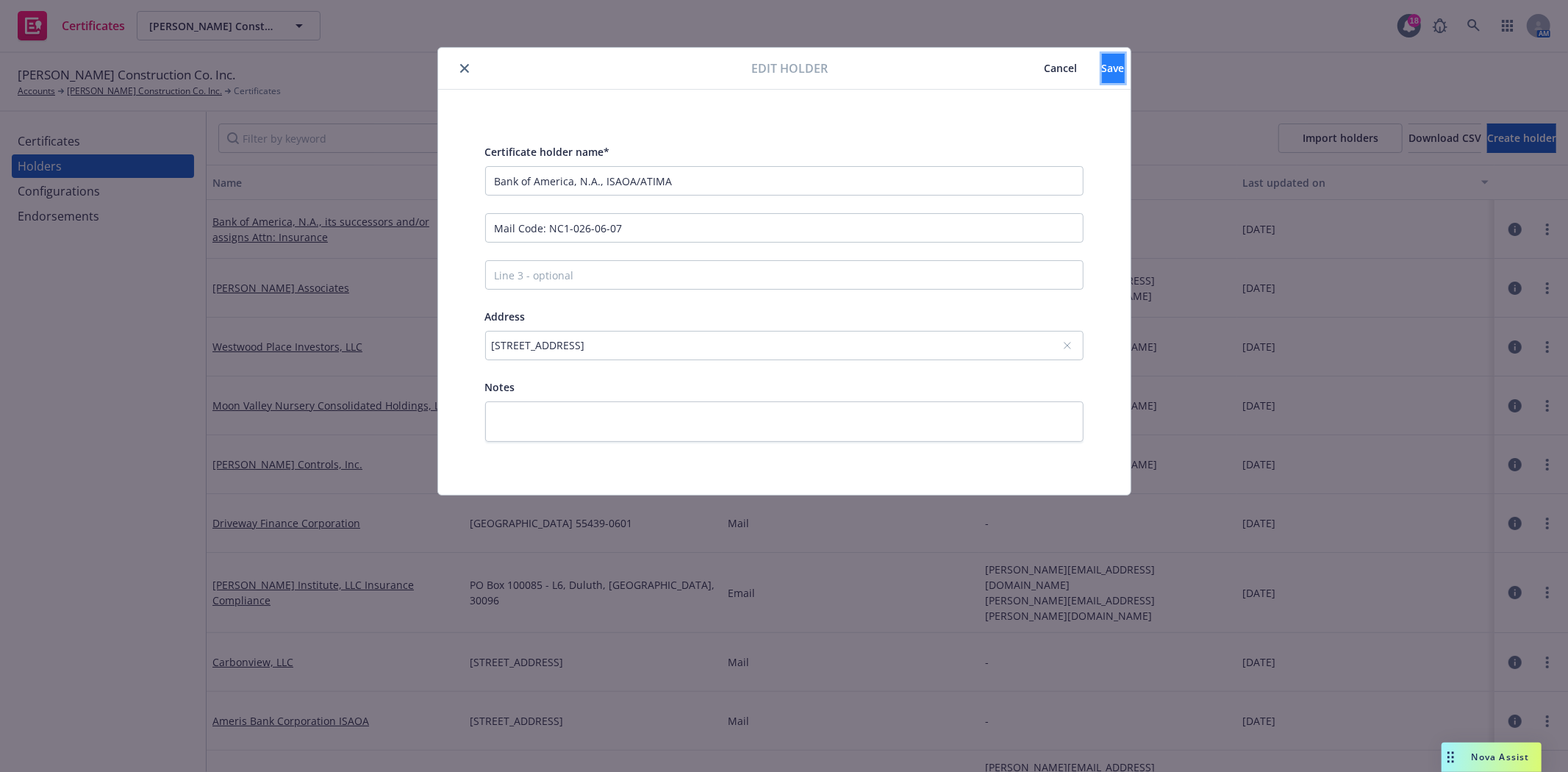
click at [1102, 62] on button "Save" at bounding box center [1114, 68] width 23 height 29
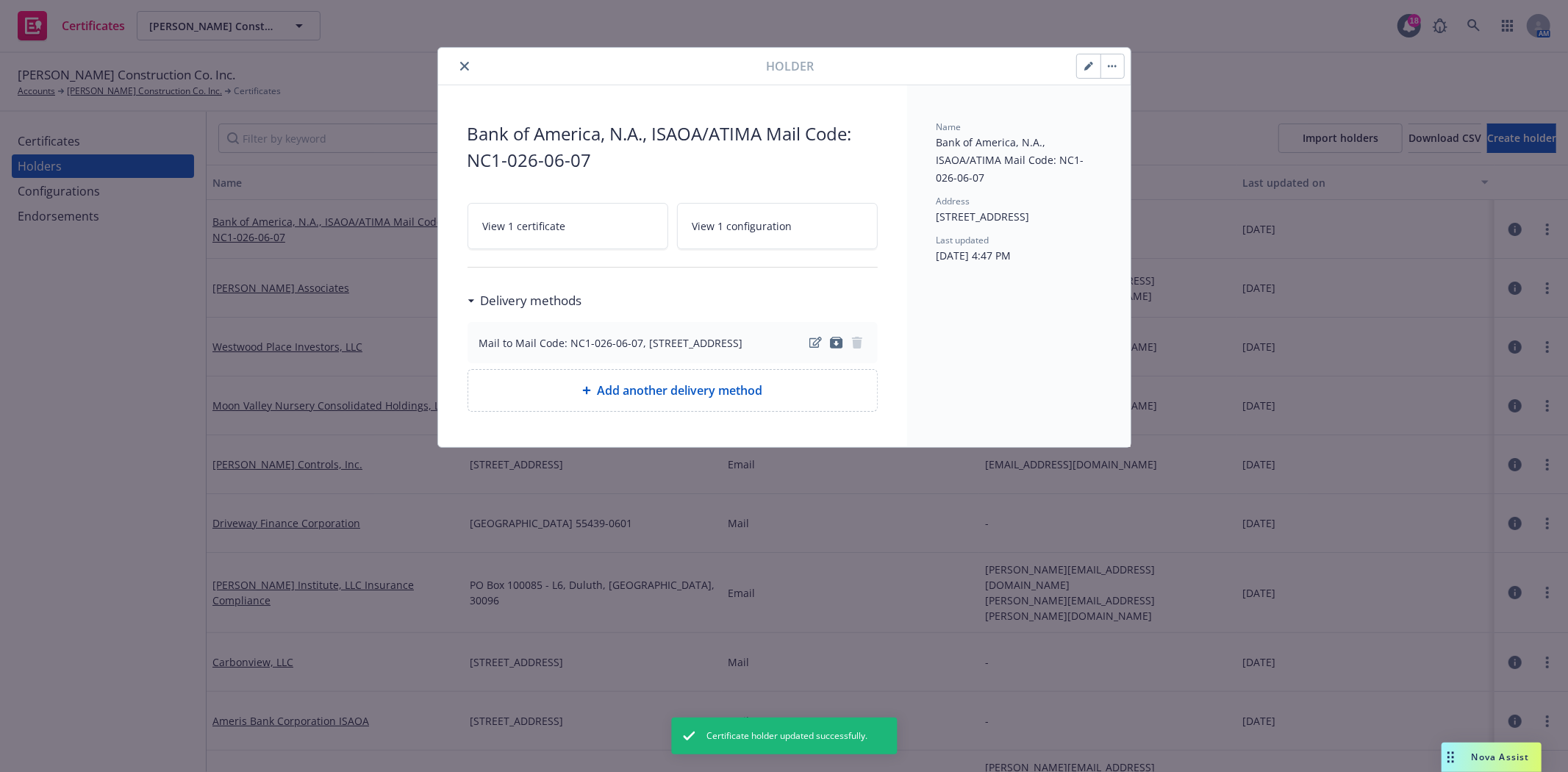
click at [461, 64] on icon "close" at bounding box center [465, 66] width 9 height 9
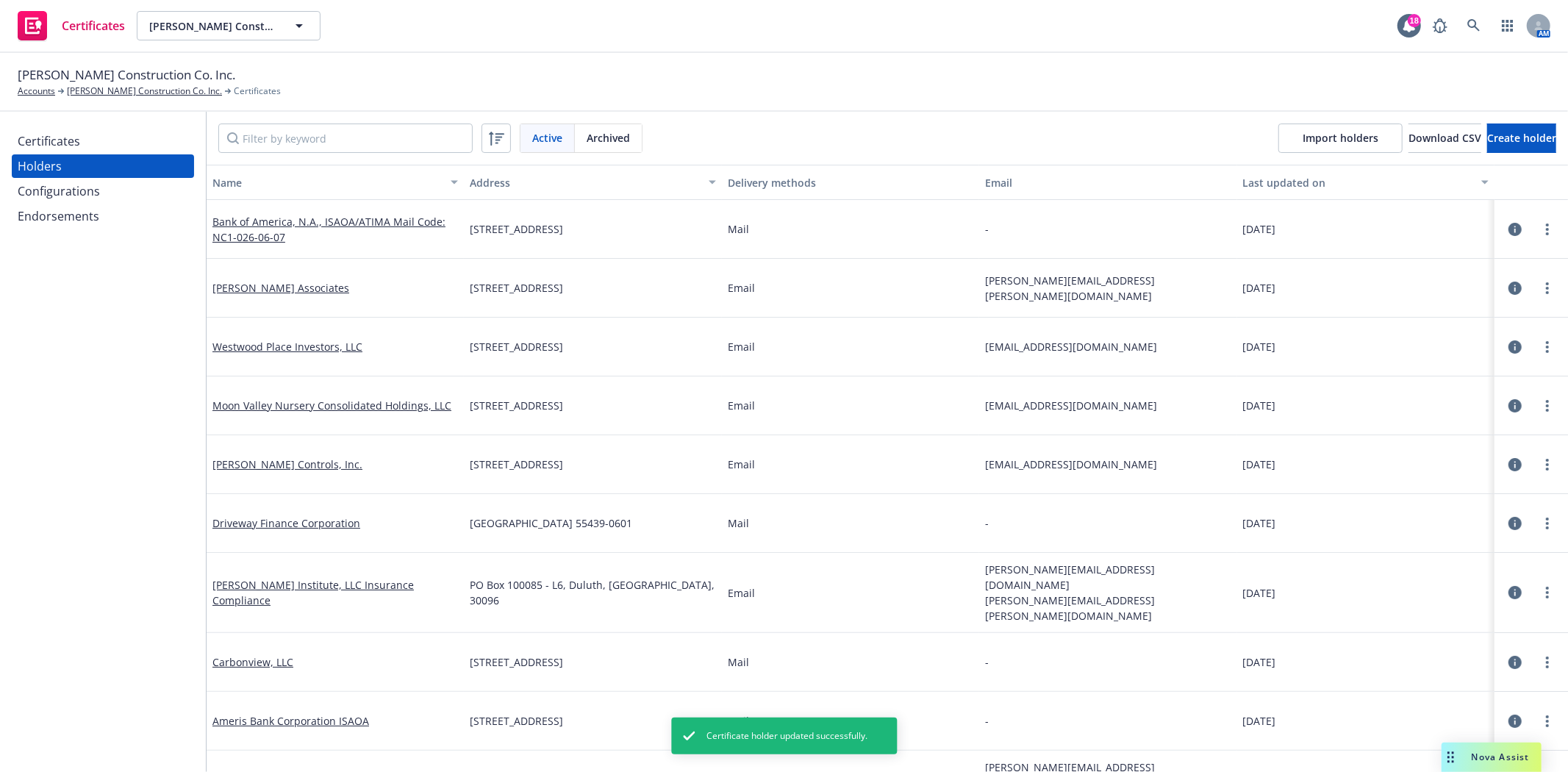
click at [44, 140] on div "Certificates" at bounding box center [48, 141] width 63 height 24
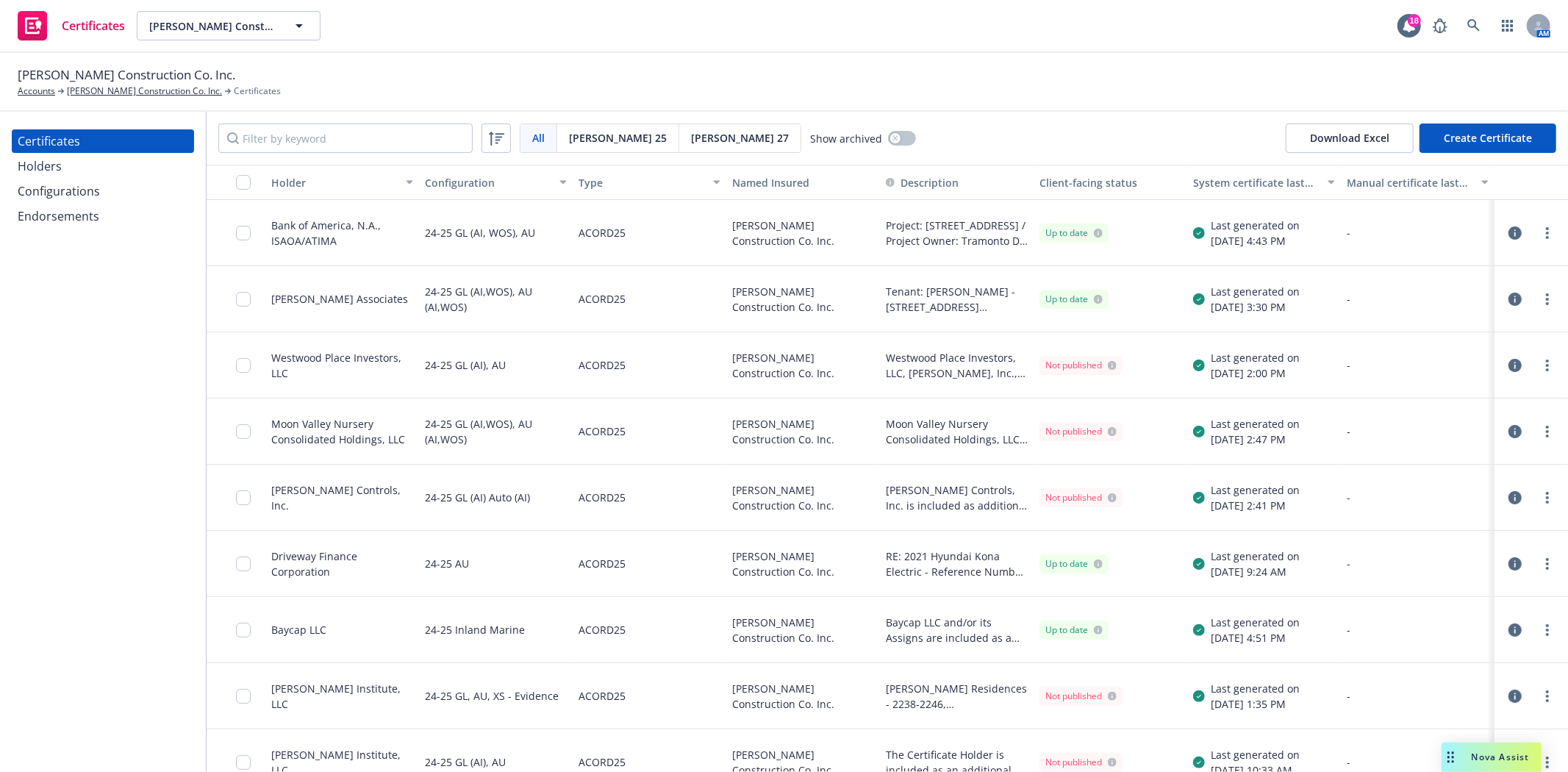
click at [1508, 232] on icon "button" at bounding box center [1514, 232] width 13 height 13
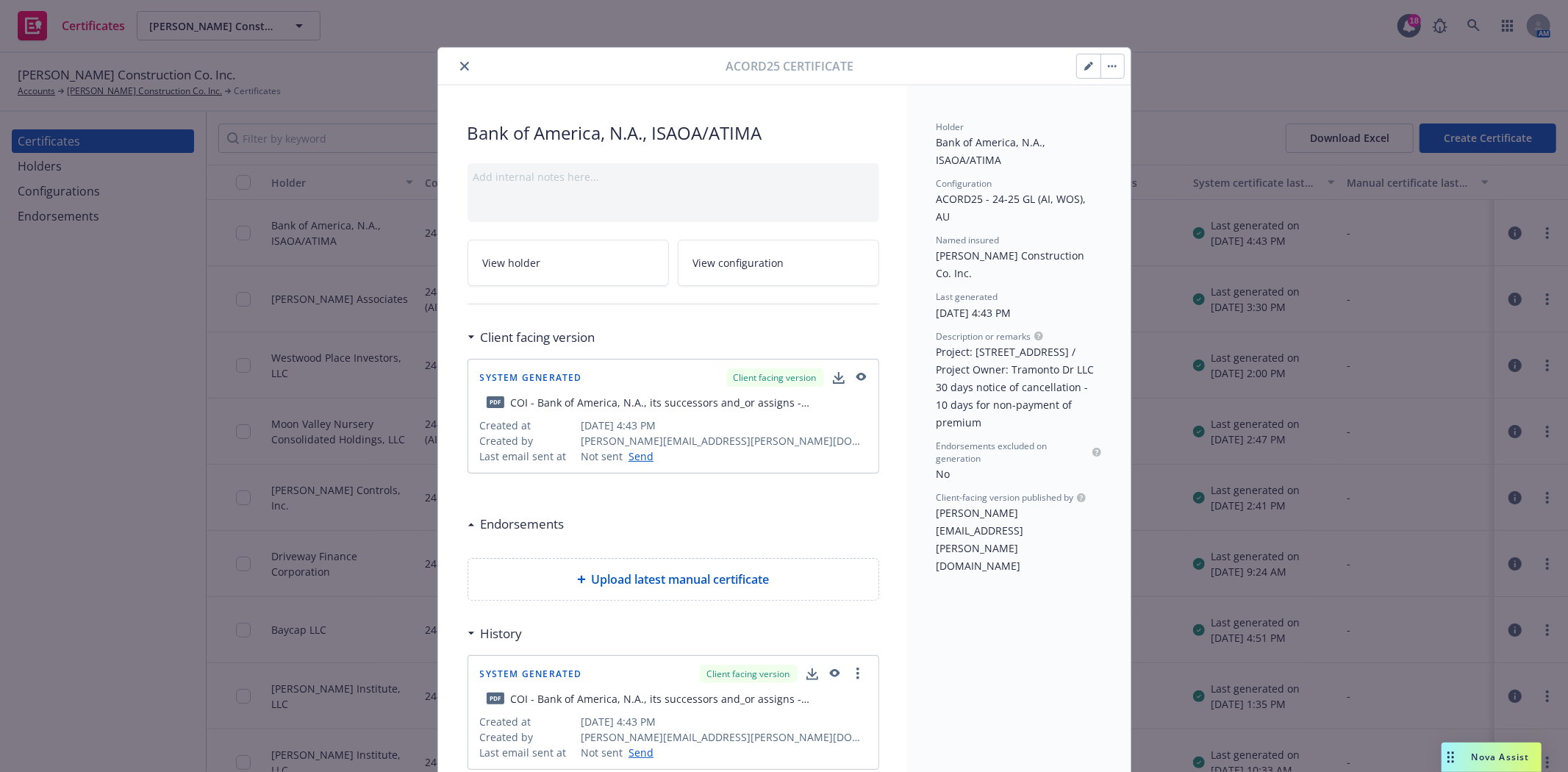
click at [856, 376] on icon "button" at bounding box center [861, 376] width 11 height 8
click at [1090, 61] on button "button" at bounding box center [1088, 66] width 24 height 24
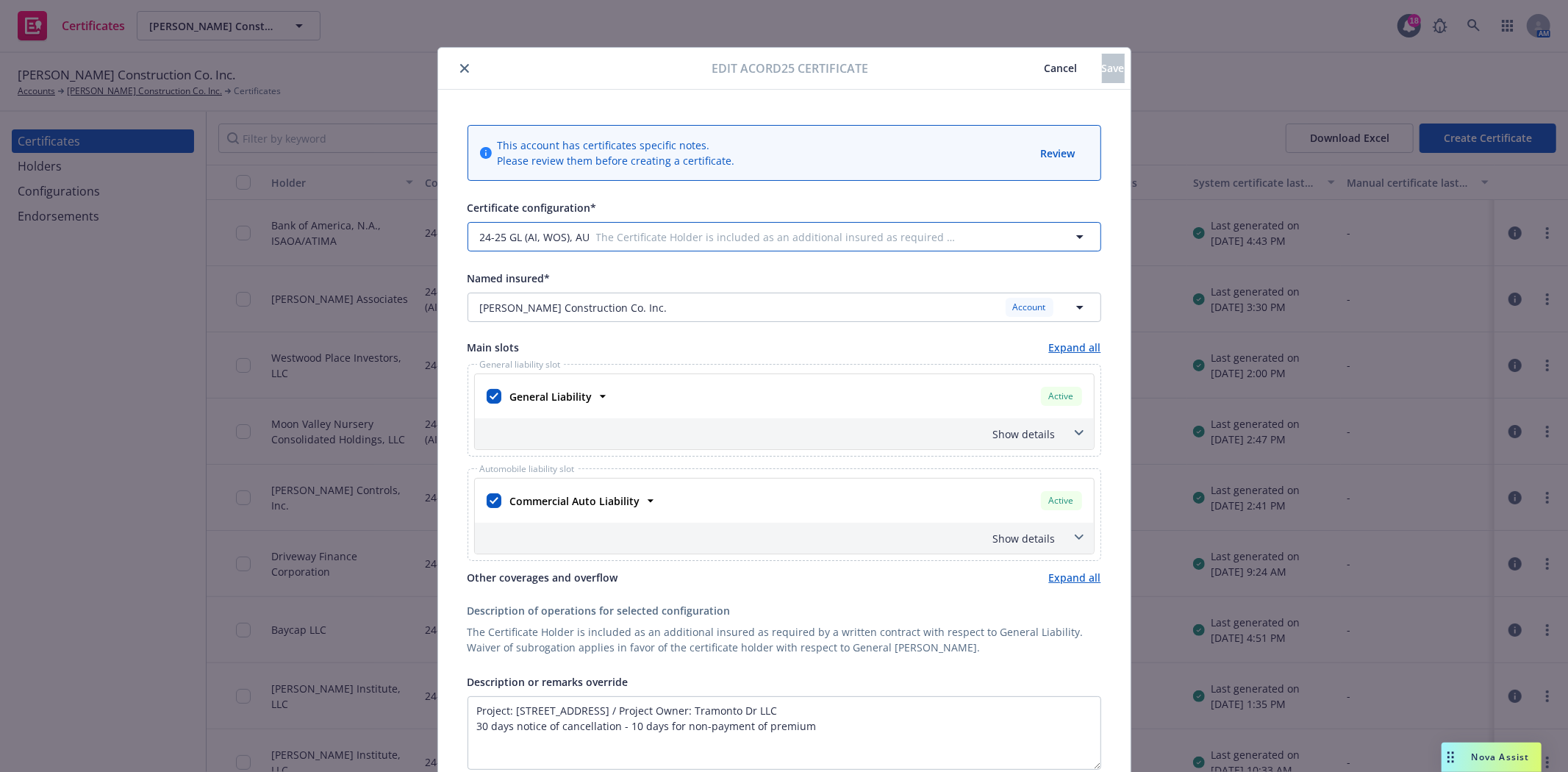
click at [687, 232] on span "The Certificate Holder is included as an additional insured as required by a wr…" at bounding box center [777, 238] width 362 height 16
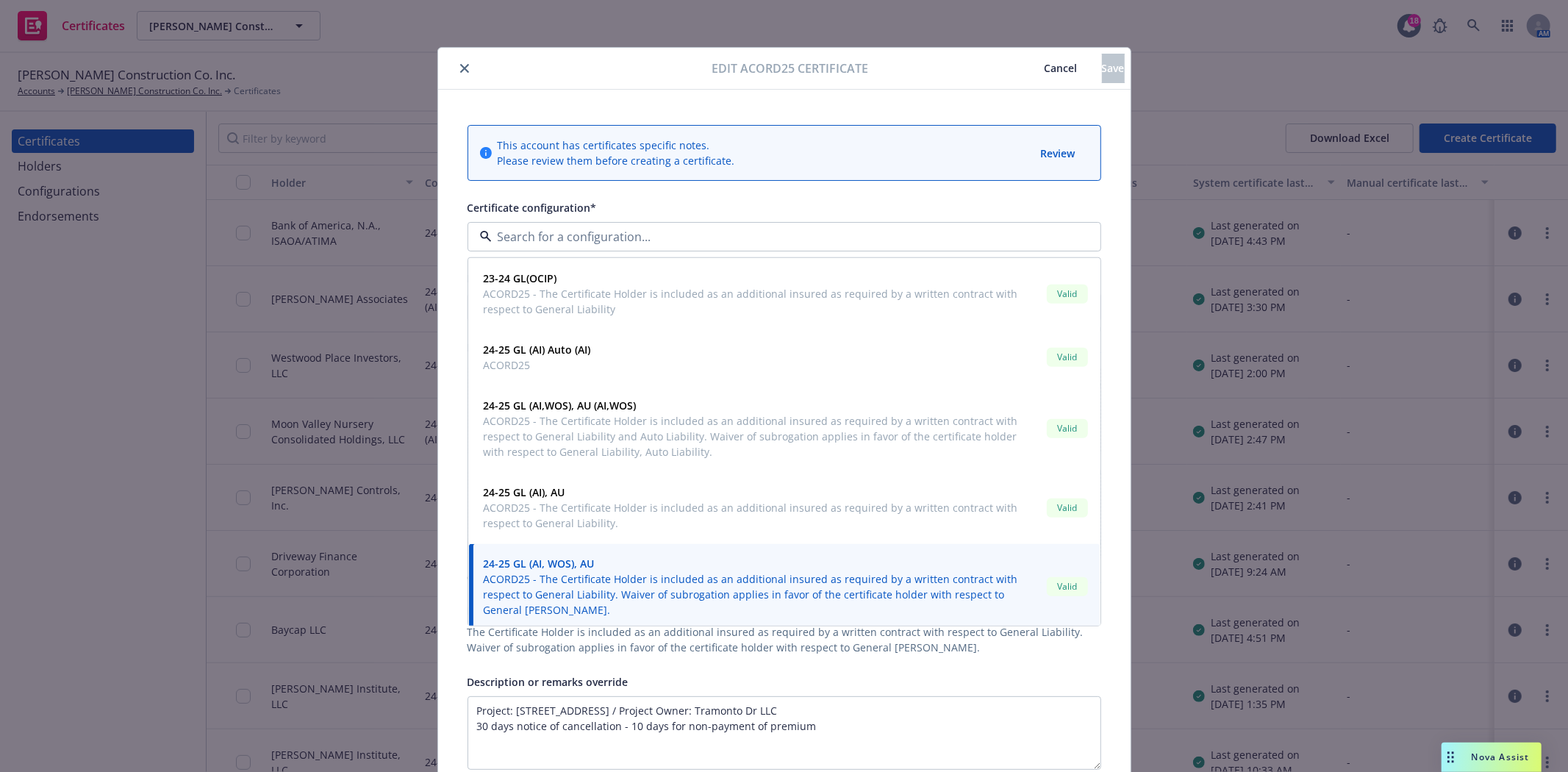
click at [687, 232] on input at bounding box center [782, 237] width 579 height 18
click at [704, 198] on div "Certificate configuration*" at bounding box center [784, 207] width 634 height 18
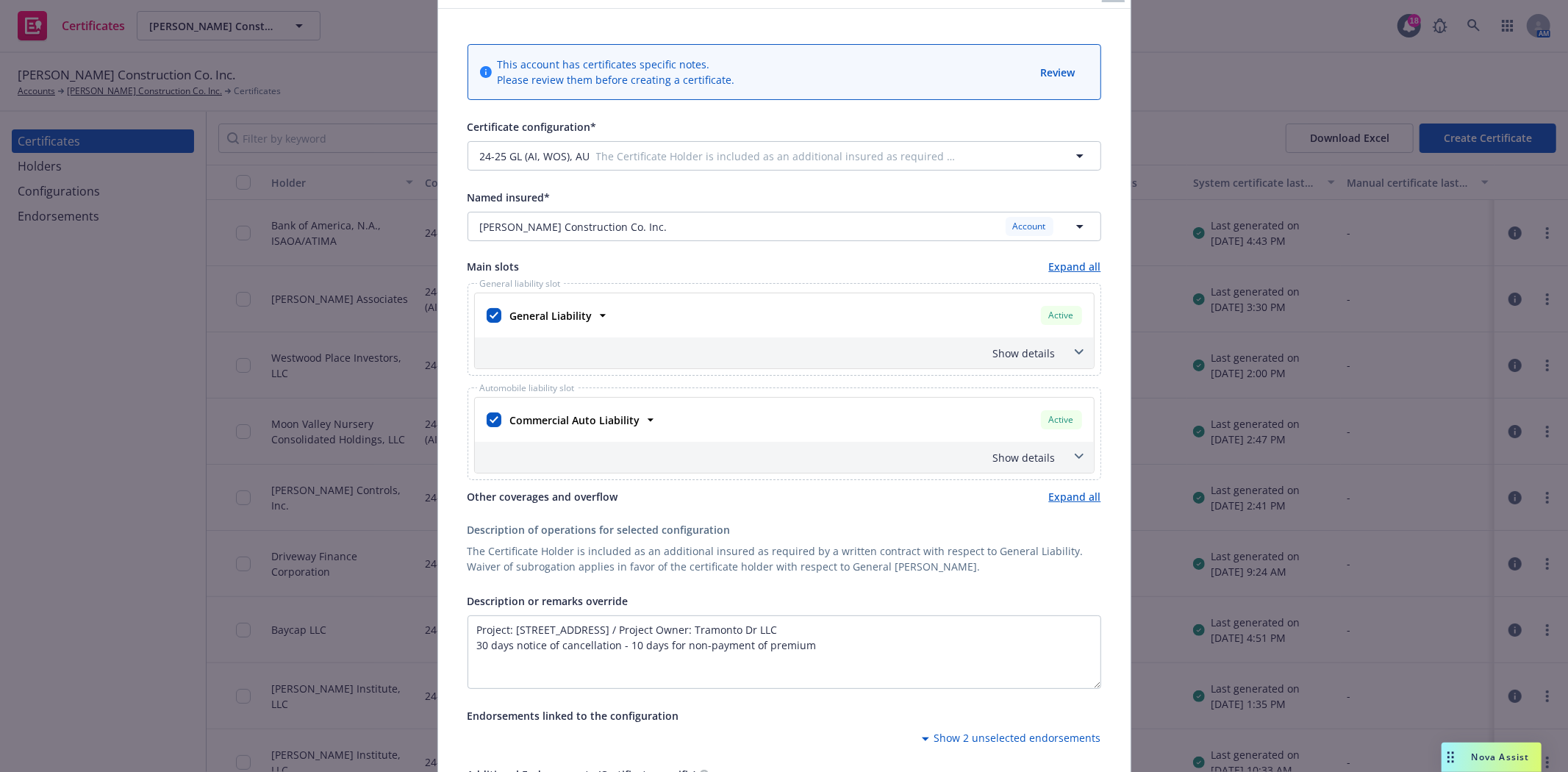
scroll to position [0, 0]
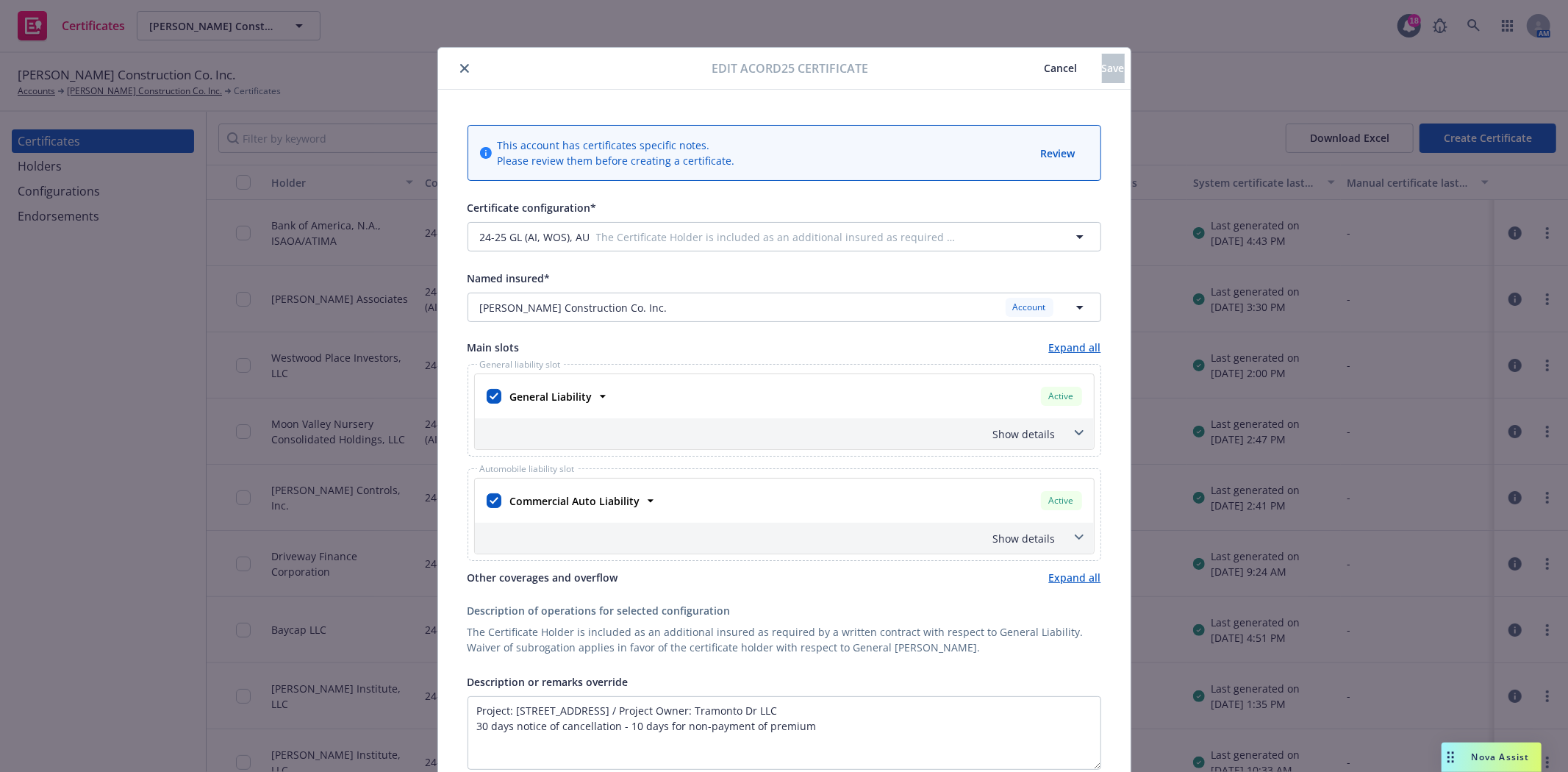
click at [460, 68] on icon "close" at bounding box center [465, 69] width 9 height 9
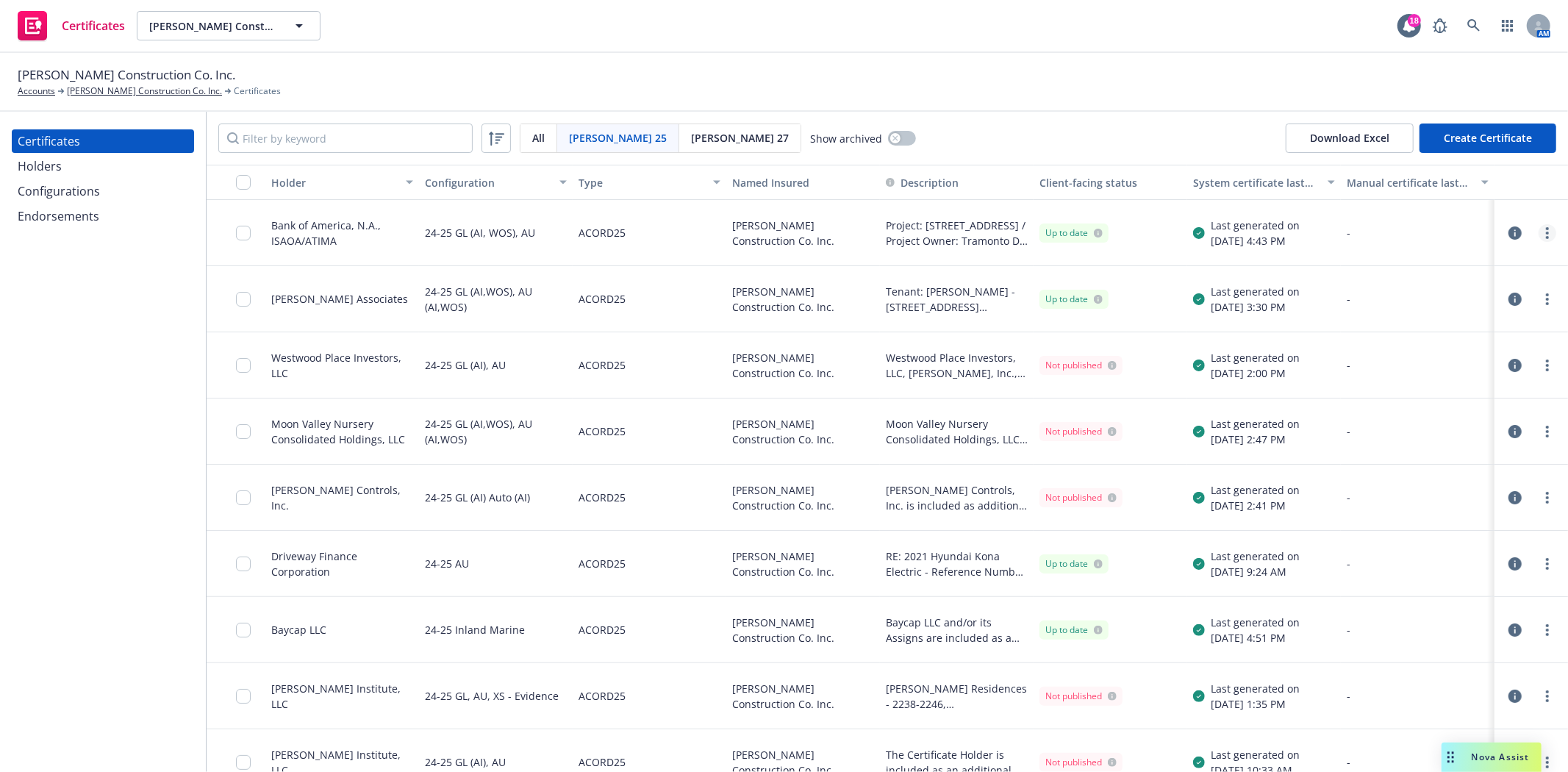
click at [1546, 232] on circle "more" at bounding box center [1547, 232] width 3 height 3
click at [1373, 326] on link "Regenerate" at bounding box center [1425, 321] width 235 height 29
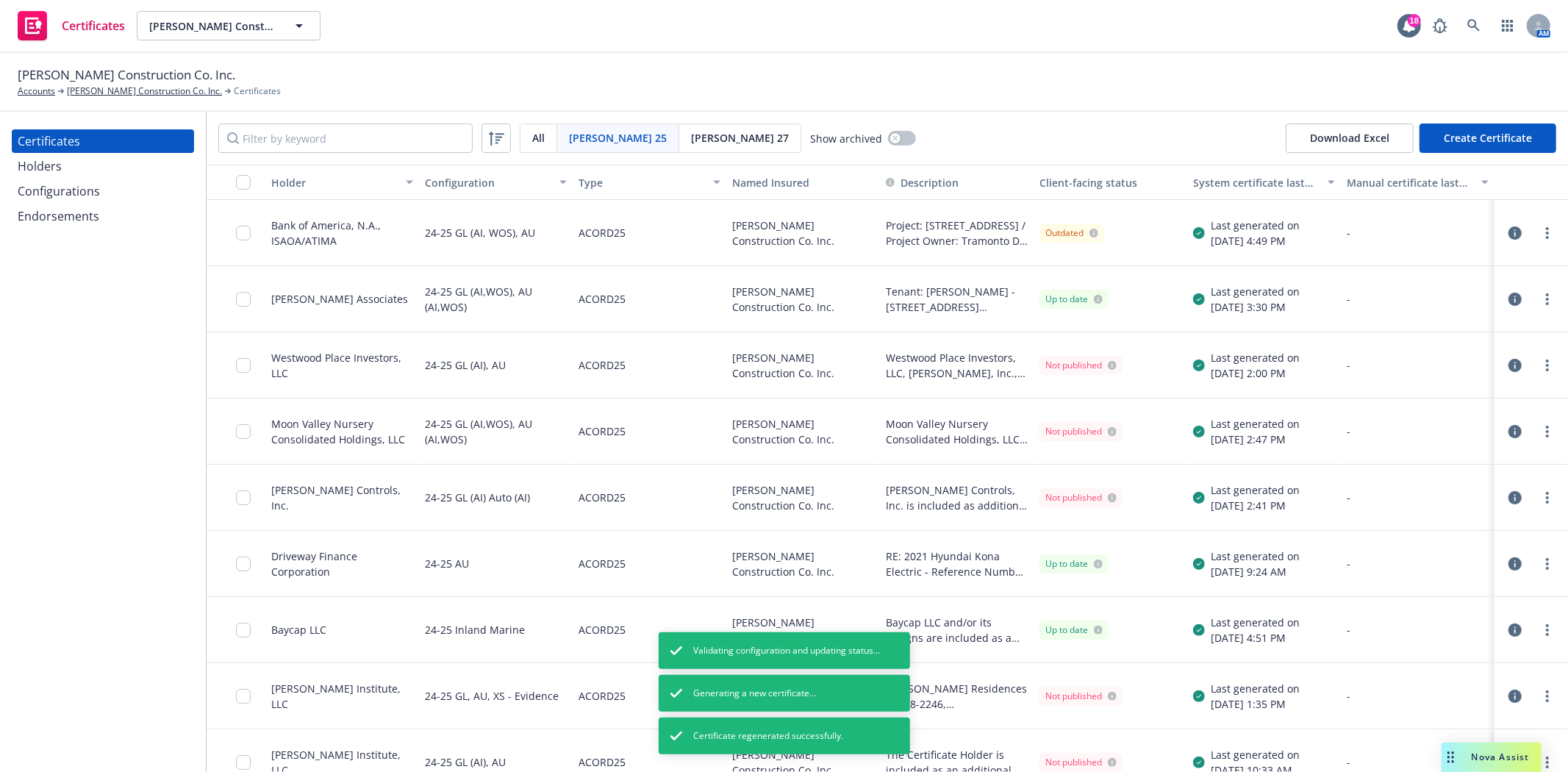
click at [1508, 232] on icon "button" at bounding box center [1514, 232] width 13 height 13
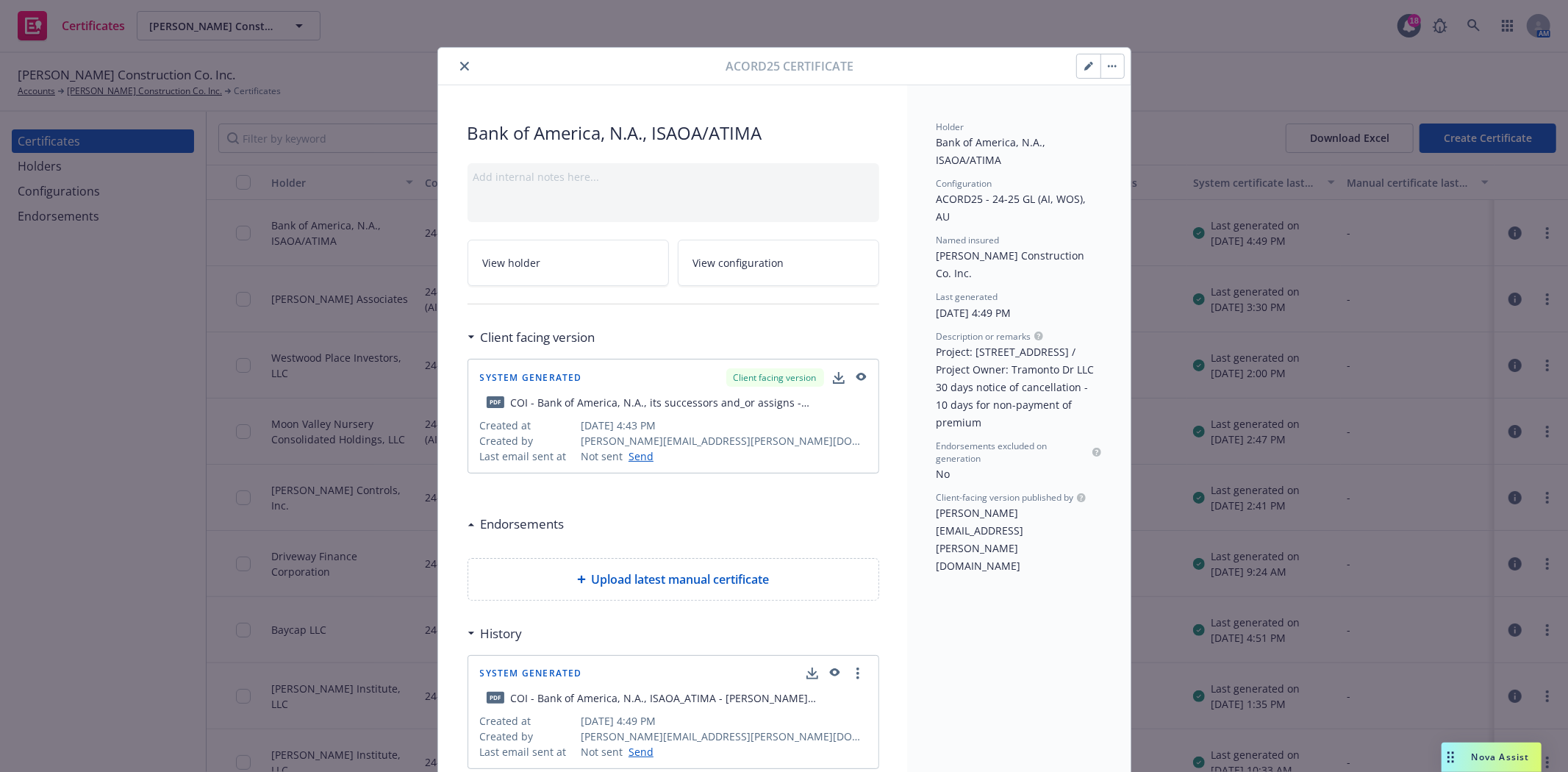
click at [510, 261] on span "View holder" at bounding box center [512, 263] width 58 height 16
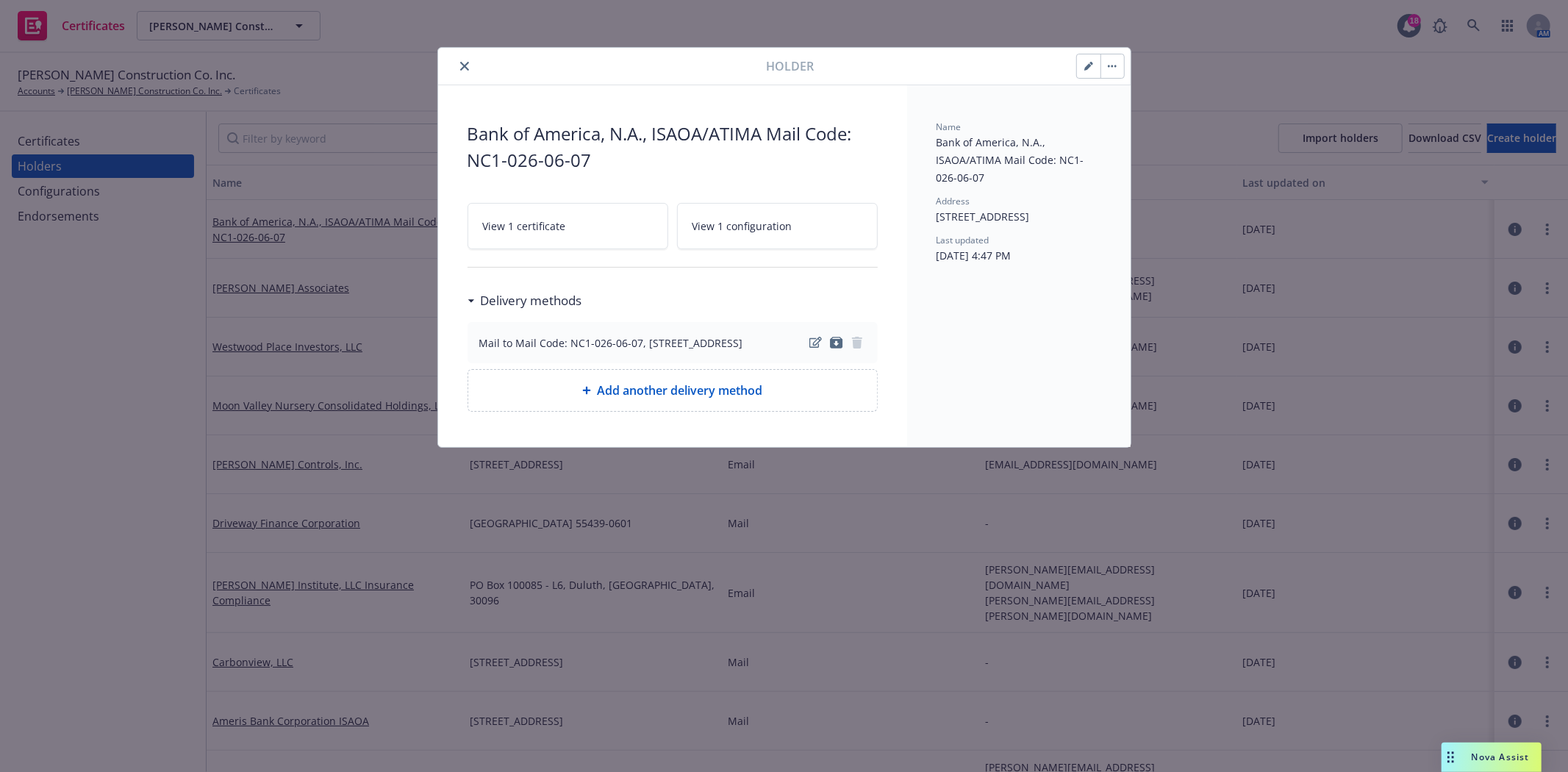
click at [559, 230] on span "View 1 certificate" at bounding box center [525, 226] width 83 height 16
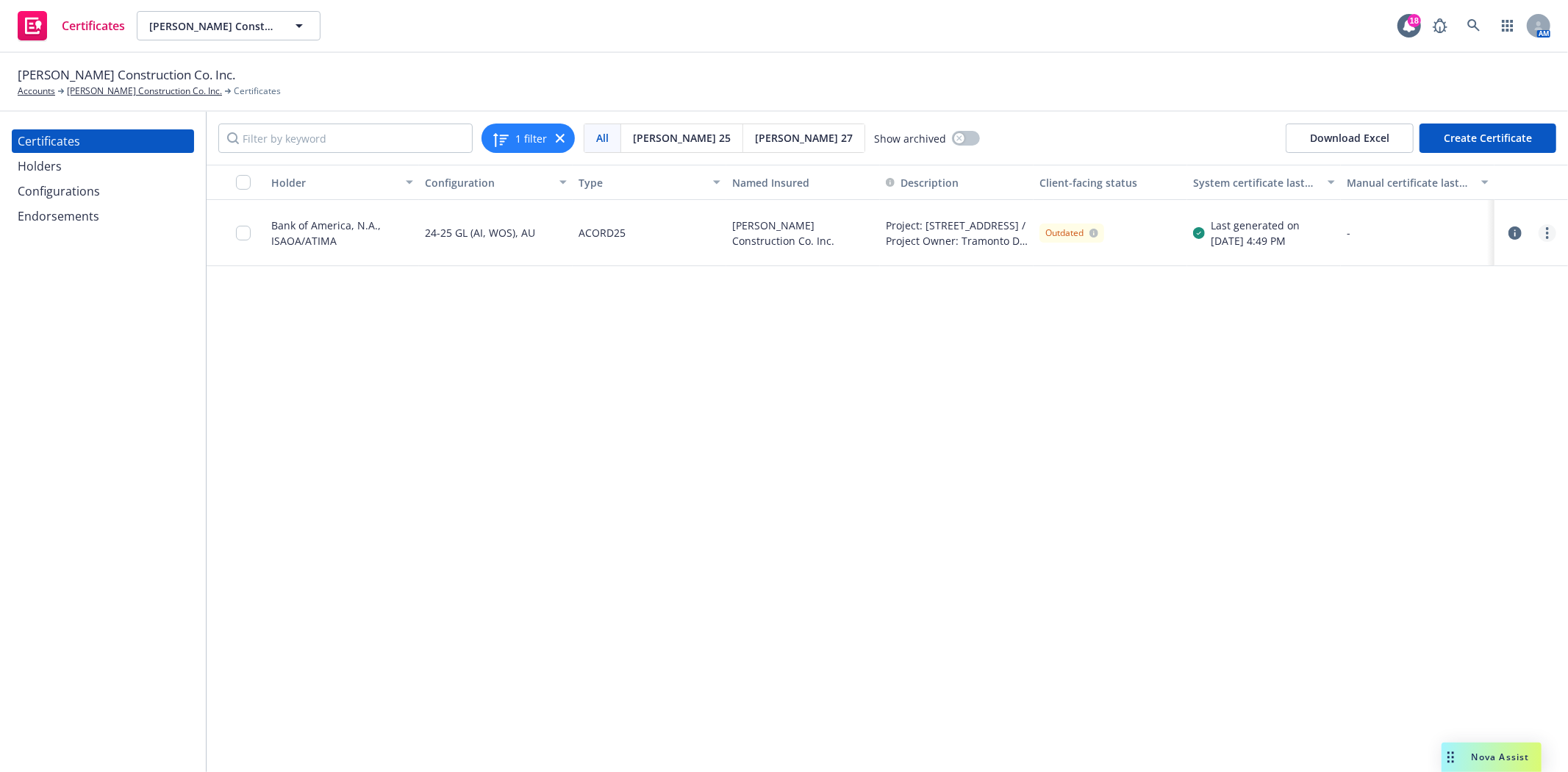
click at [1542, 230] on link "more" at bounding box center [1548, 233] width 18 height 18
click at [1366, 319] on link "Regenerate" at bounding box center [1438, 321] width 235 height 29
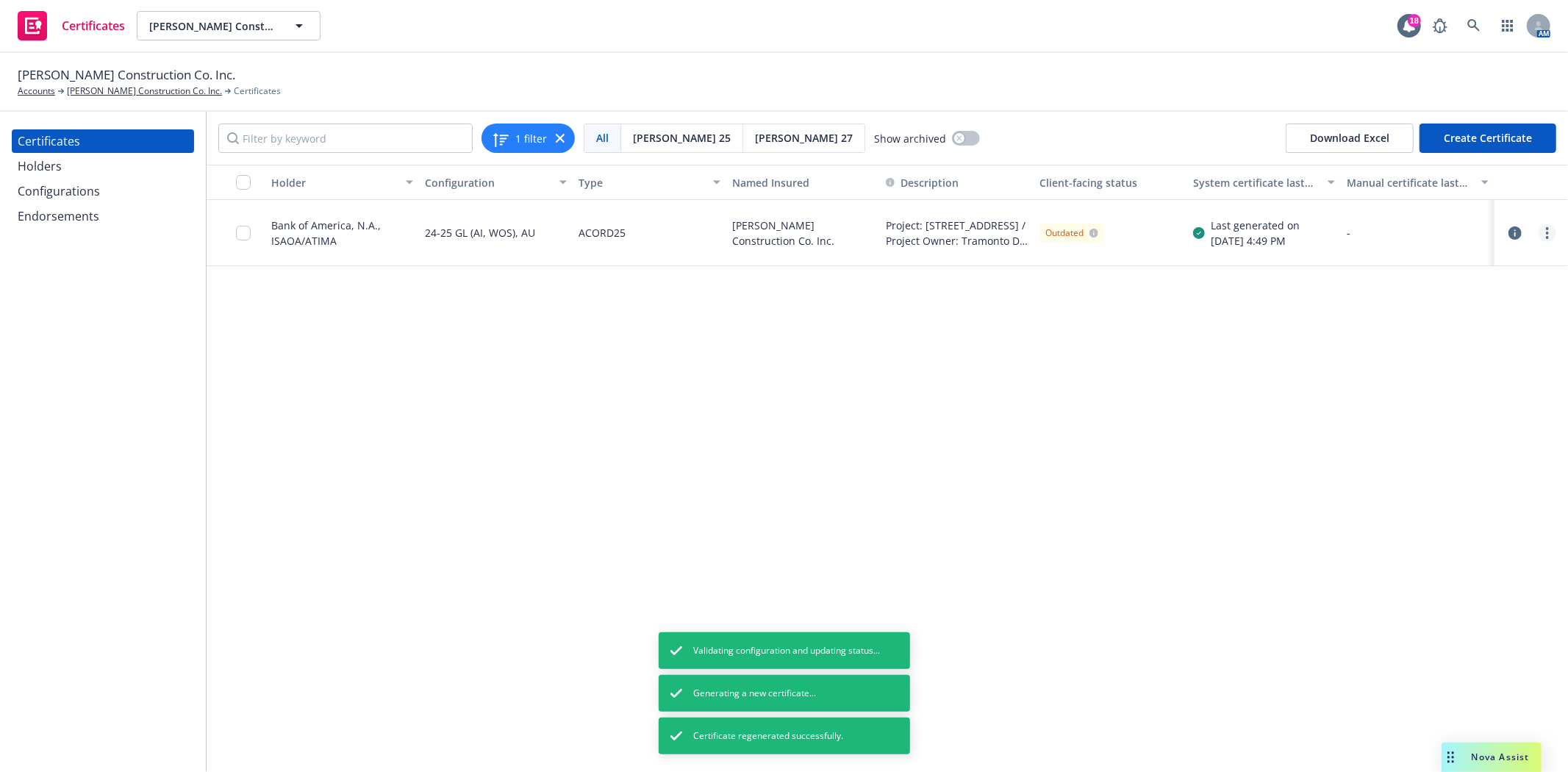
click at [1545, 228] on link "more" at bounding box center [1548, 233] width 18 height 18
click at [247, 234] on input "checkbox" at bounding box center [243, 232] width 15 height 15
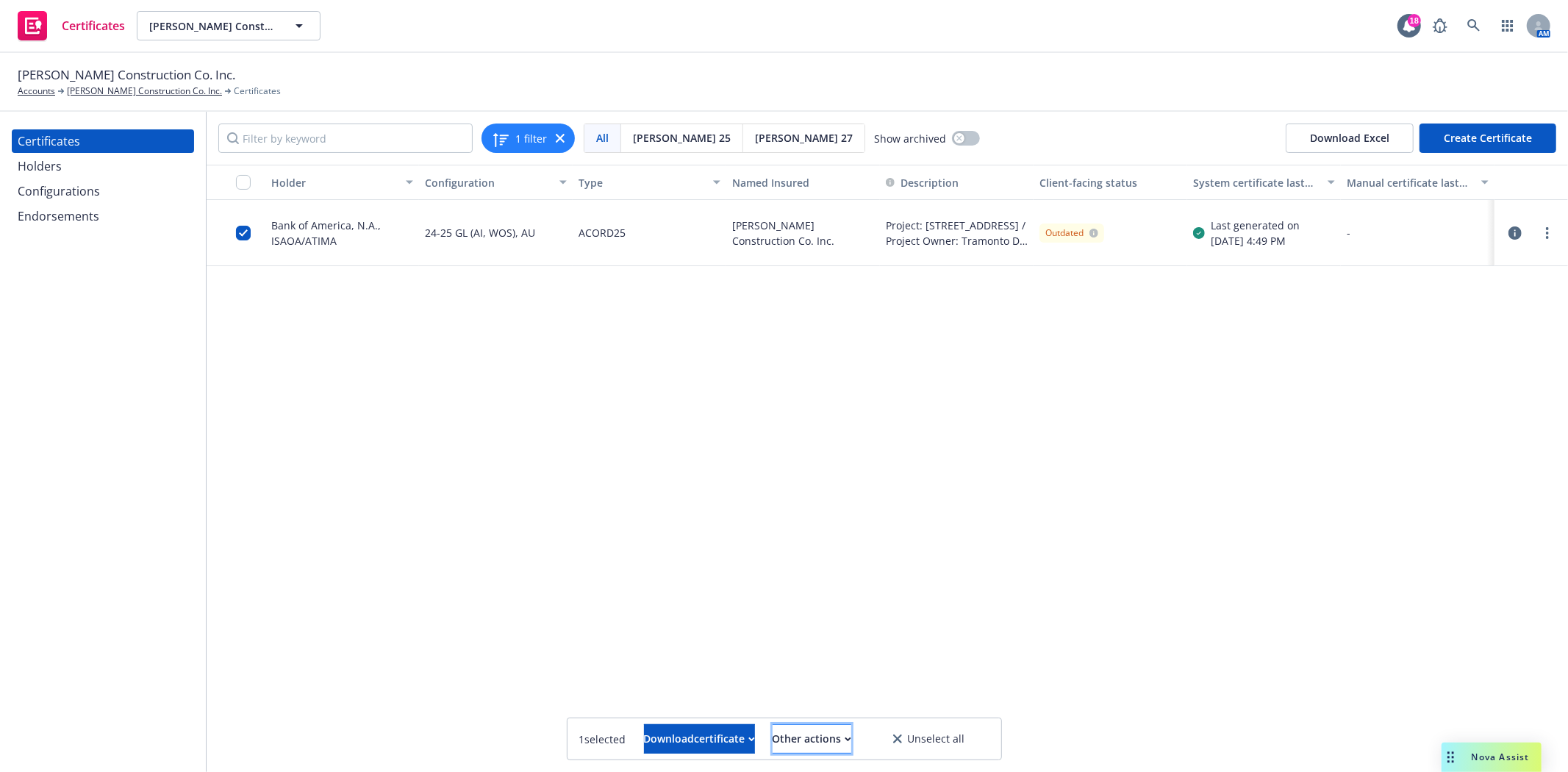
click at [836, 740] on div "Other actions" at bounding box center [812, 739] width 78 height 28
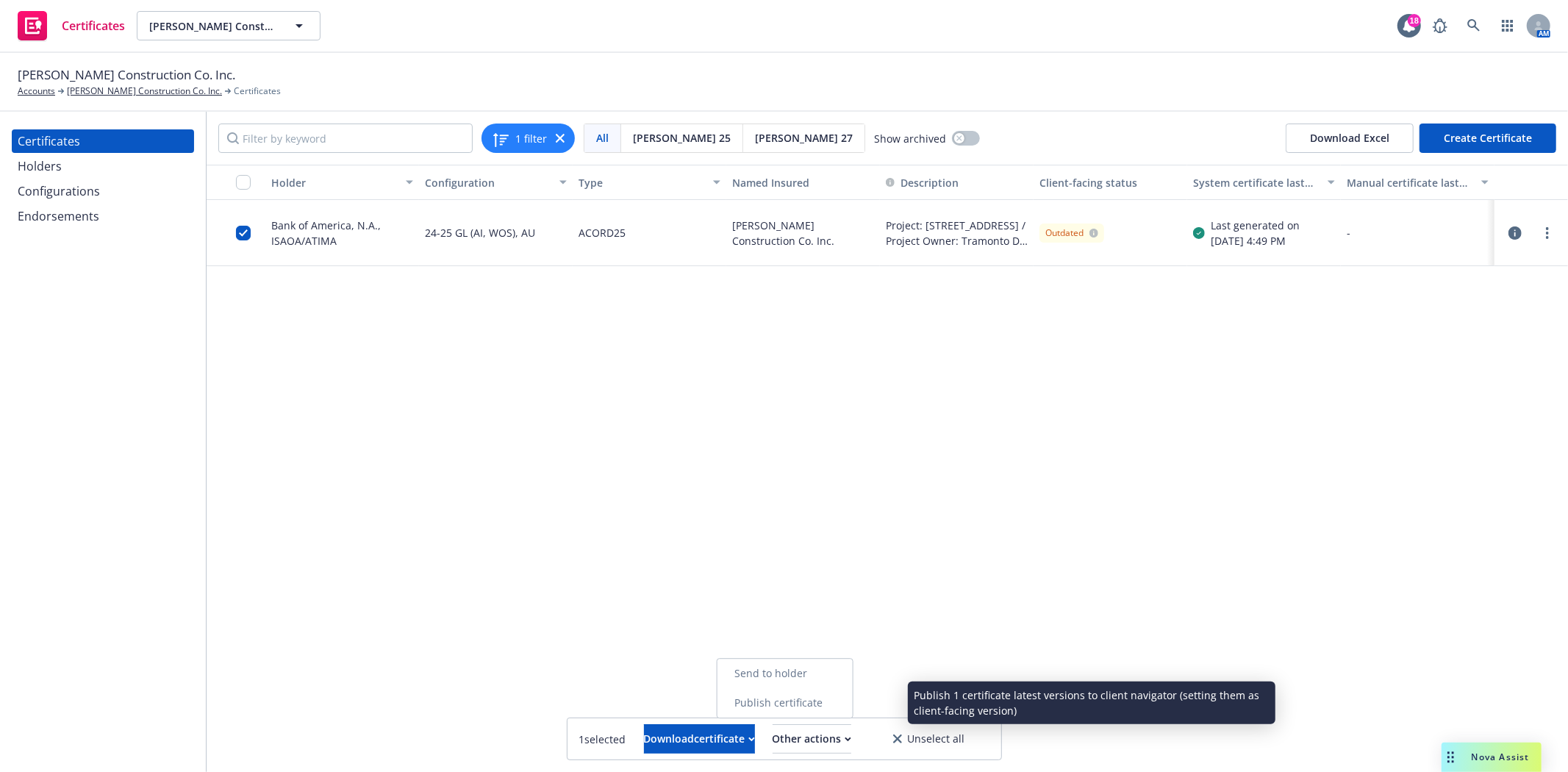
click at [828, 702] on link "Publish certificate" at bounding box center [784, 702] width 136 height 29
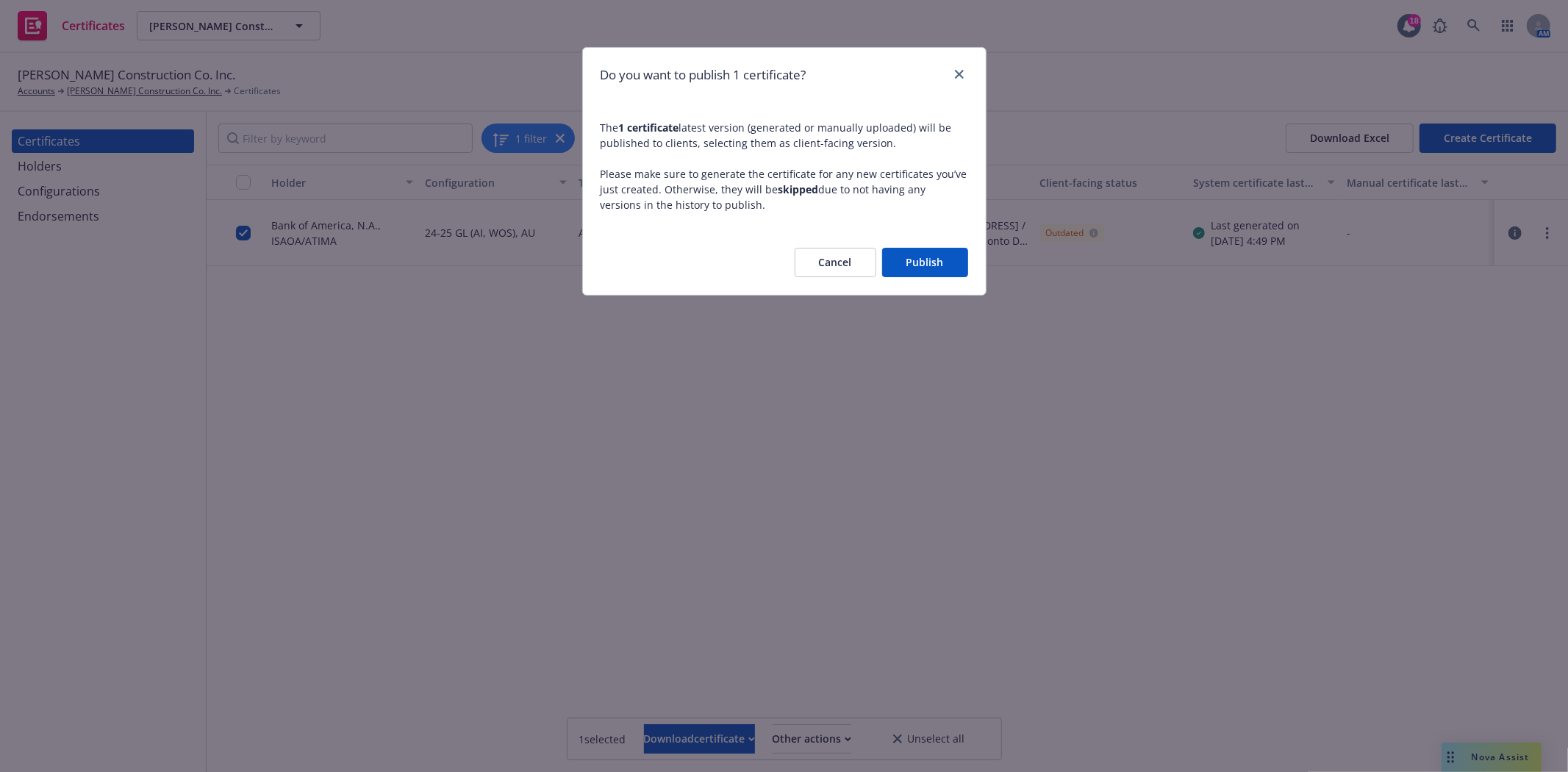
click at [916, 254] on button "Publish" at bounding box center [925, 261] width 86 height 29
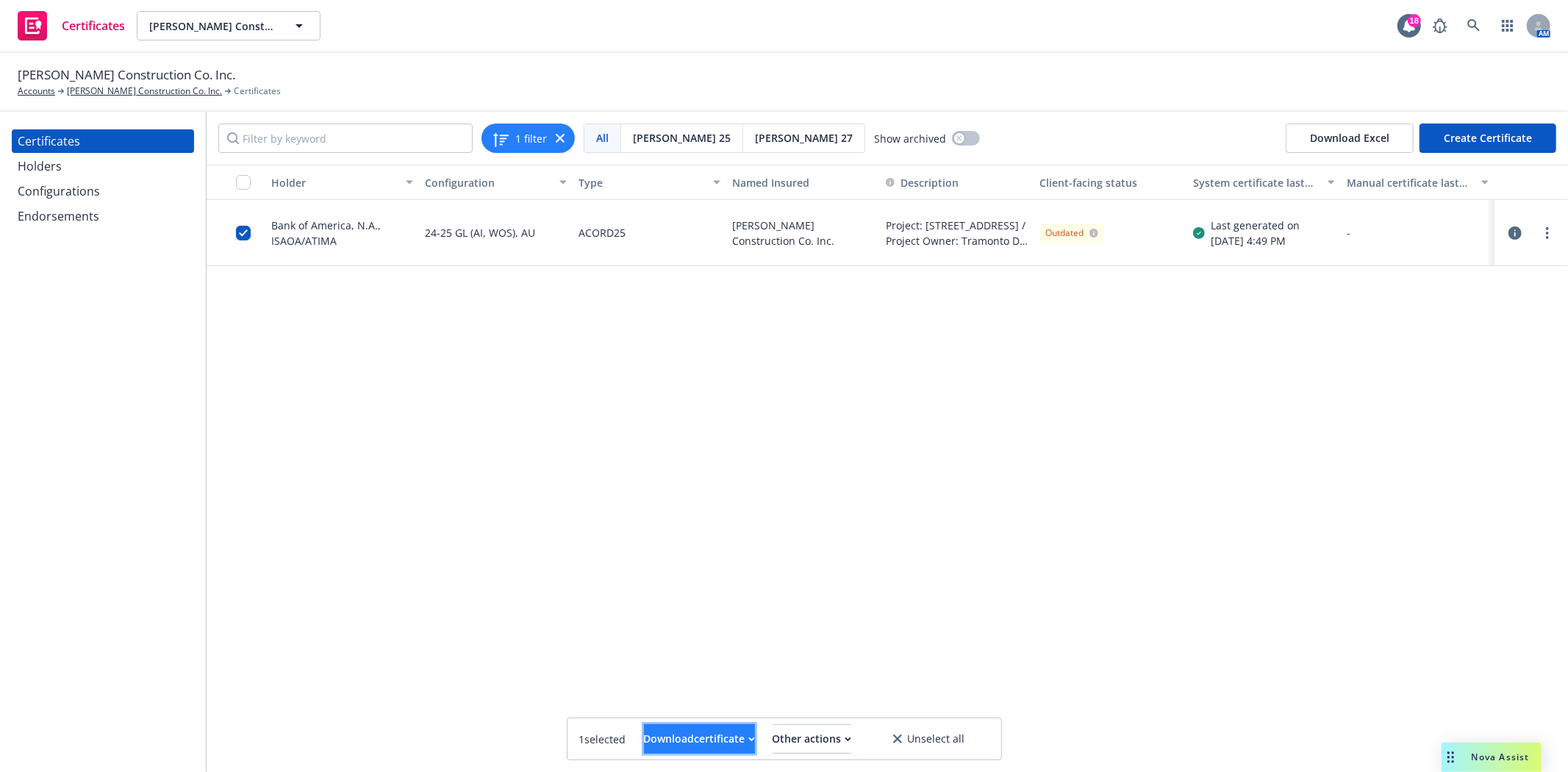
click at [676, 746] on div "Download certificate" at bounding box center [699, 739] width 111 height 28
click at [652, 699] on link "Download uneditable file" at bounding box center [623, 702] width 171 height 29
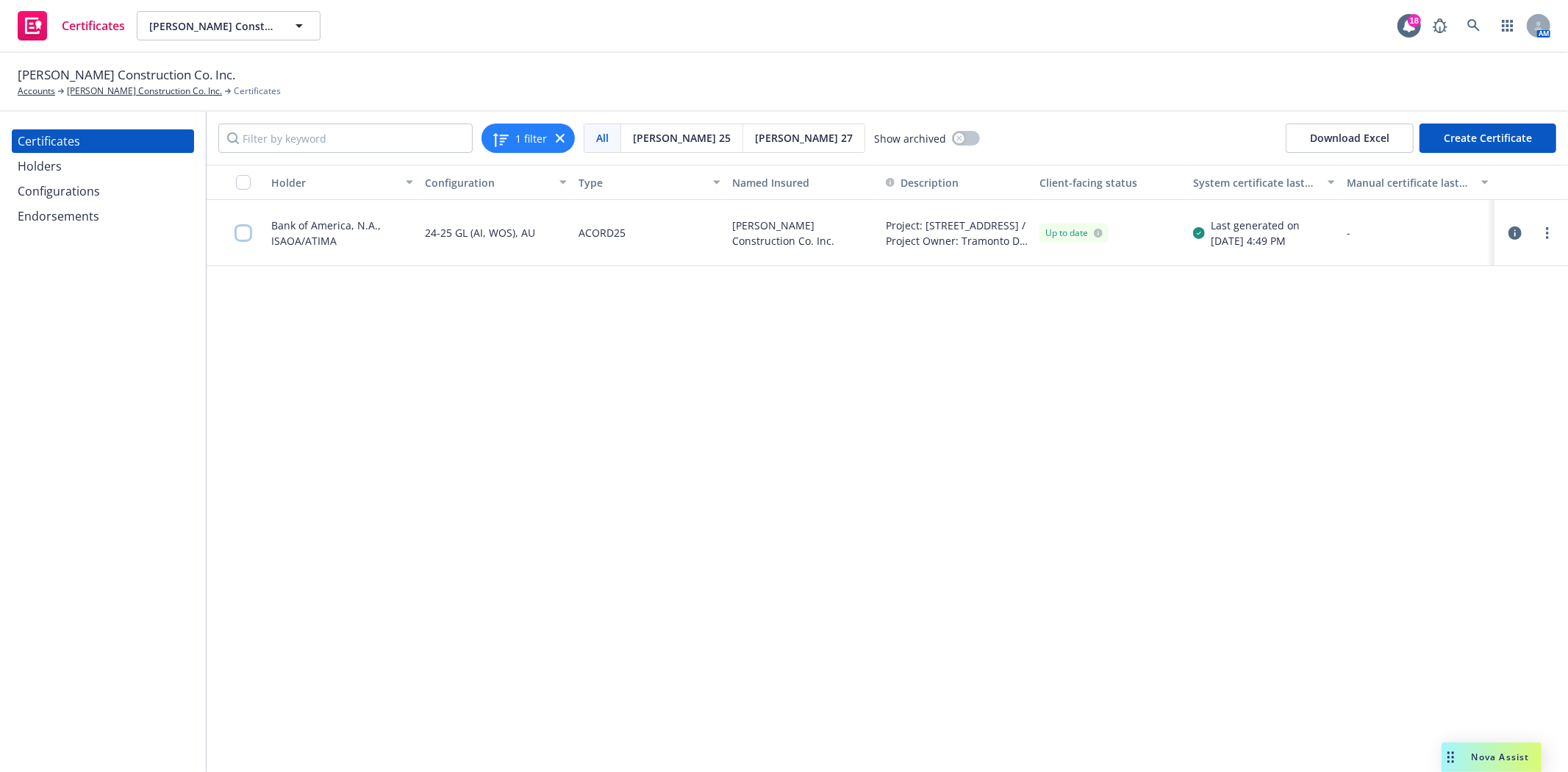
click at [251, 235] on input "checkbox" at bounding box center [243, 232] width 15 height 15
click at [652, 738] on div "Download certificate" at bounding box center [699, 739] width 111 height 28
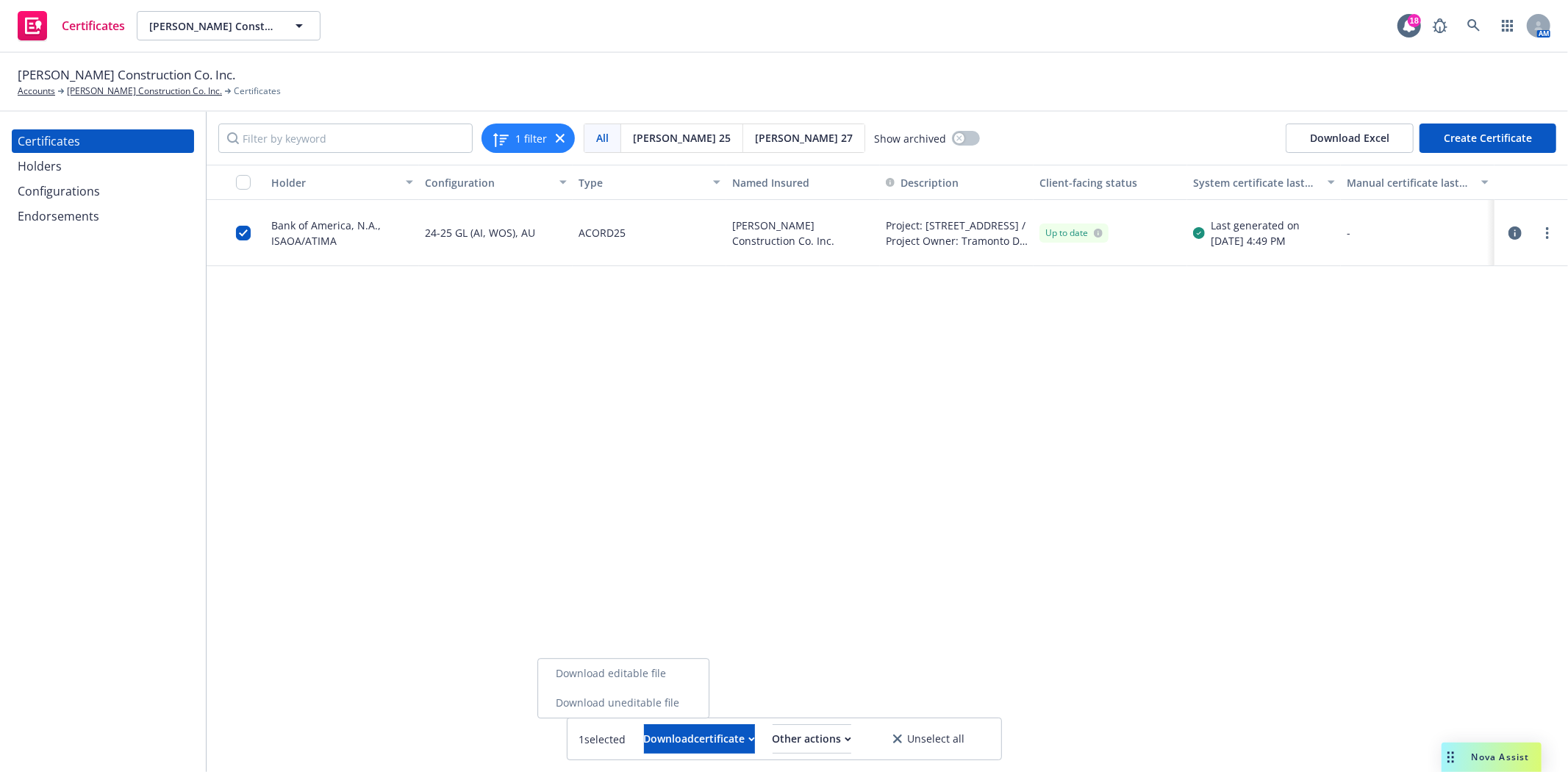
click at [652, 702] on link "Download uneditable file" at bounding box center [623, 702] width 171 height 29
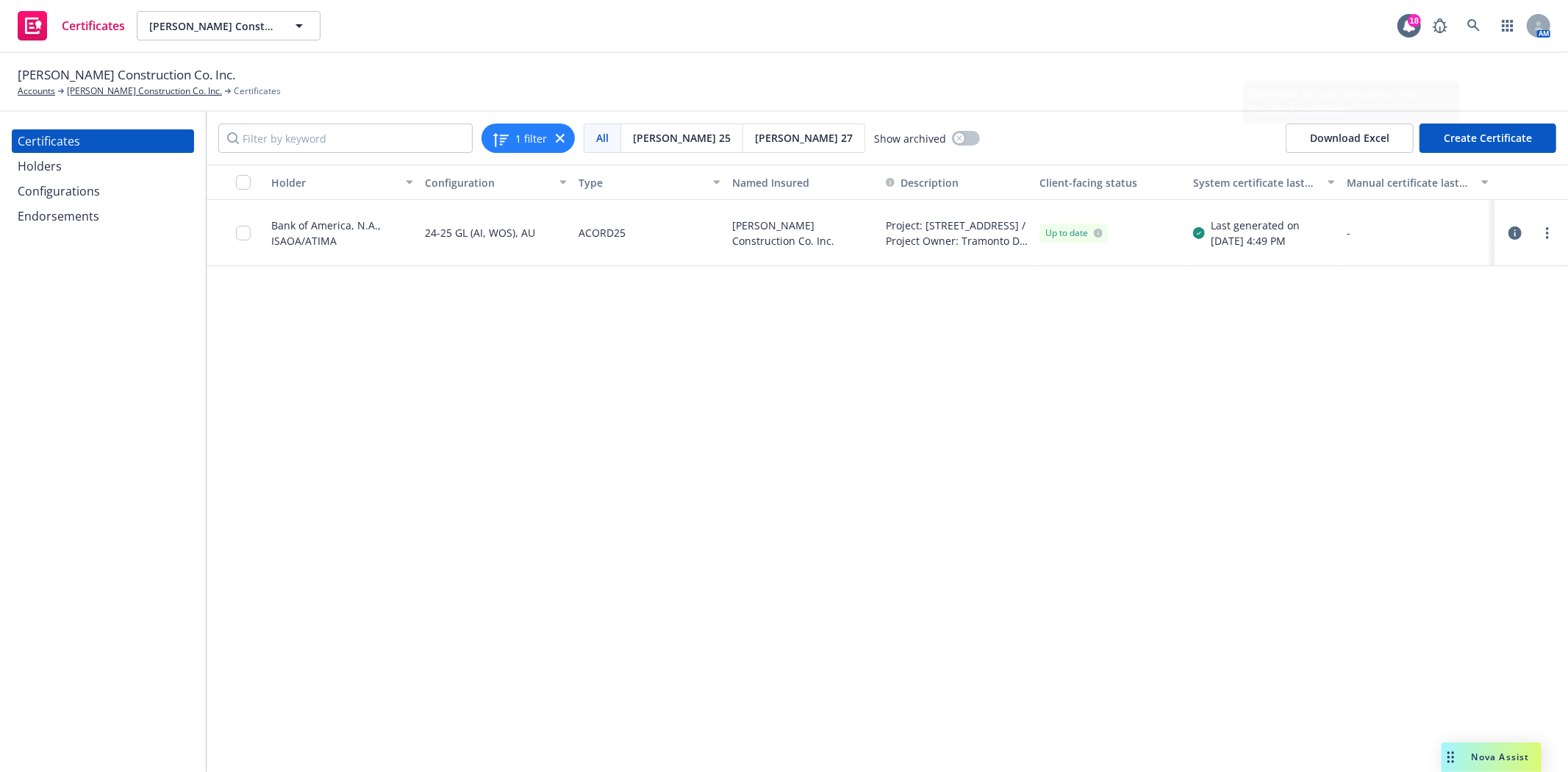
click at [1370, 493] on div "Holder Configuration Type Named Insured Description Client-facing status System…" at bounding box center [887, 468] width 1361 height 607
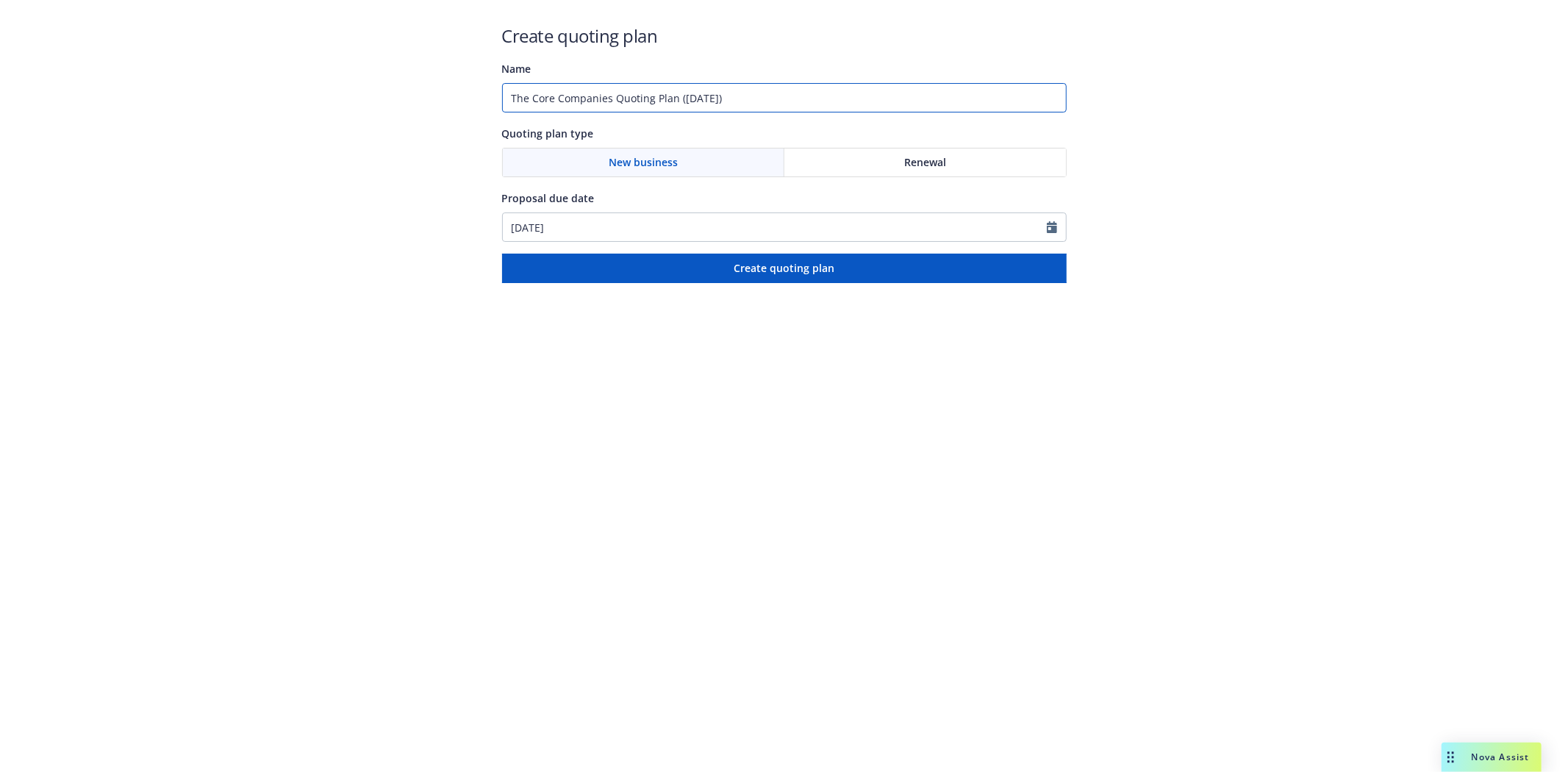
click at [604, 96] on input "The Core Companies Quoting Plan ([DATE])" at bounding box center [784, 97] width 564 height 29
type input "Tamien Phase 2 Vacant Land GL/XS"
click at [1049, 226] on icon "Calendar" at bounding box center [1052, 226] width 11 height 11
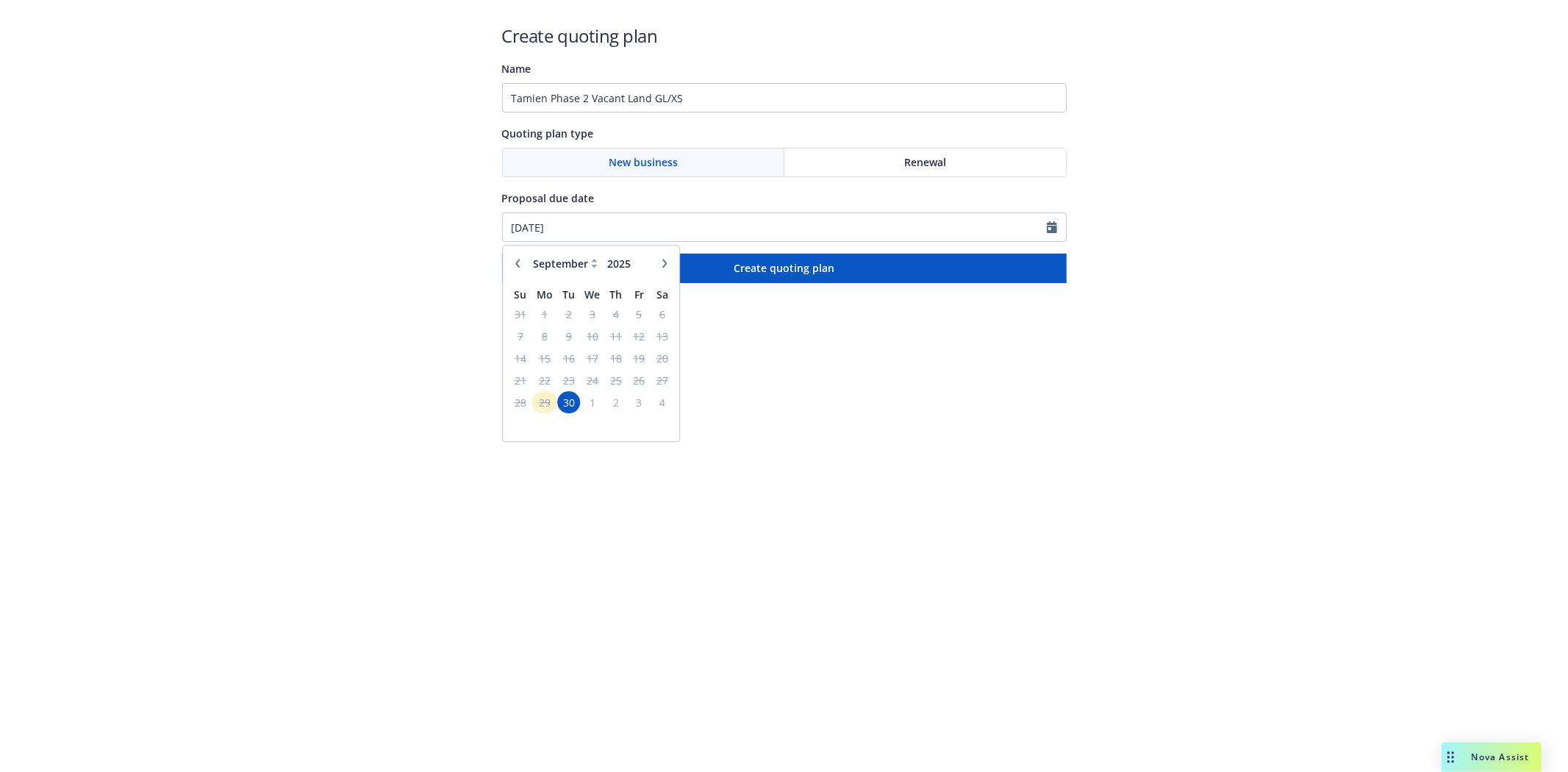
click at [663, 269] on button "button" at bounding box center [665, 263] width 18 height 18
select select "10"
click at [540, 355] on span "13" at bounding box center [544, 358] width 22 height 18
type input "[DATE]"
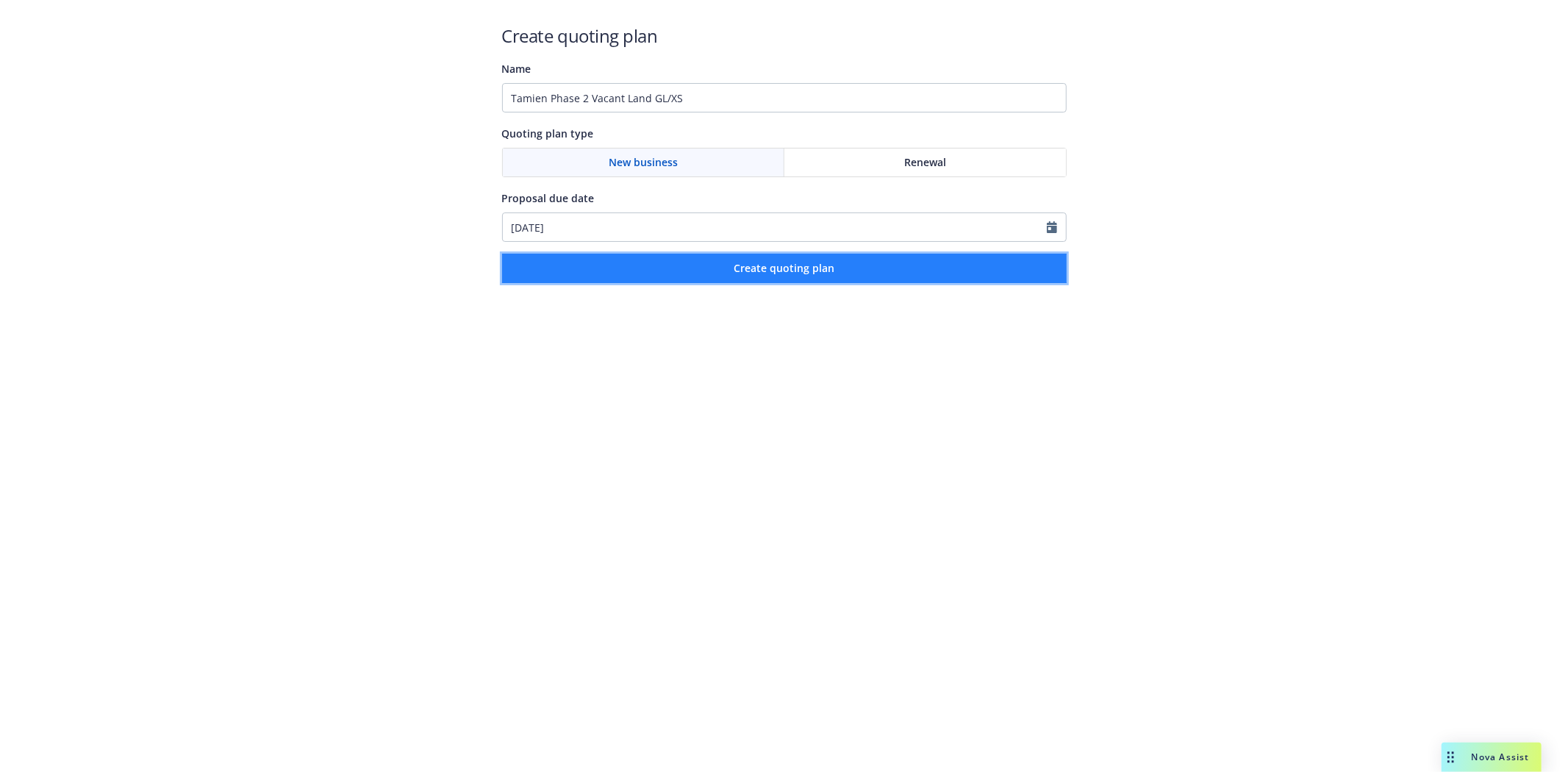
click at [802, 269] on span "Create quoting plan" at bounding box center [784, 268] width 100 height 14
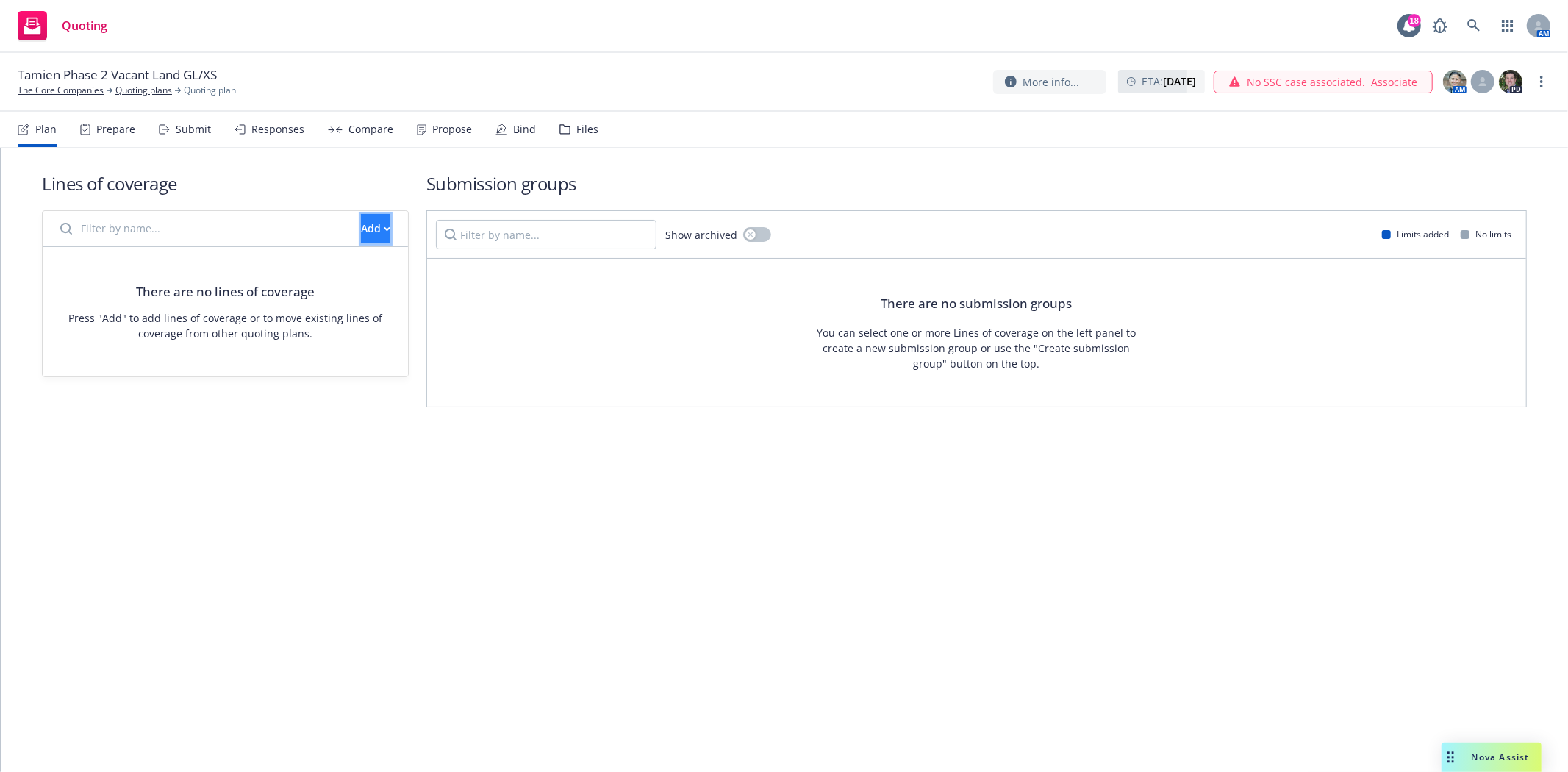
click at [361, 229] on div "Add" at bounding box center [375, 229] width 29 height 28
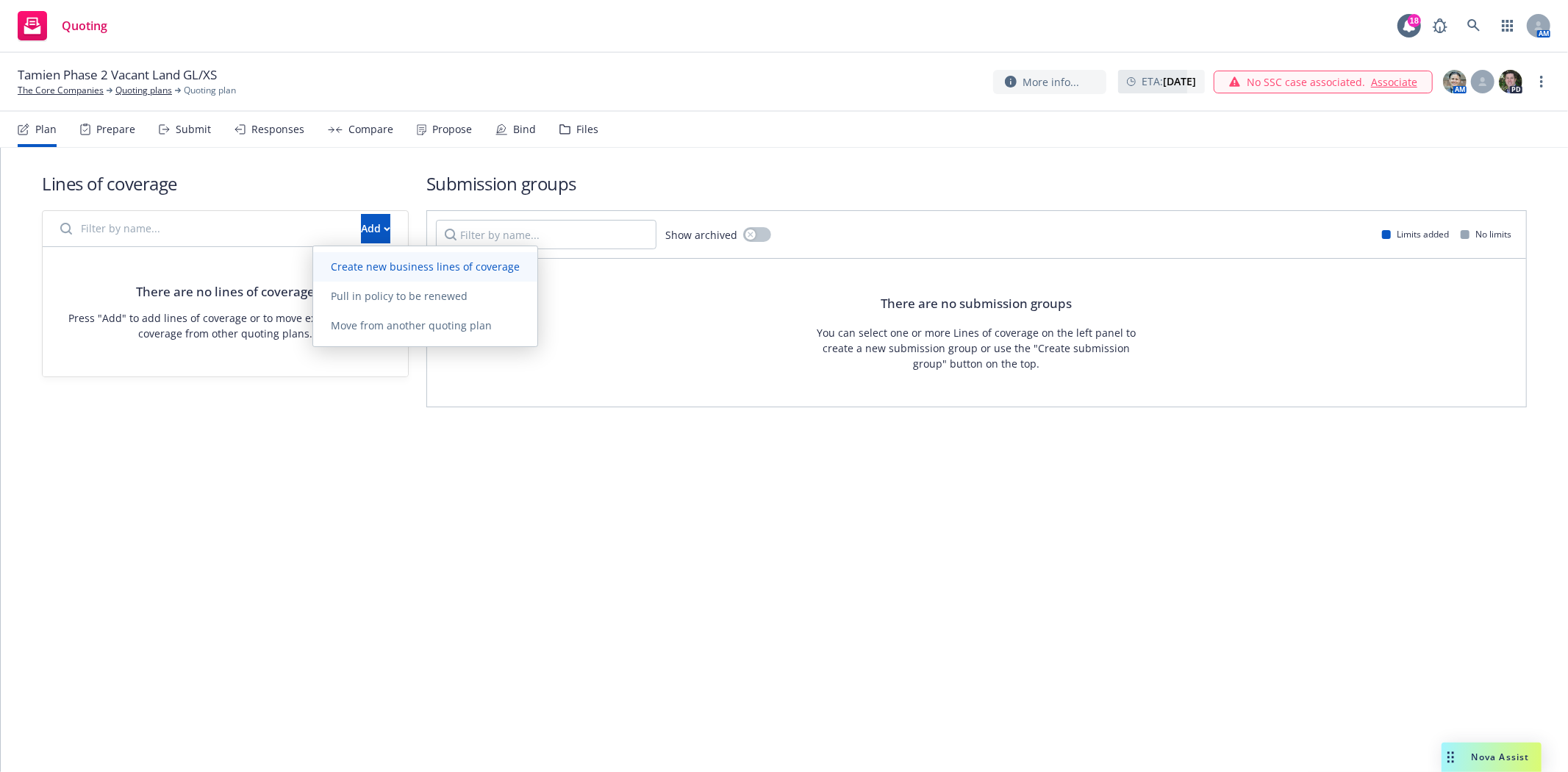
click at [357, 269] on span "Create new business lines of coverage" at bounding box center [425, 267] width 225 height 14
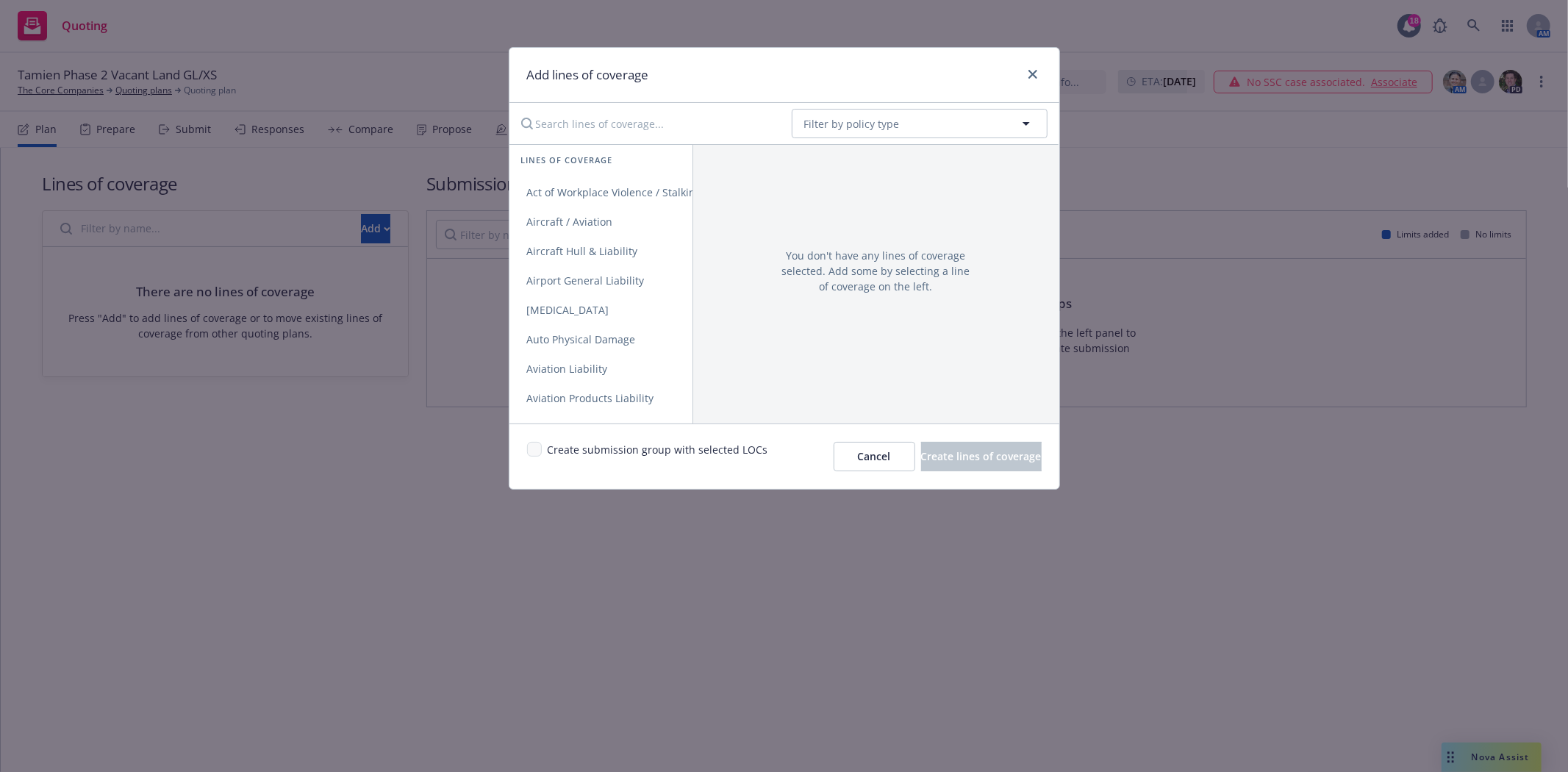
click at [628, 116] on input "Search lines of coverage..." at bounding box center [646, 123] width 268 height 29
click at [585, 202] on link "General Liability" at bounding box center [601, 192] width 183 height 29
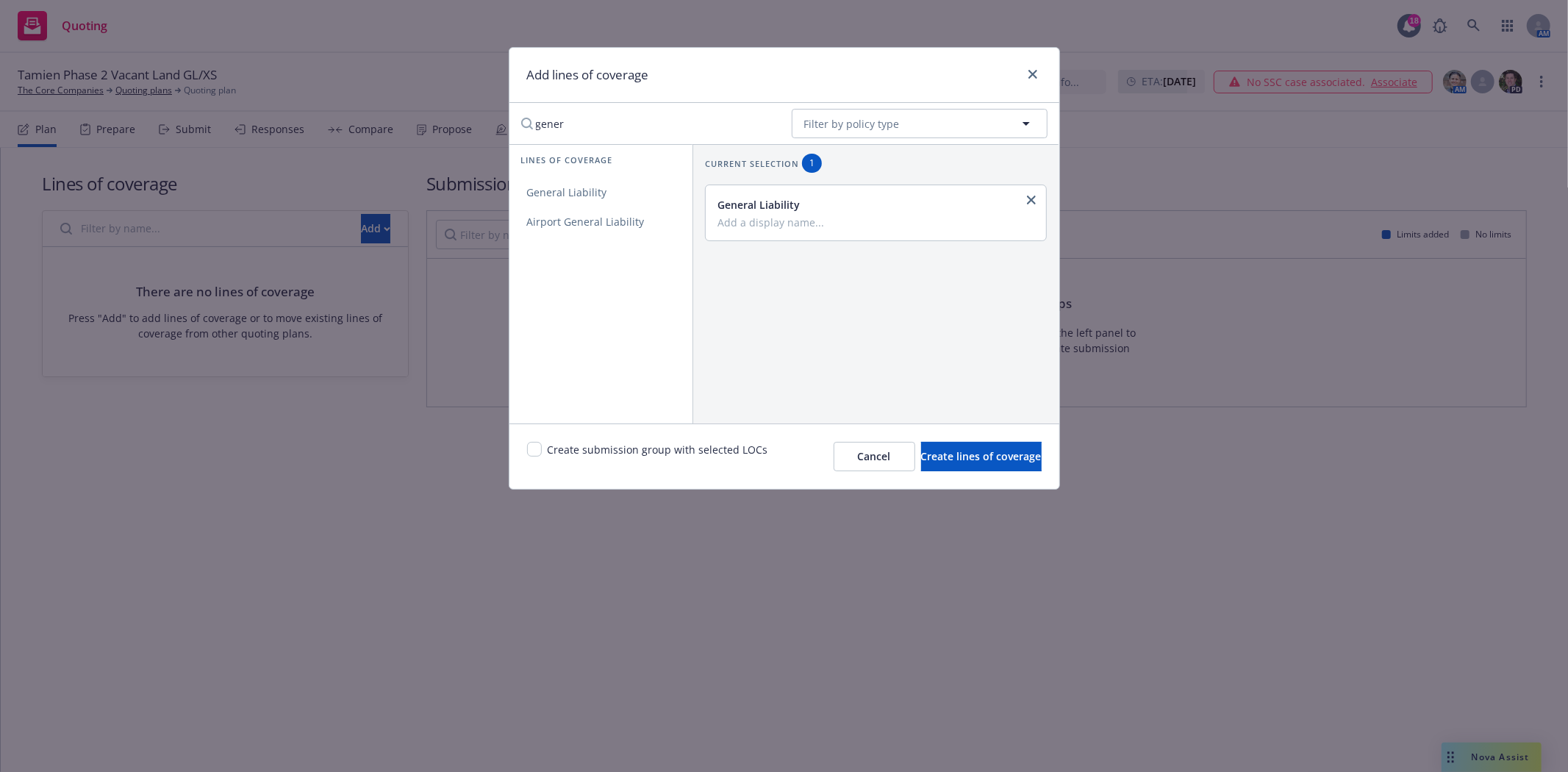
click at [585, 126] on input "gener" at bounding box center [646, 123] width 268 height 29
type input "excess"
click at [551, 194] on span "Excess" at bounding box center [543, 192] width 68 height 14
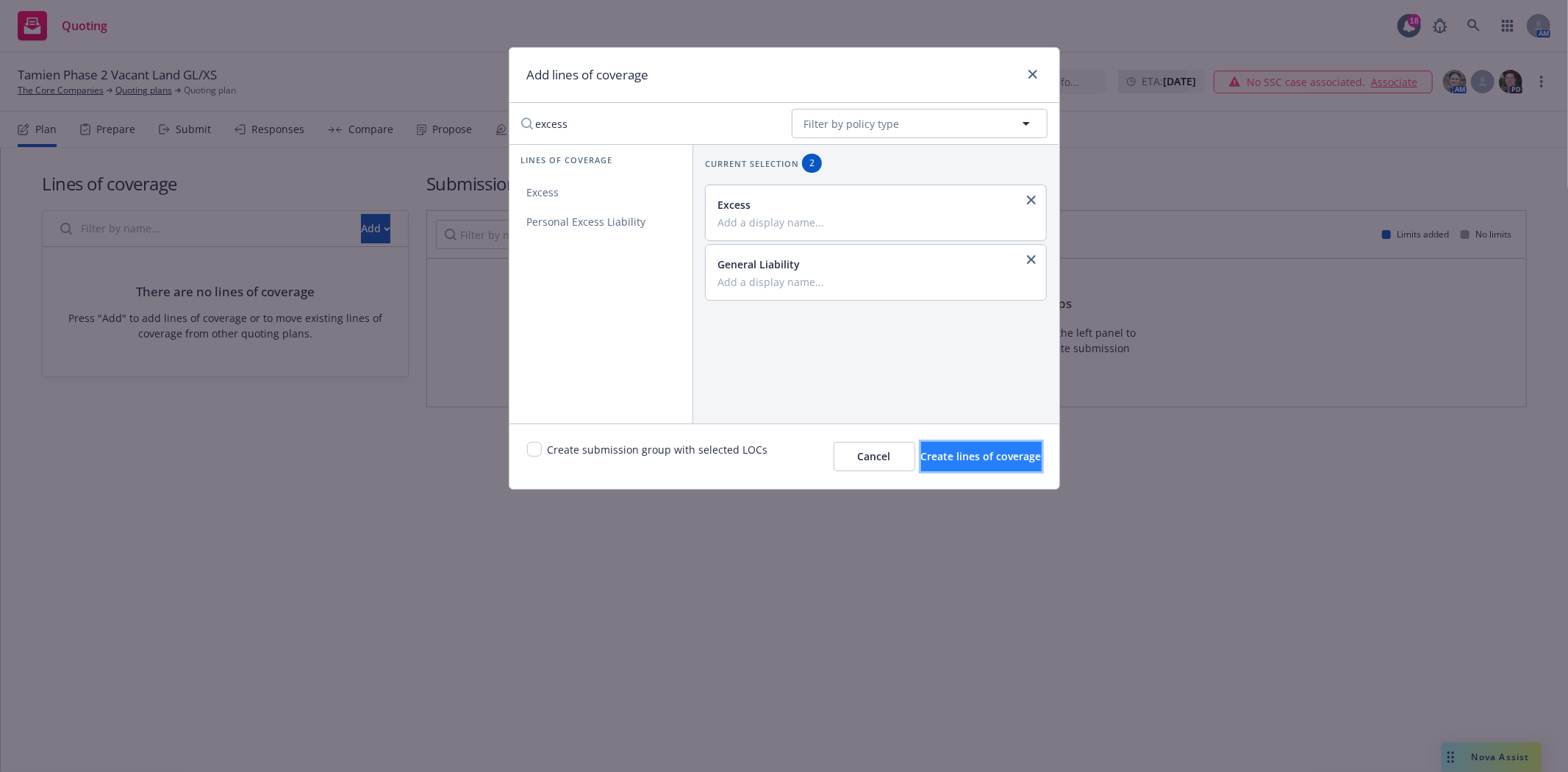
click at [932, 450] on span "Create lines of coverage" at bounding box center [981, 456] width 121 height 14
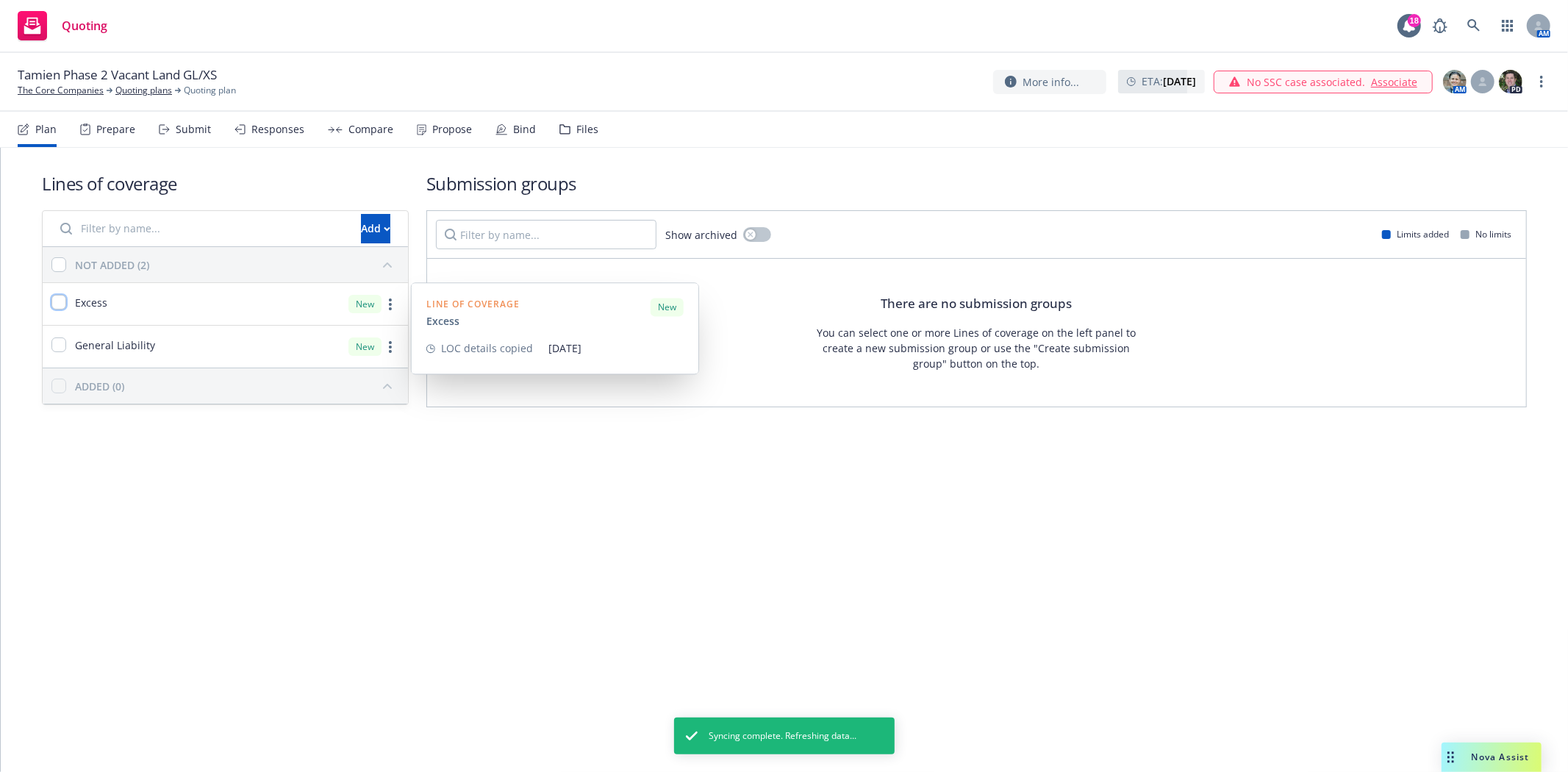
click at [56, 304] on input "checkbox" at bounding box center [58, 302] width 15 height 15
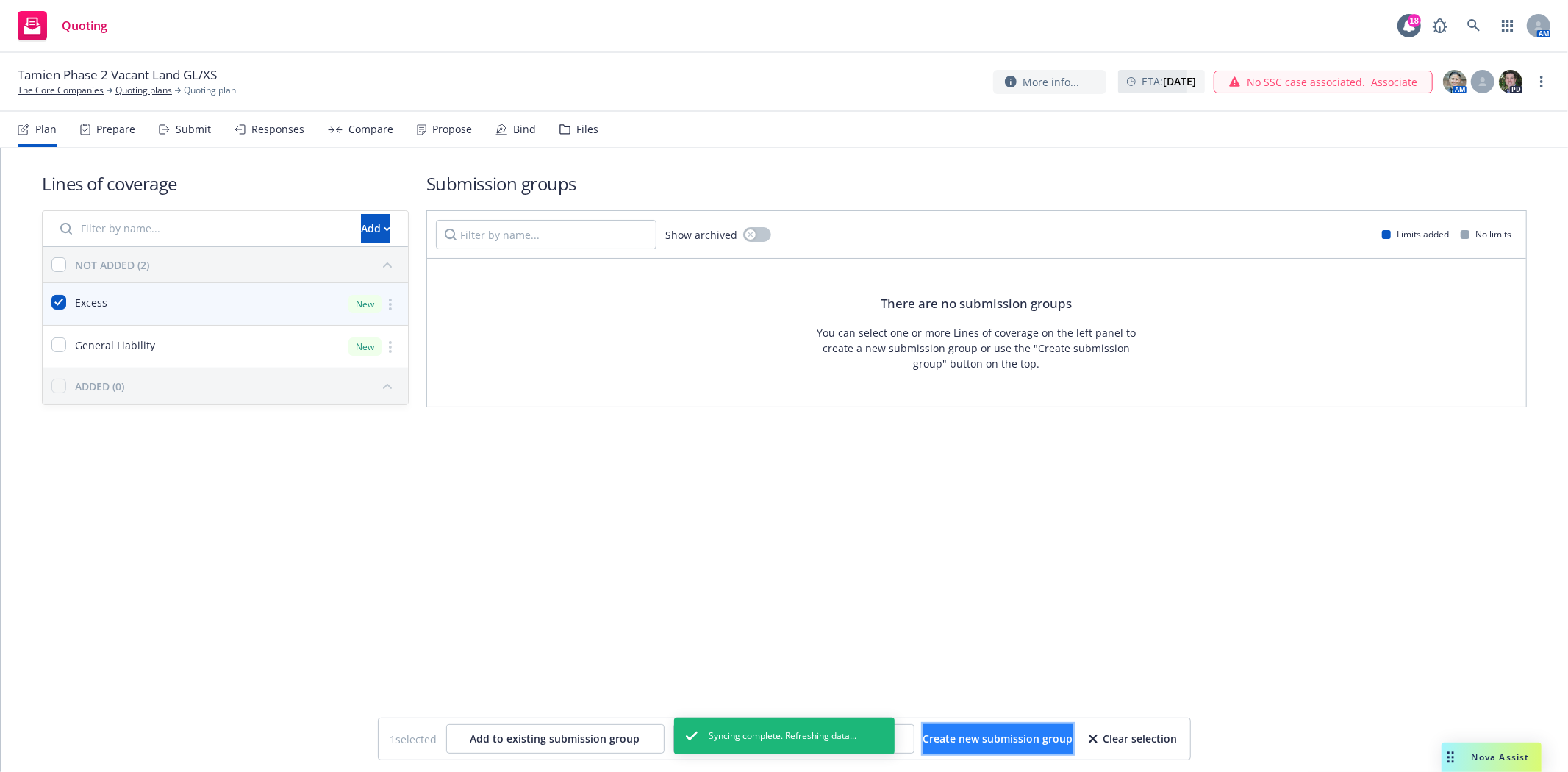
click at [961, 737] on span "Create new submission group" at bounding box center [998, 739] width 150 height 14
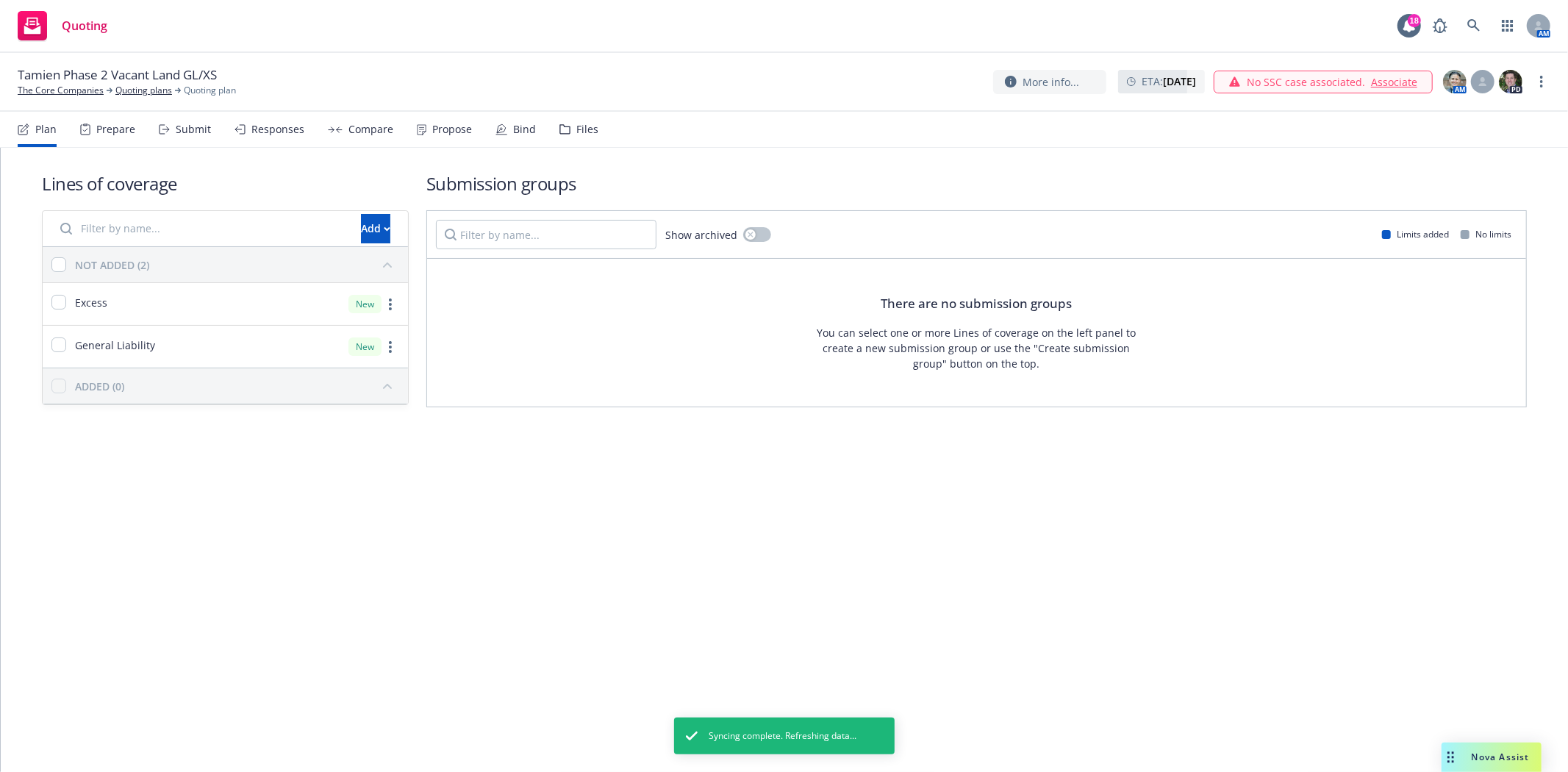
checkbox input "false"
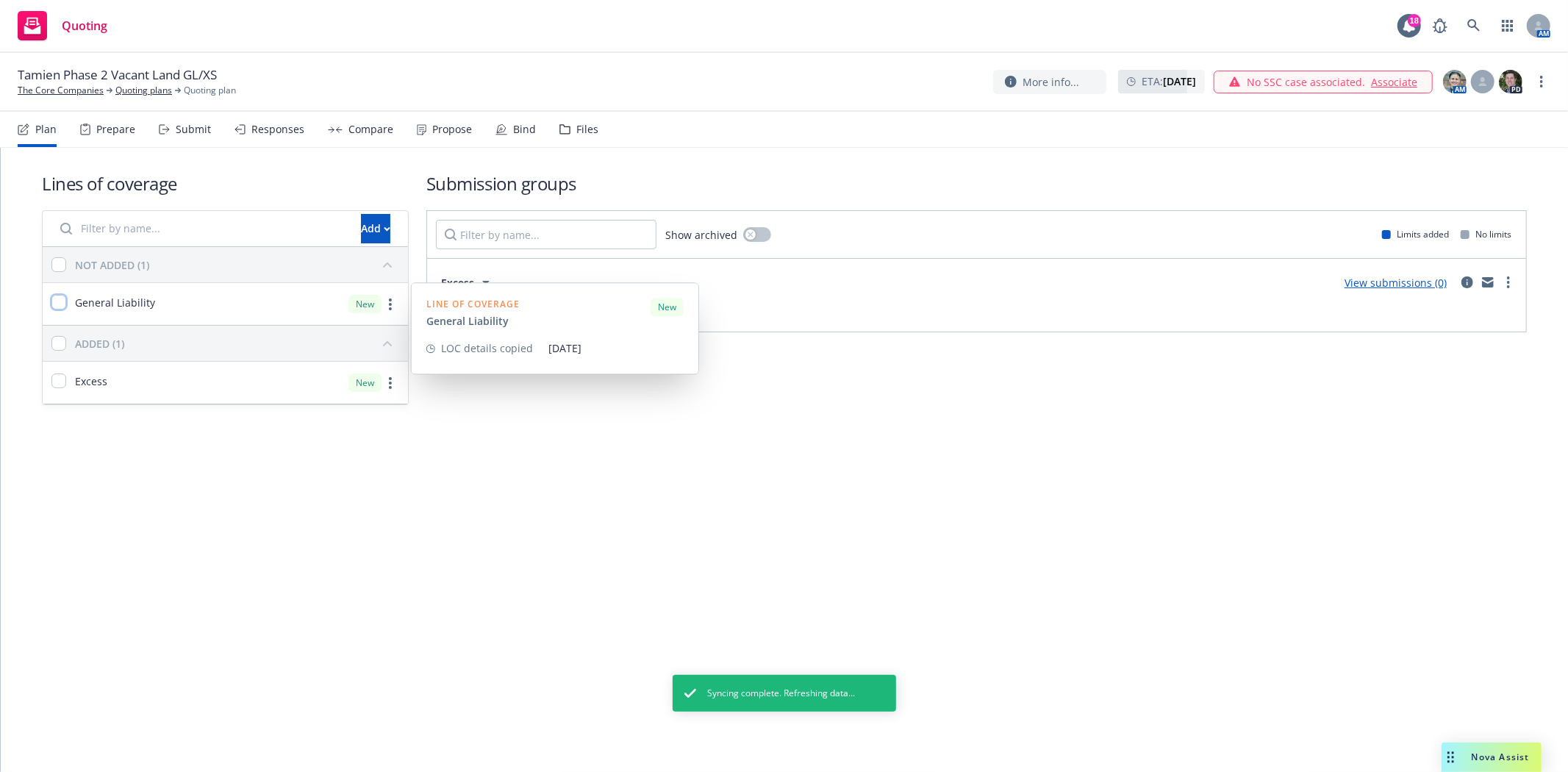
click at [54, 298] on input "checkbox" at bounding box center [58, 302] width 15 height 15
checkbox input "true"
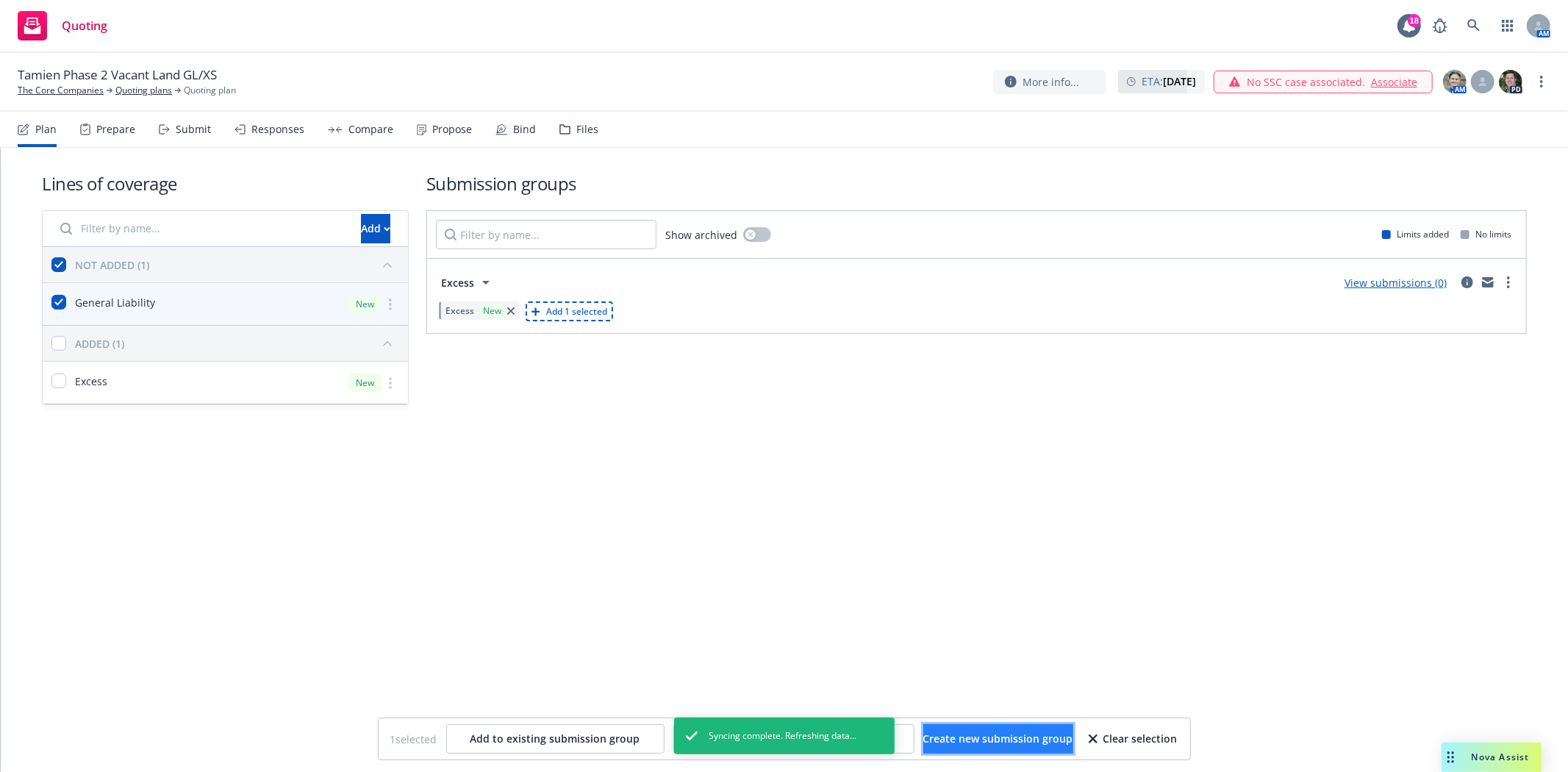
click at [953, 732] on span "Create new submission group" at bounding box center [998, 739] width 150 height 14
checkbox input "false"
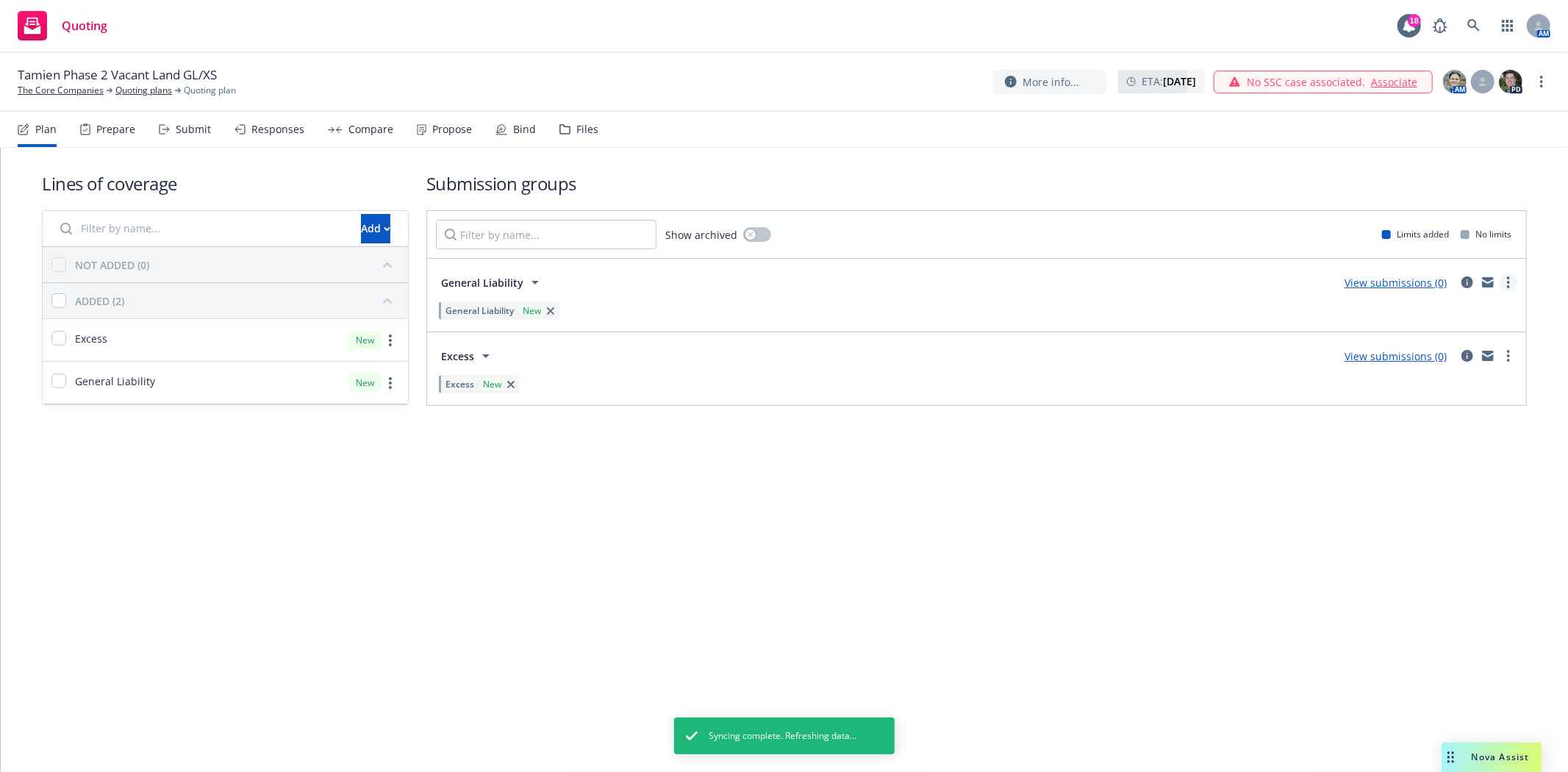
click at [1508, 284] on icon "more" at bounding box center [1508, 282] width 3 height 11
click at [1439, 412] on span "Add market to approach" at bounding box center [1439, 406] width 155 height 14
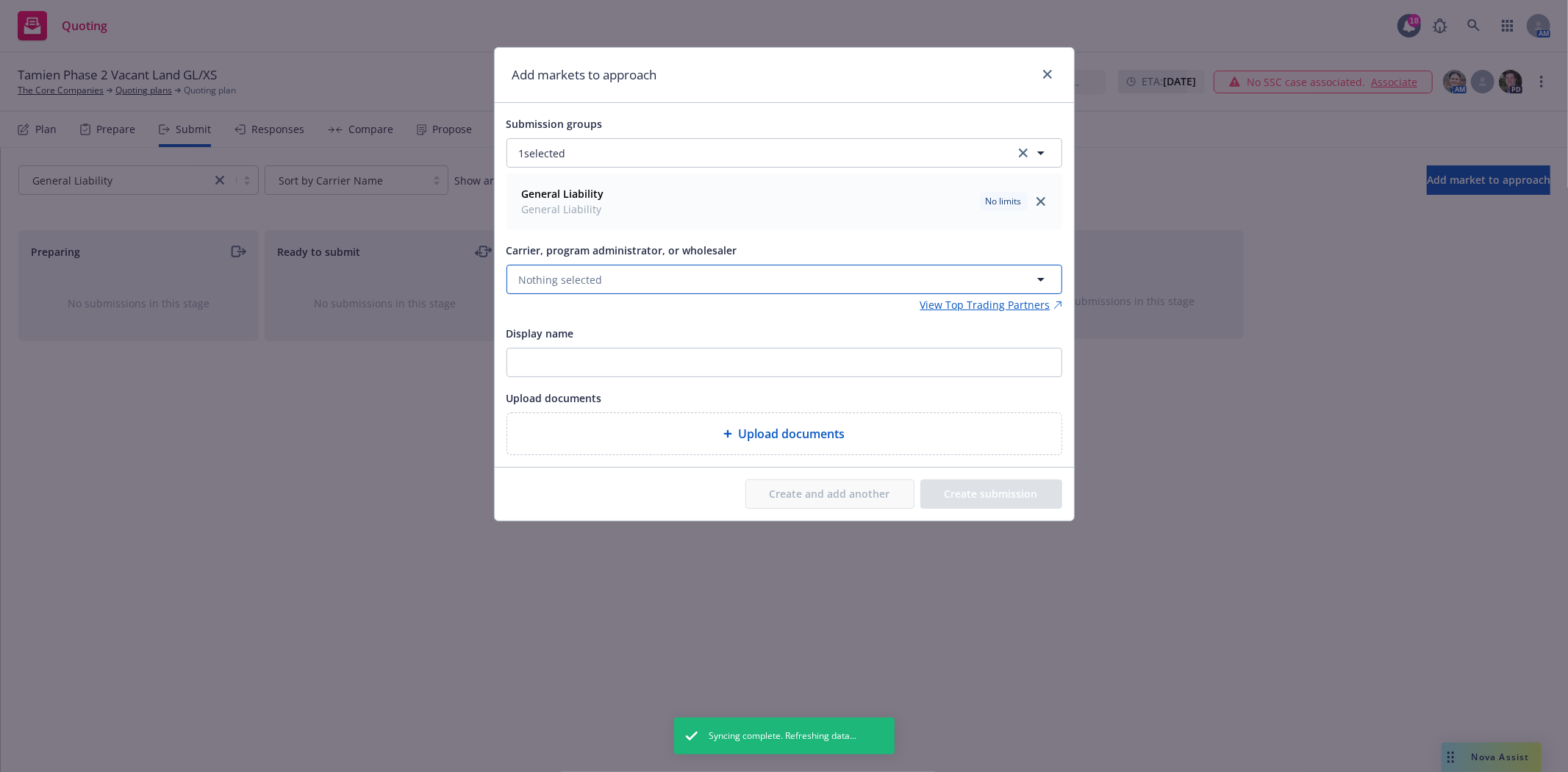
click at [597, 284] on span "Nothing selected" at bounding box center [561, 280] width 84 height 16
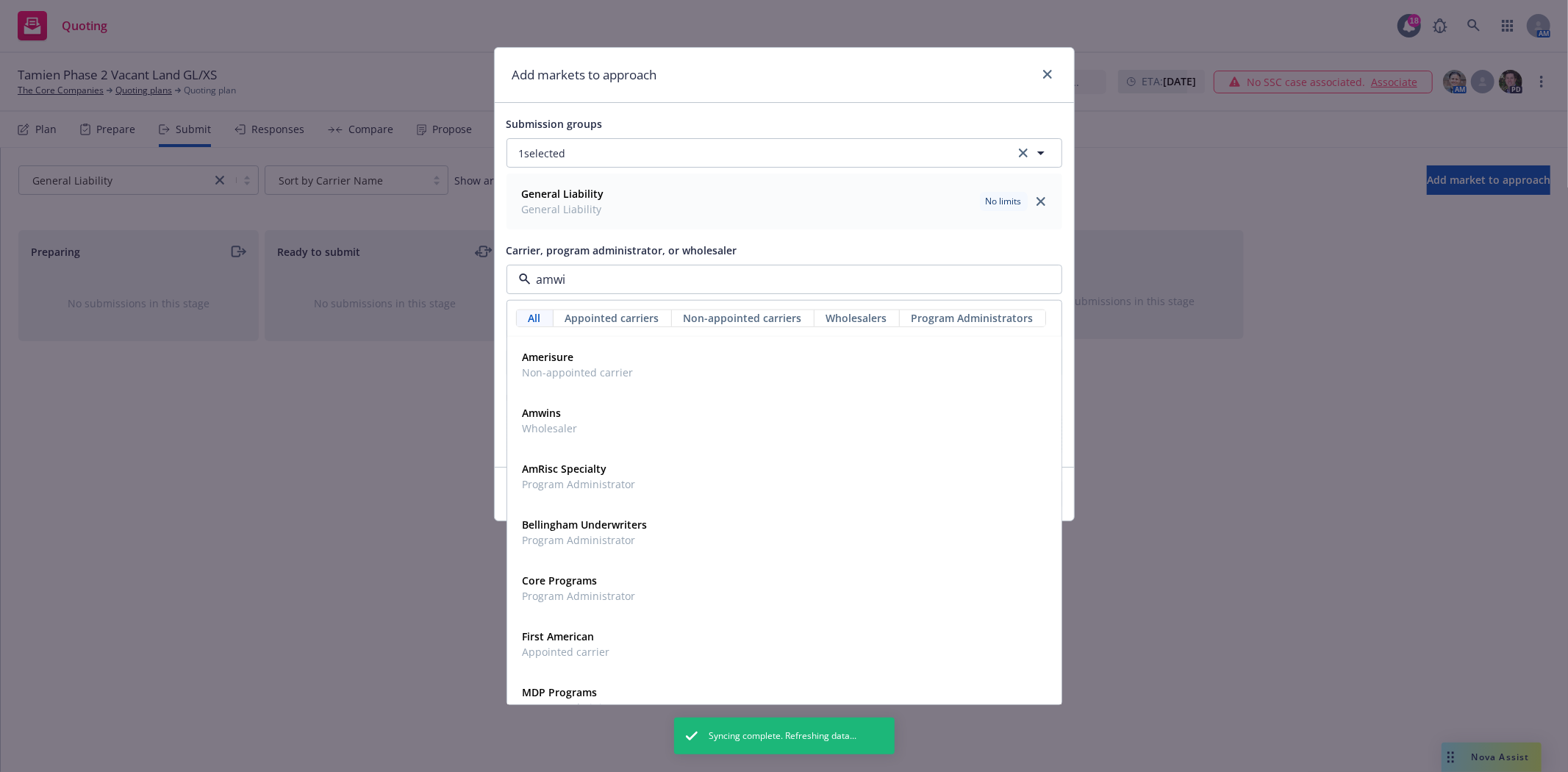
type input "amwin"
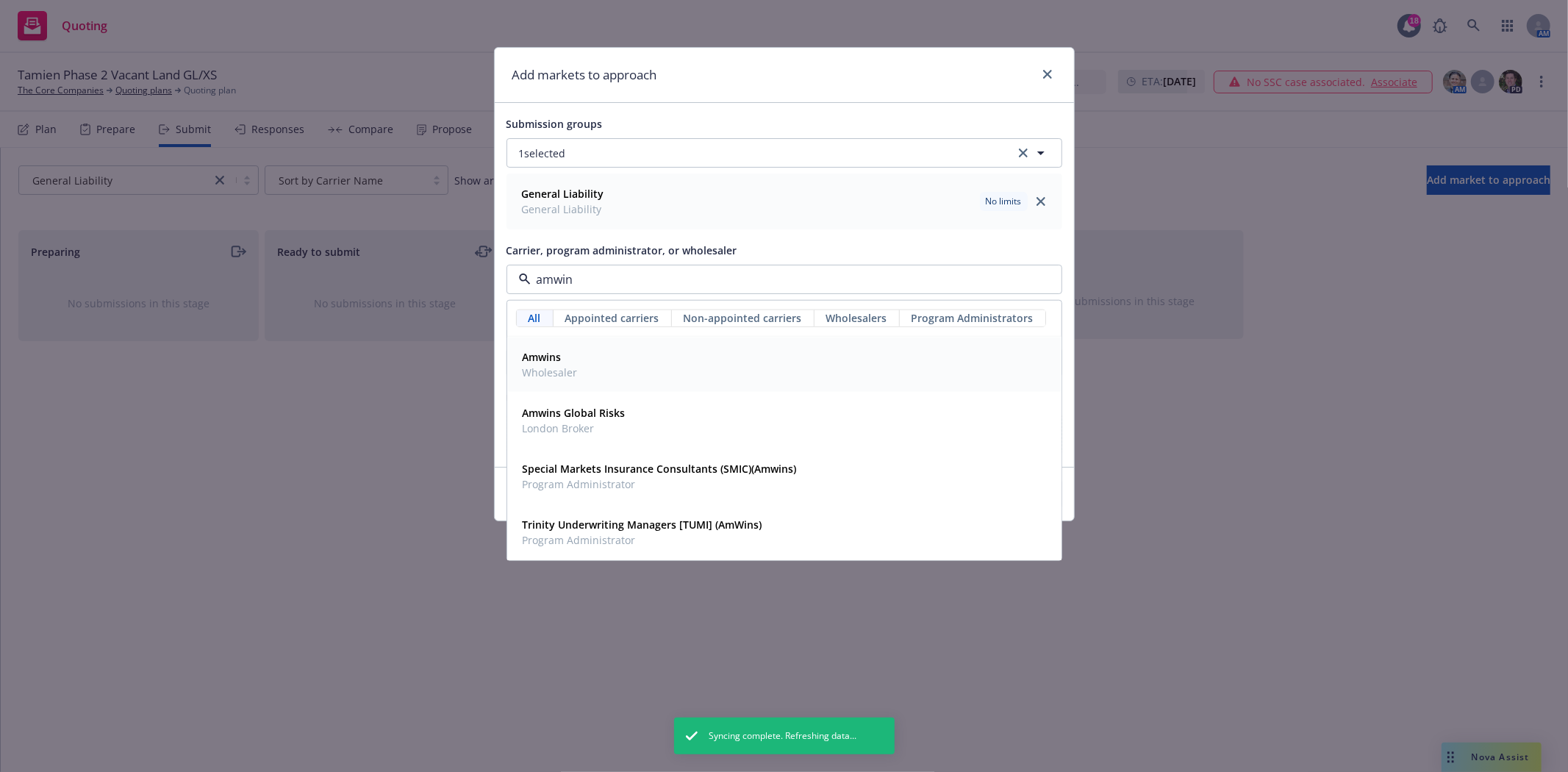
click at [537, 365] on span "Wholesaler" at bounding box center [550, 372] width 55 height 16
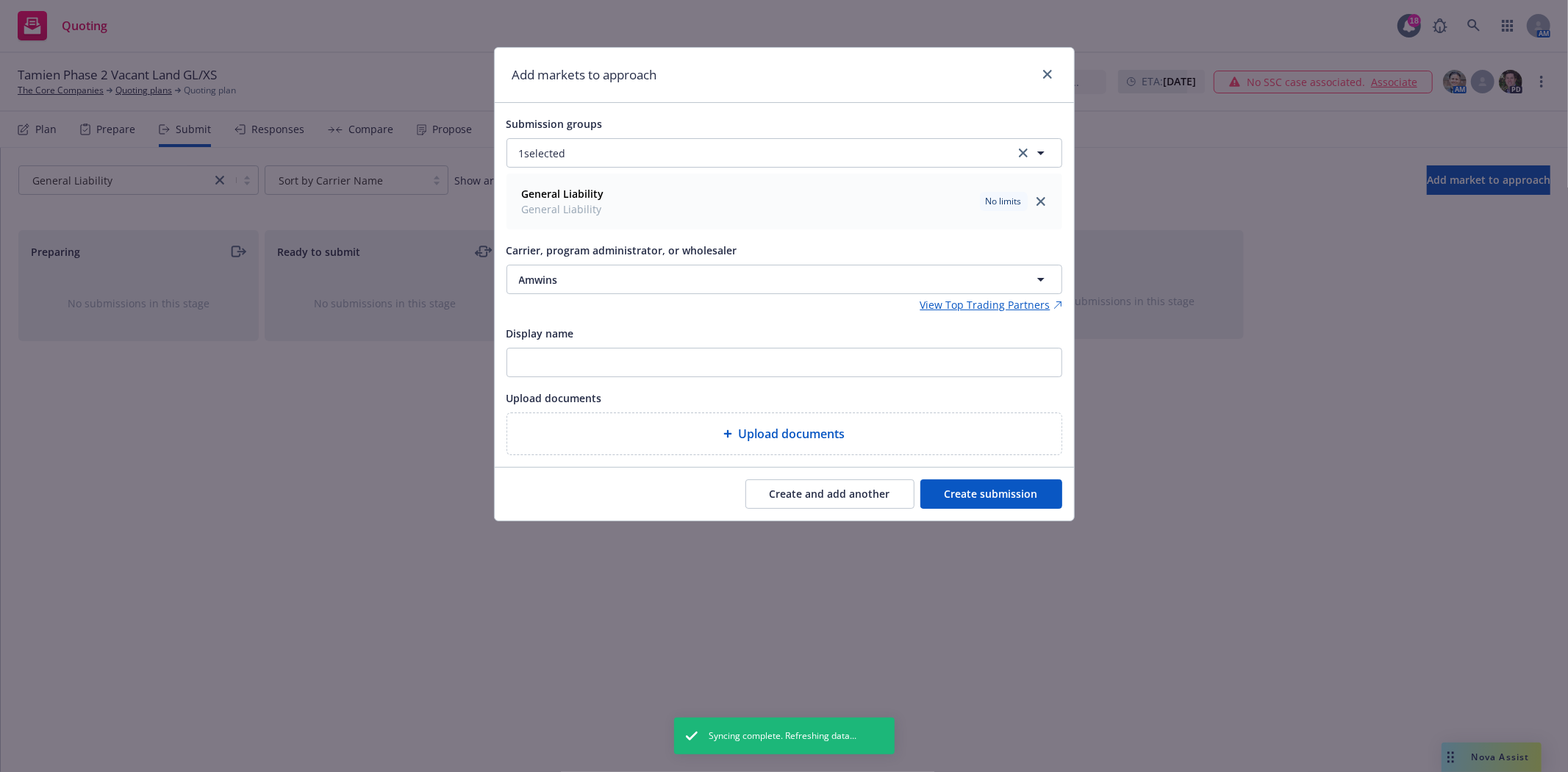
click at [990, 491] on button "Create submission" at bounding box center [990, 493] width 142 height 29
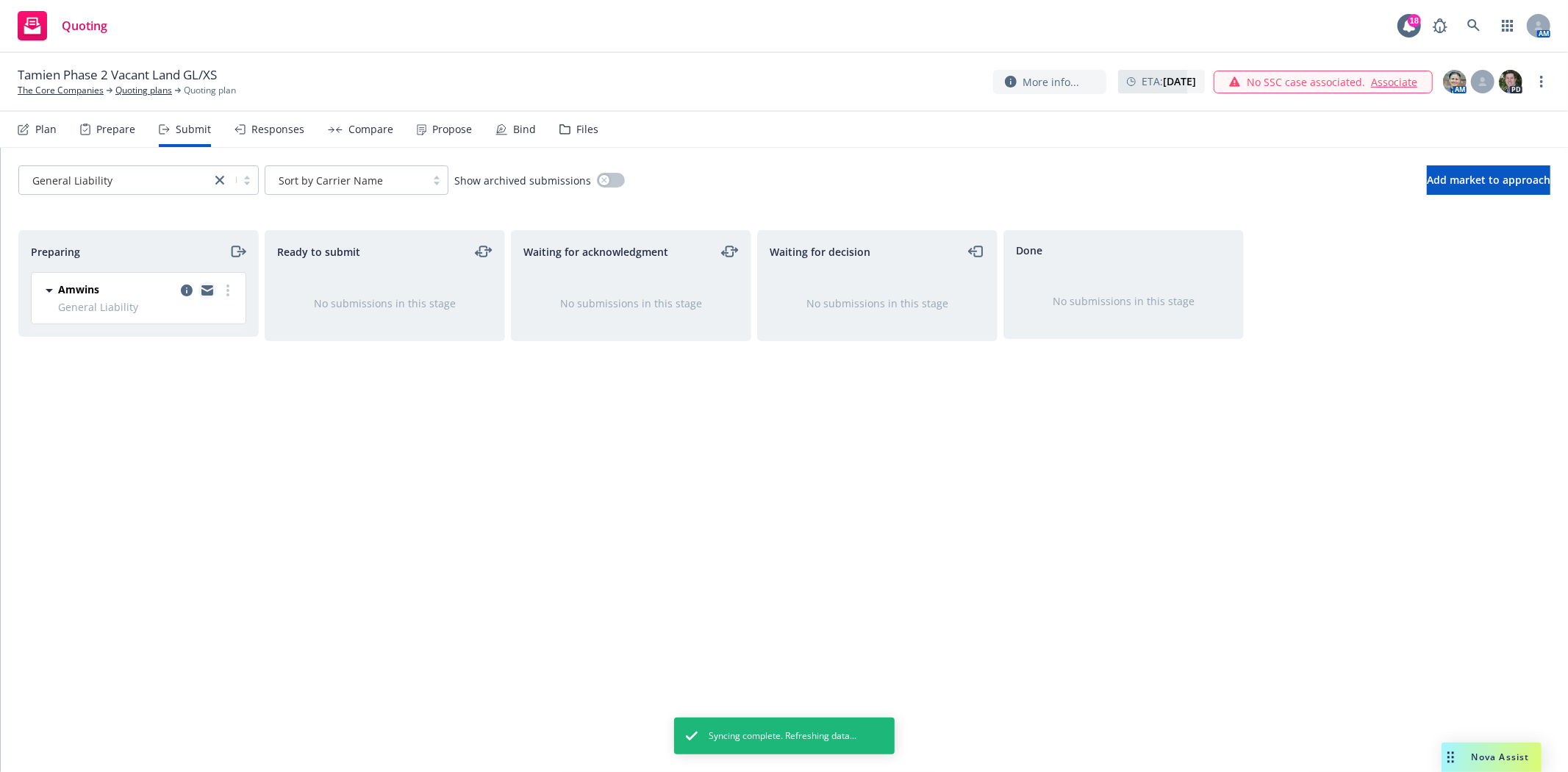
click at [207, 289] on icon "copy logging email" at bounding box center [207, 288] width 11 height 5
